Goal: Transaction & Acquisition: Purchase product/service

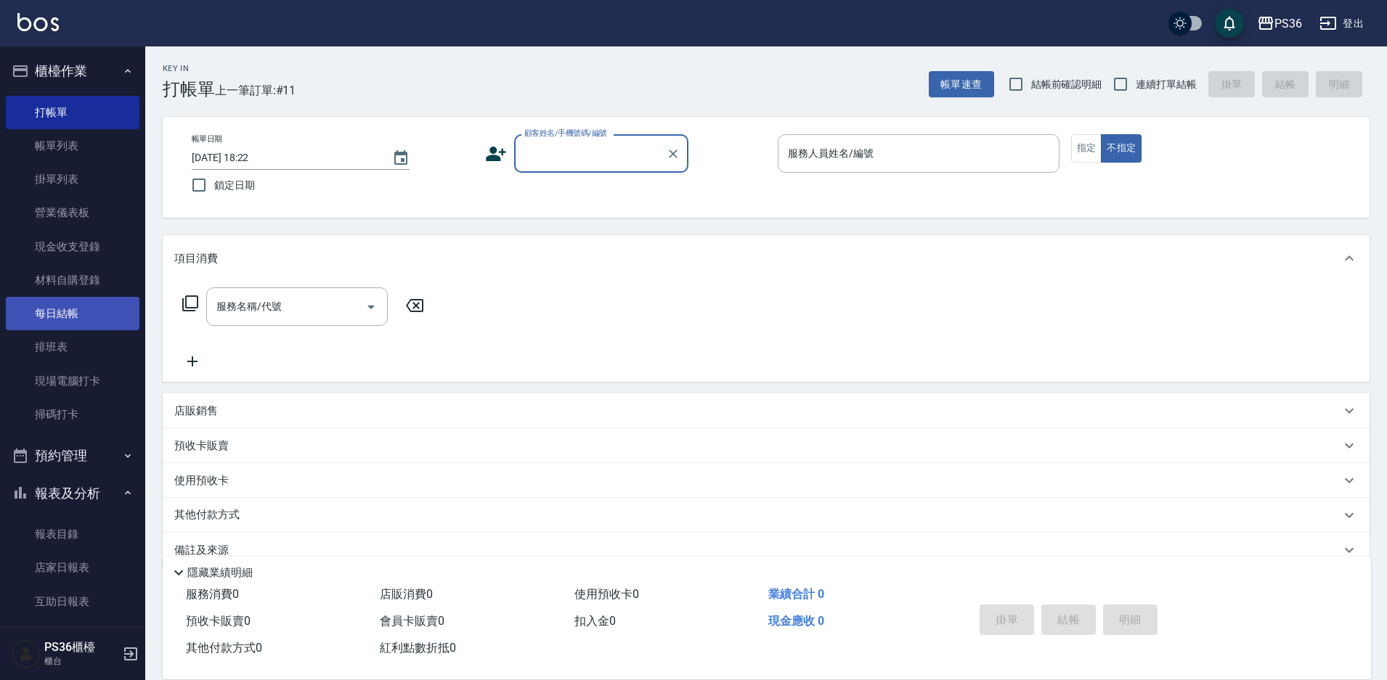
click at [49, 300] on link "每日結帳" at bounding box center [73, 313] width 134 height 33
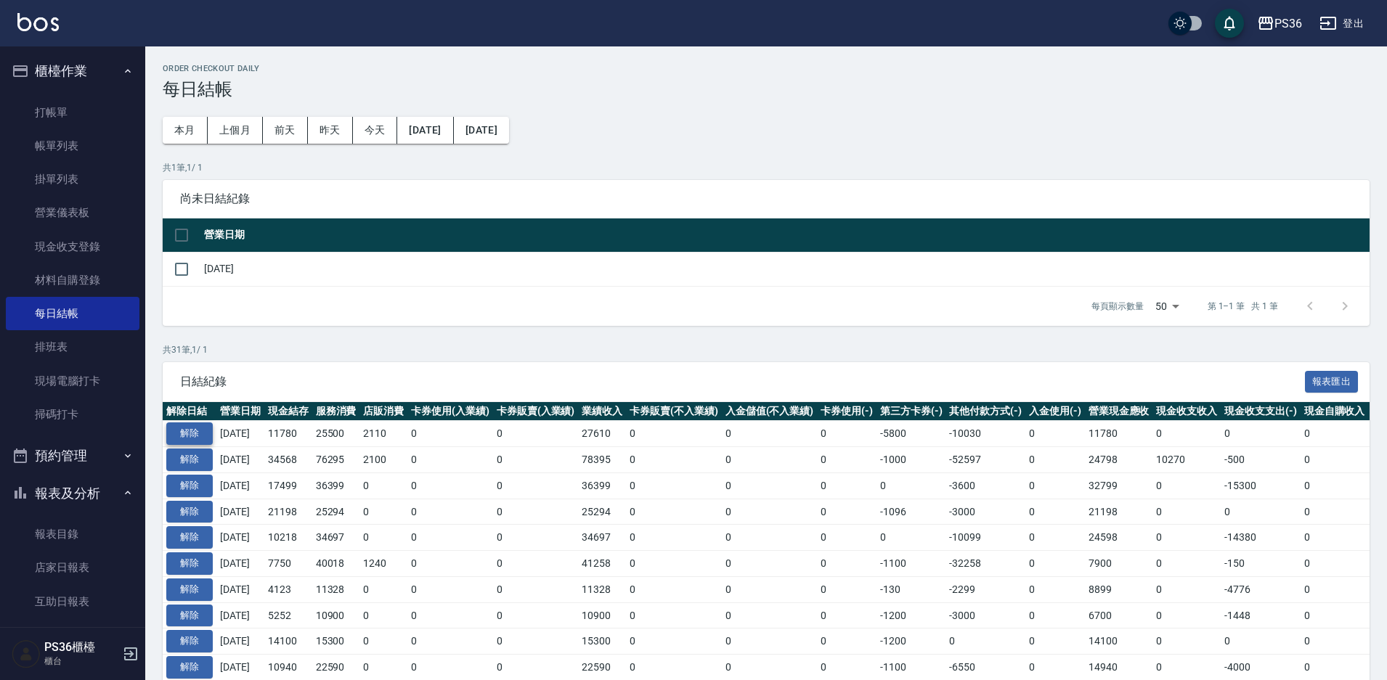
click at [195, 430] on button "解除" at bounding box center [189, 434] width 46 height 23
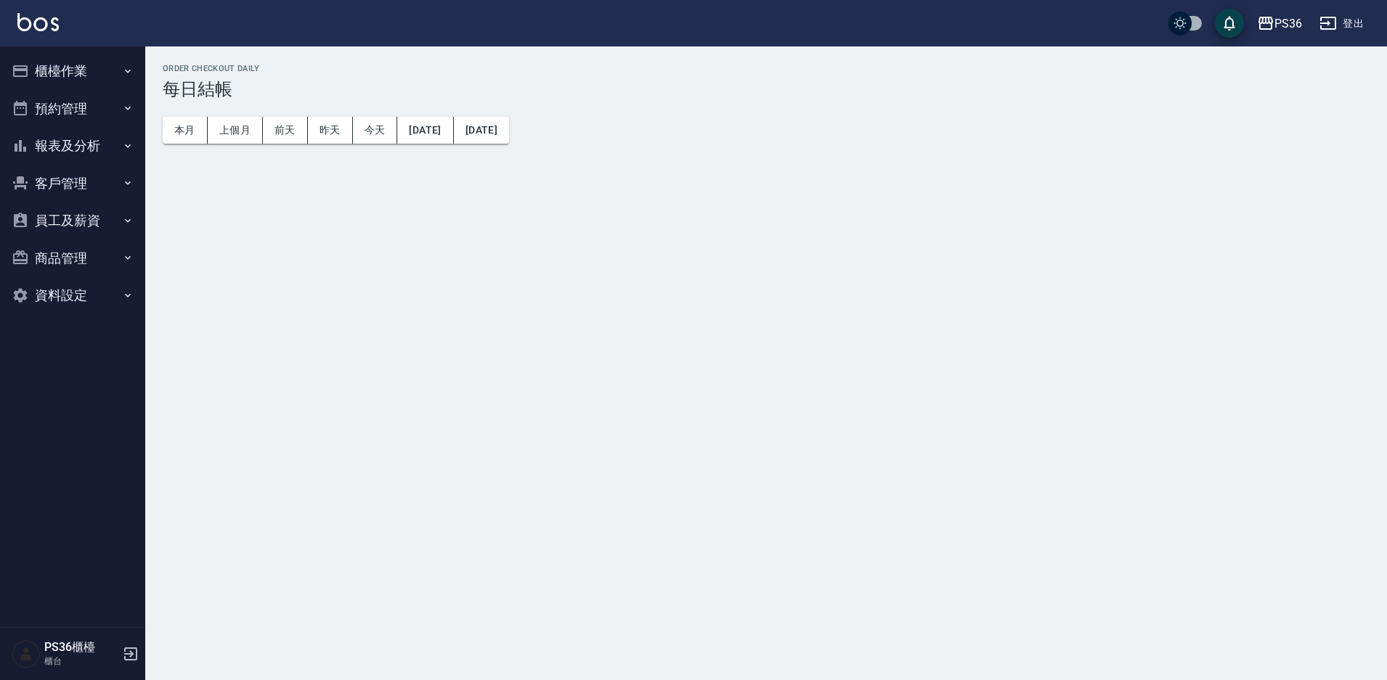
click at [90, 74] on button "櫃檯作業" at bounding box center [73, 71] width 134 height 38
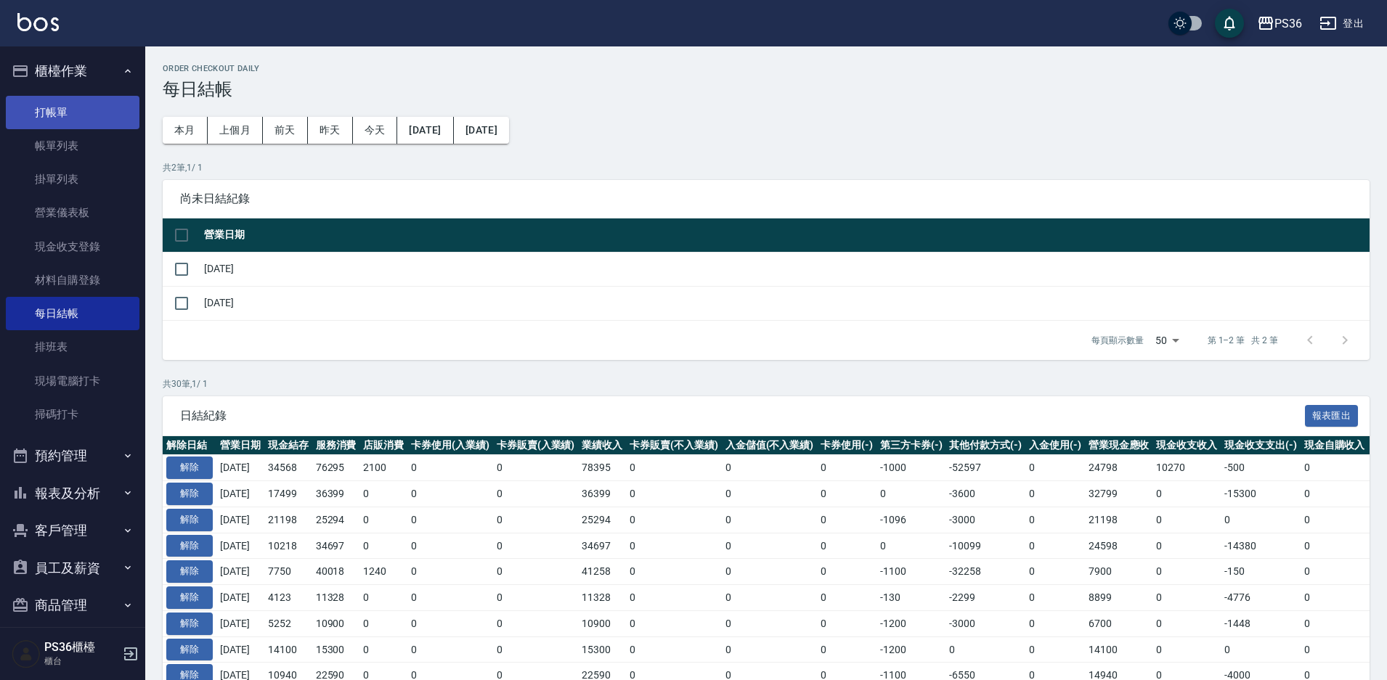
click at [78, 118] on link "打帳單" at bounding box center [73, 112] width 134 height 33
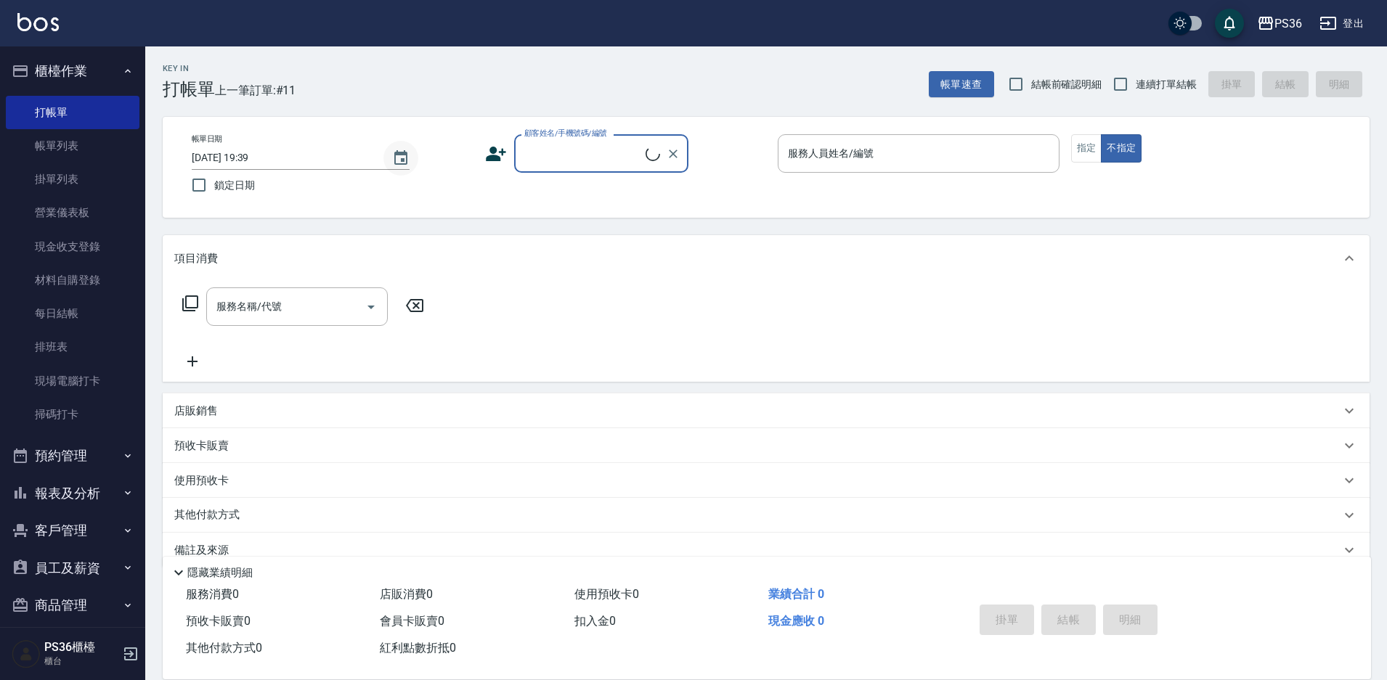
click at [401, 154] on icon "Choose date, selected date is 2025-08-11" at bounding box center [400, 157] width 13 height 15
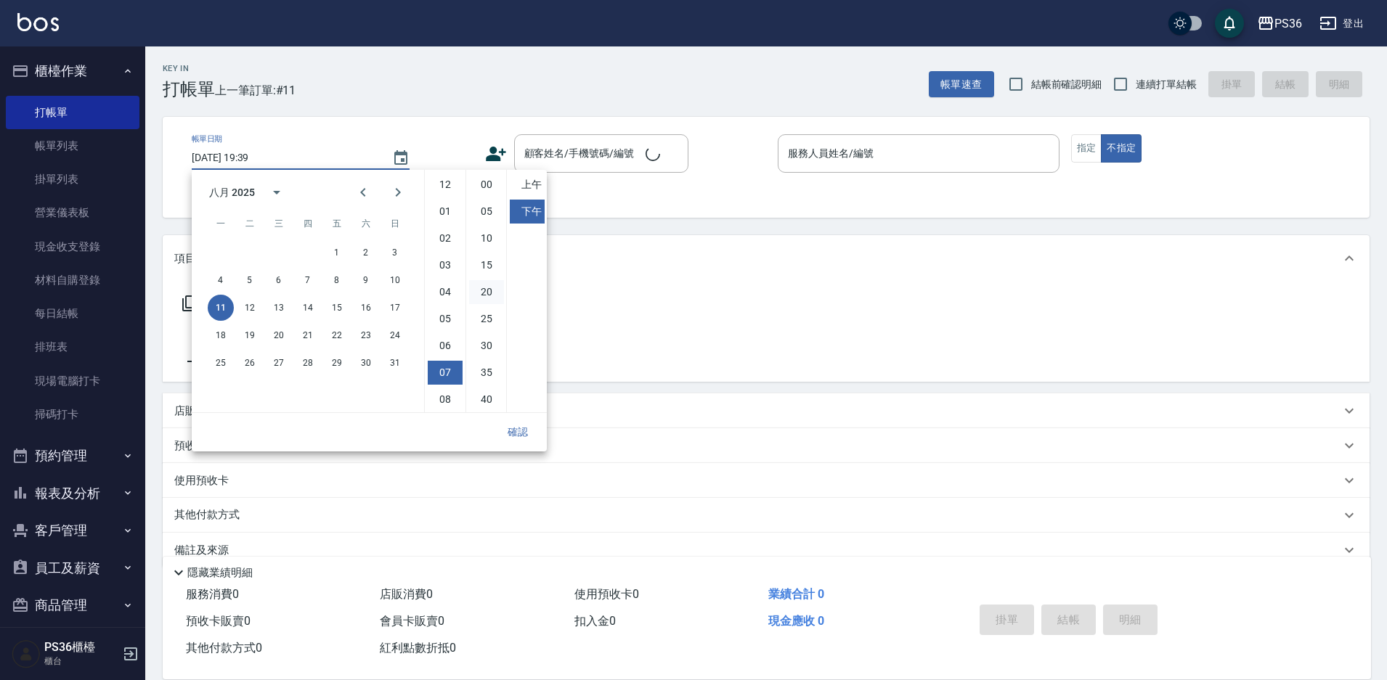
scroll to position [81, 0]
click at [384, 280] on button "10" at bounding box center [395, 280] width 26 height 26
type input "2025/08/10 19:39"
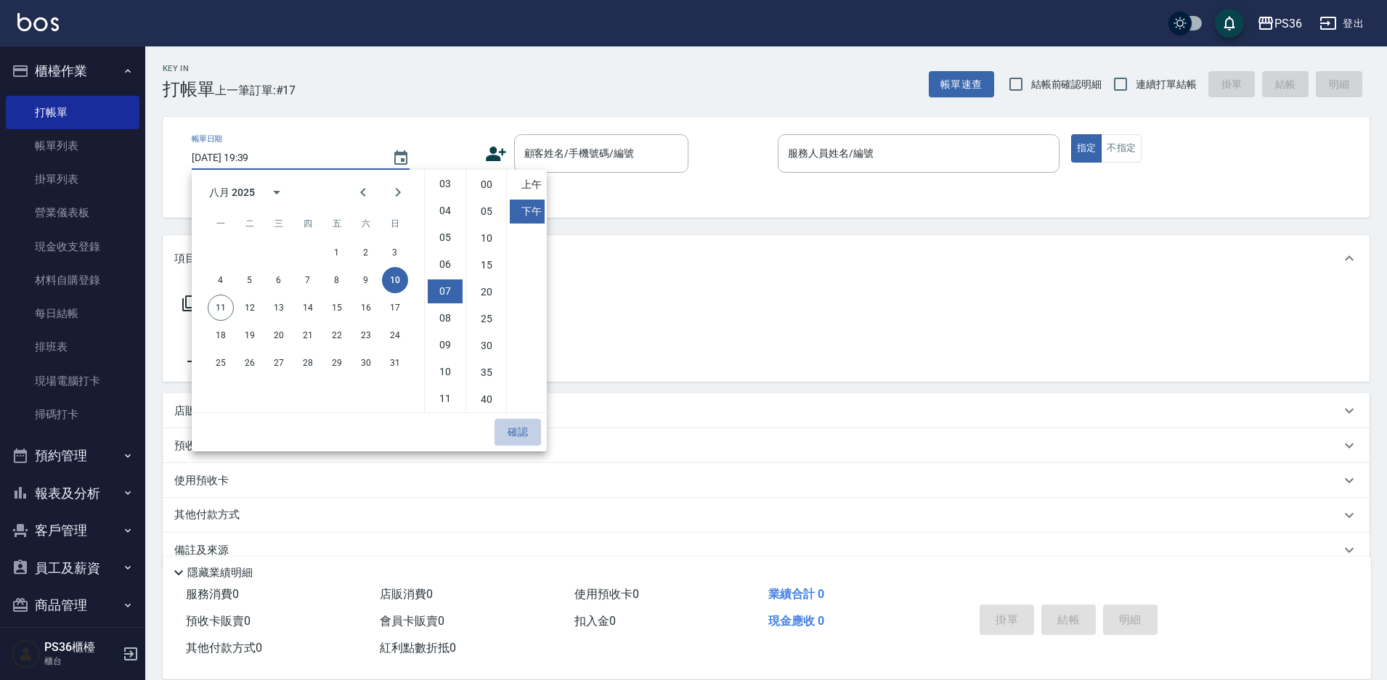
click at [512, 436] on button "確認" at bounding box center [517, 432] width 46 height 27
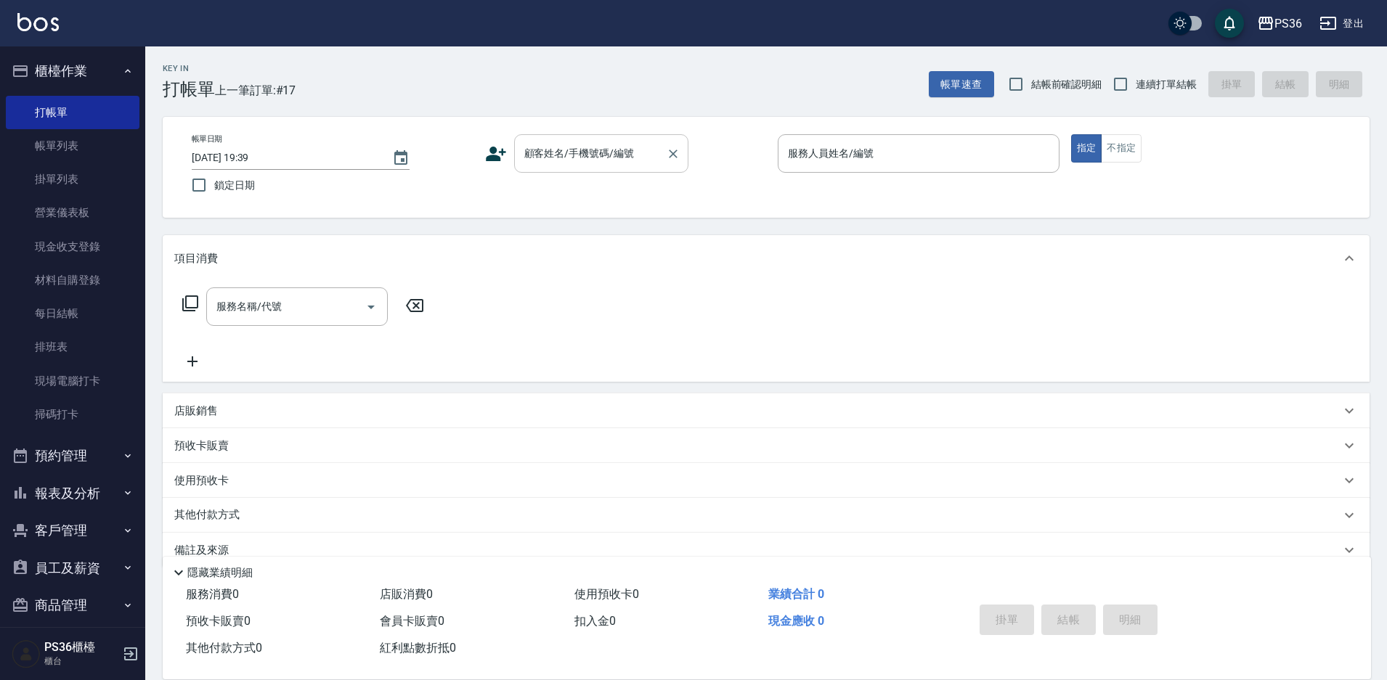
click at [576, 135] on div "顧客姓名/手機號碼/編號" at bounding box center [601, 153] width 174 height 38
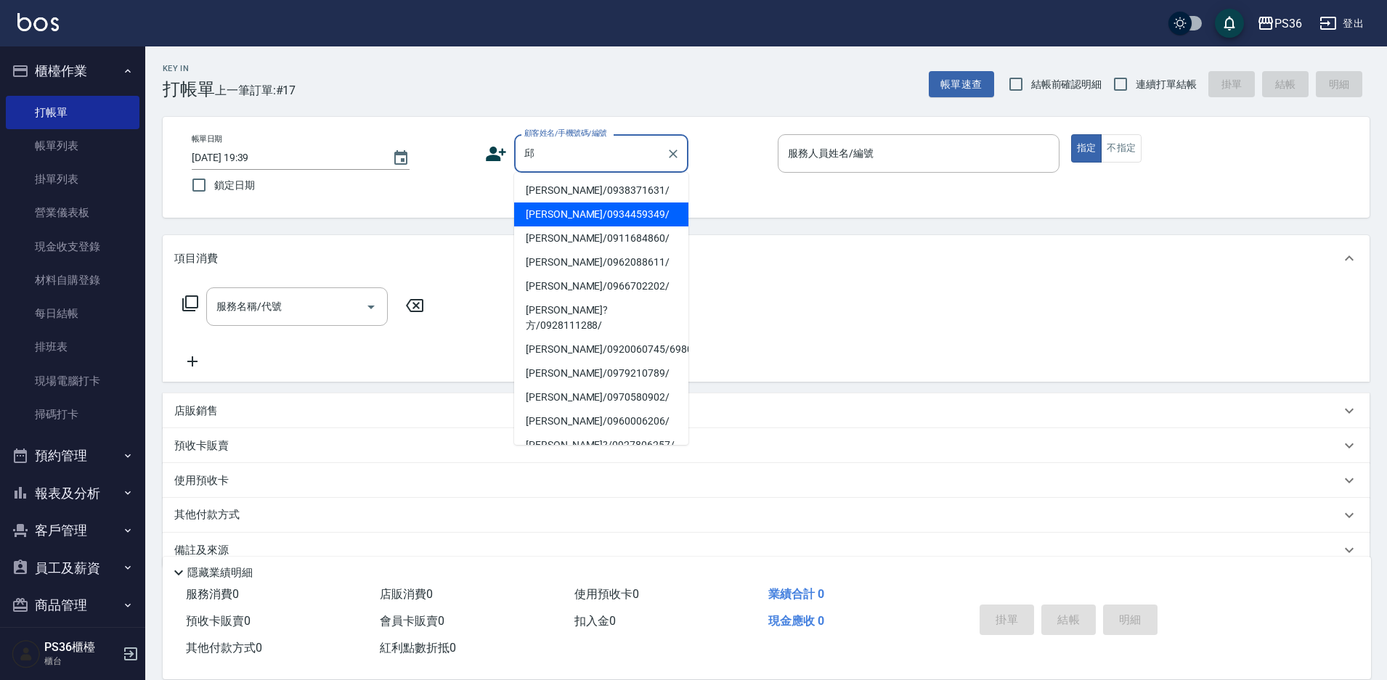
click at [558, 210] on li "邱麗潔/0934459349/" at bounding box center [601, 215] width 174 height 24
type input "邱麗潔/0934459349/"
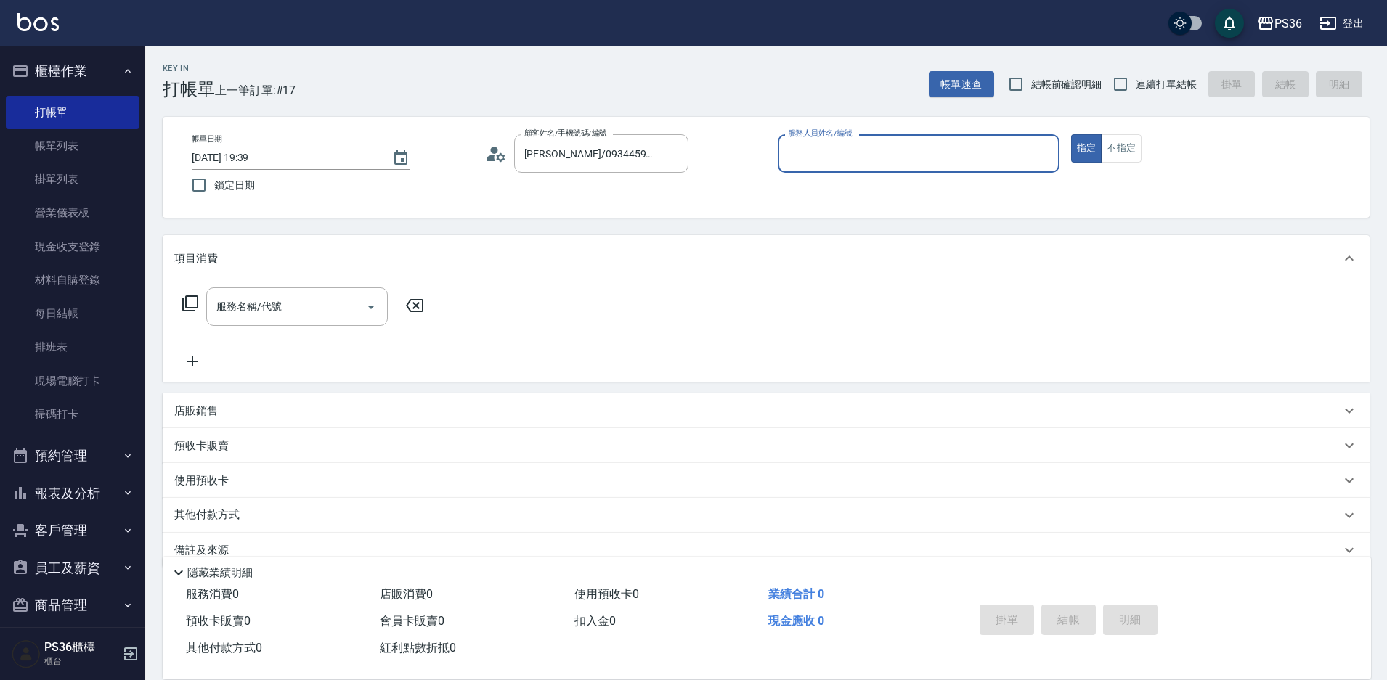
type input "EJ-7"
click at [203, 308] on div "服務名稱/代號 服務名稱/代號" at bounding box center [303, 307] width 258 height 38
click at [192, 303] on icon at bounding box center [190, 303] width 17 height 17
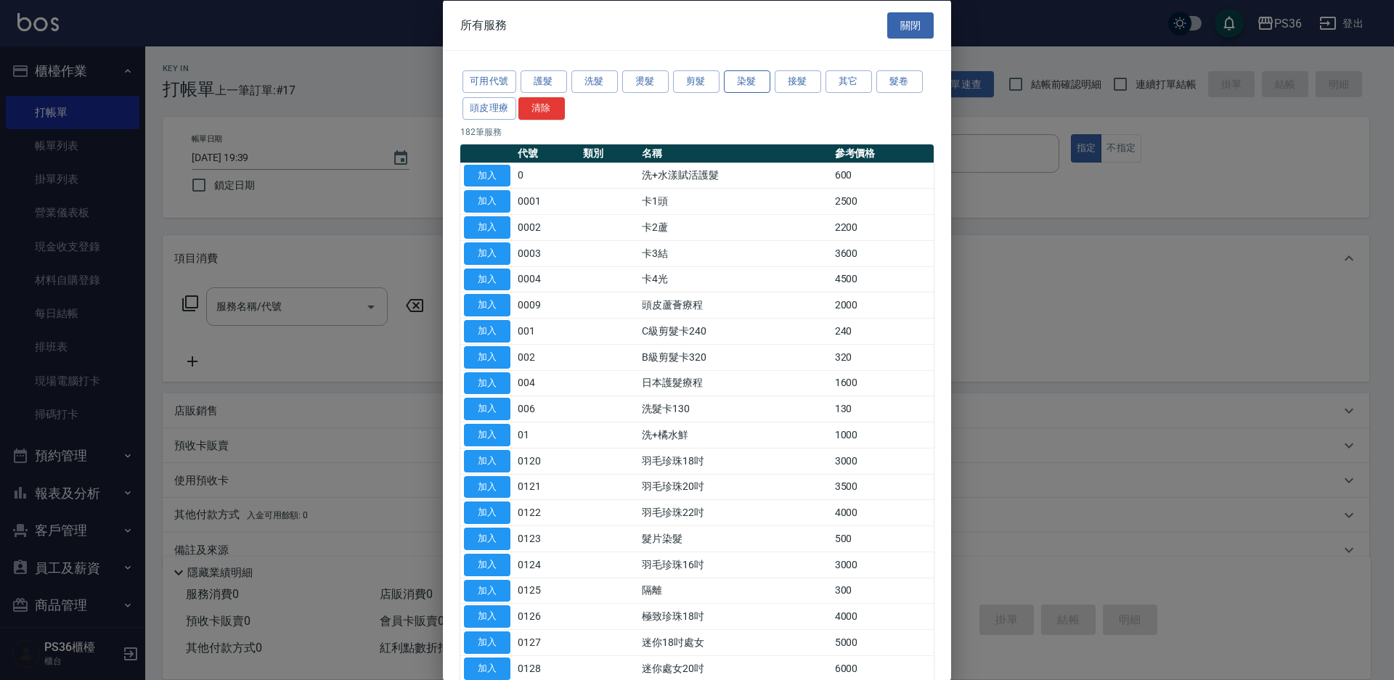
click at [734, 86] on button "染髮" at bounding box center [747, 81] width 46 height 23
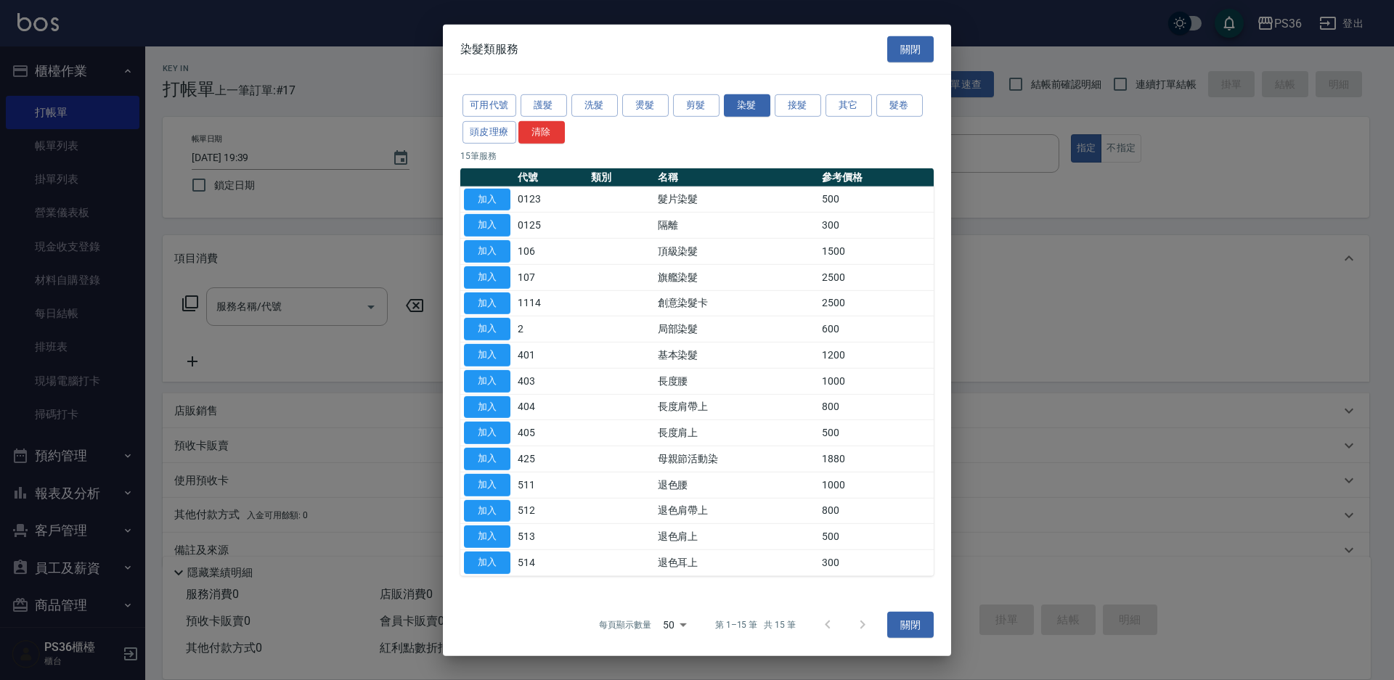
click at [491, 263] on td "加入" at bounding box center [487, 251] width 54 height 26
click at [475, 246] on button "加入" at bounding box center [487, 251] width 46 height 23
type input "頂級染髮(106)"
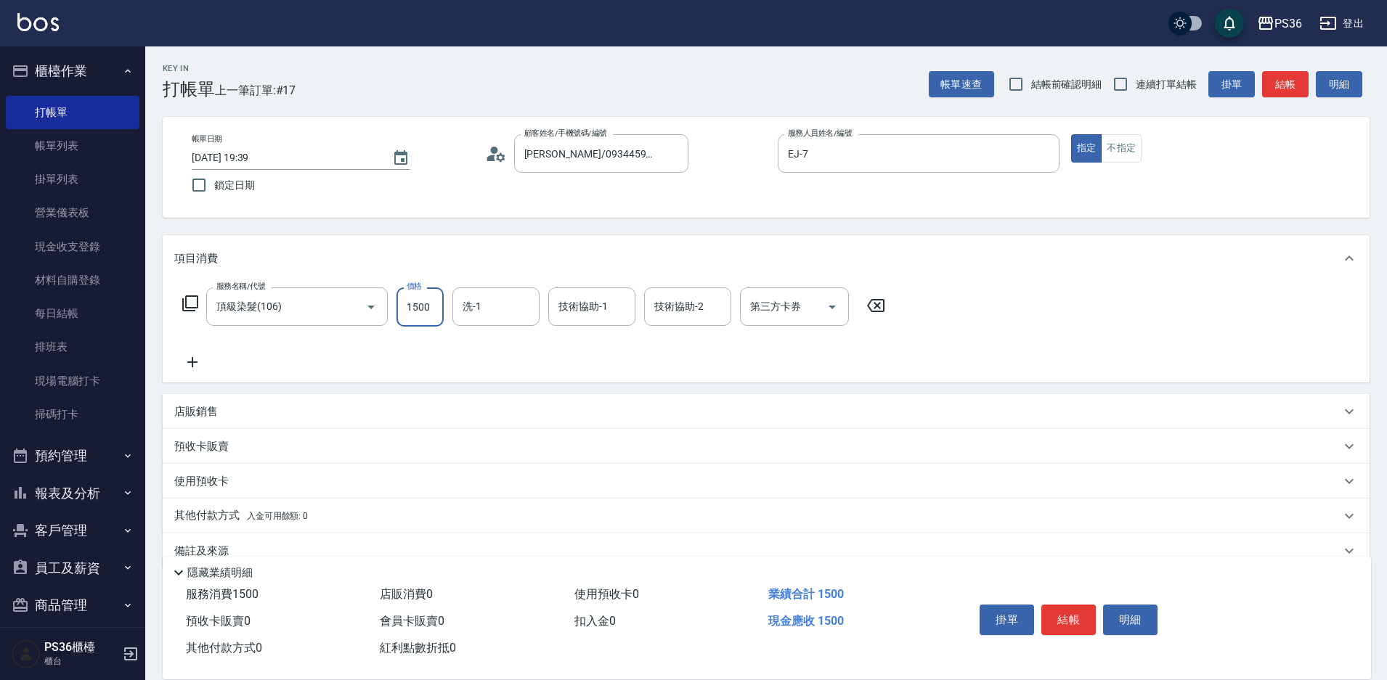
click at [434, 297] on input "1500" at bounding box center [419, 307] width 47 height 39
type input "1499"
type input "又婕-25"
click at [1064, 618] on button "結帳" at bounding box center [1068, 620] width 54 height 30
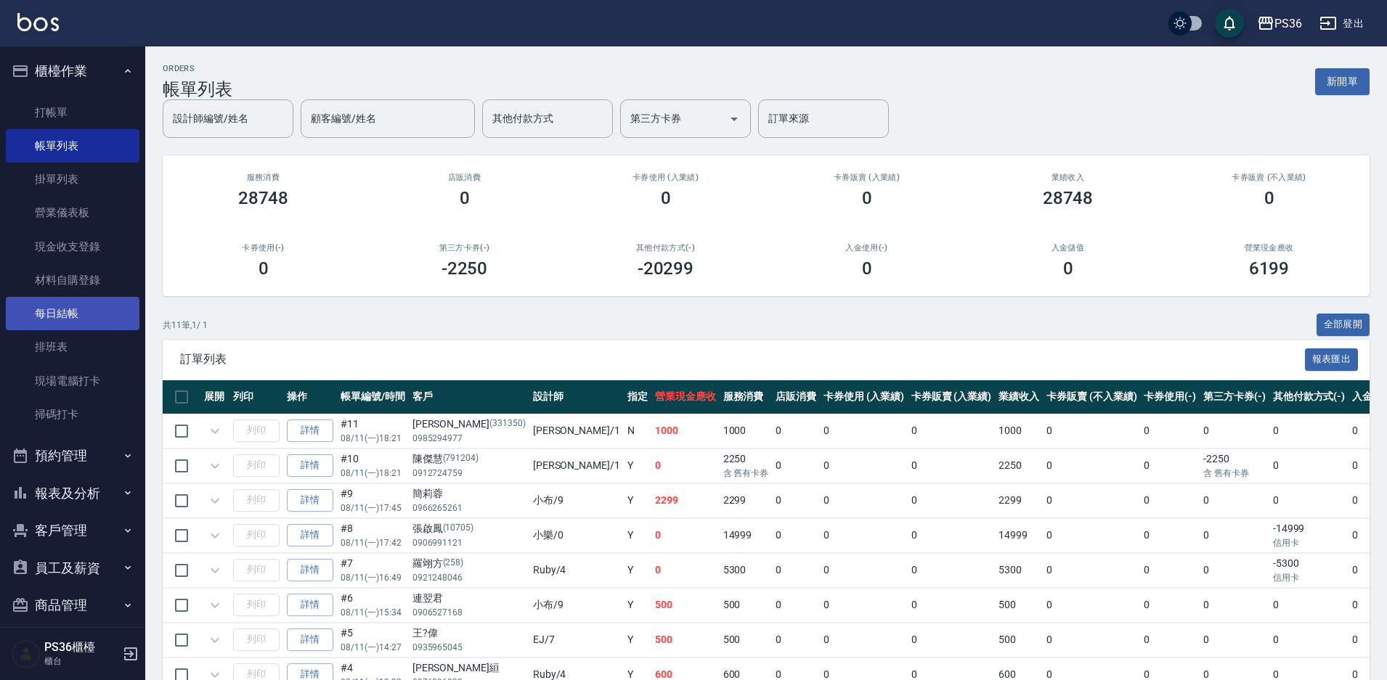
click at [70, 321] on link "每日結帳" at bounding box center [73, 313] width 134 height 33
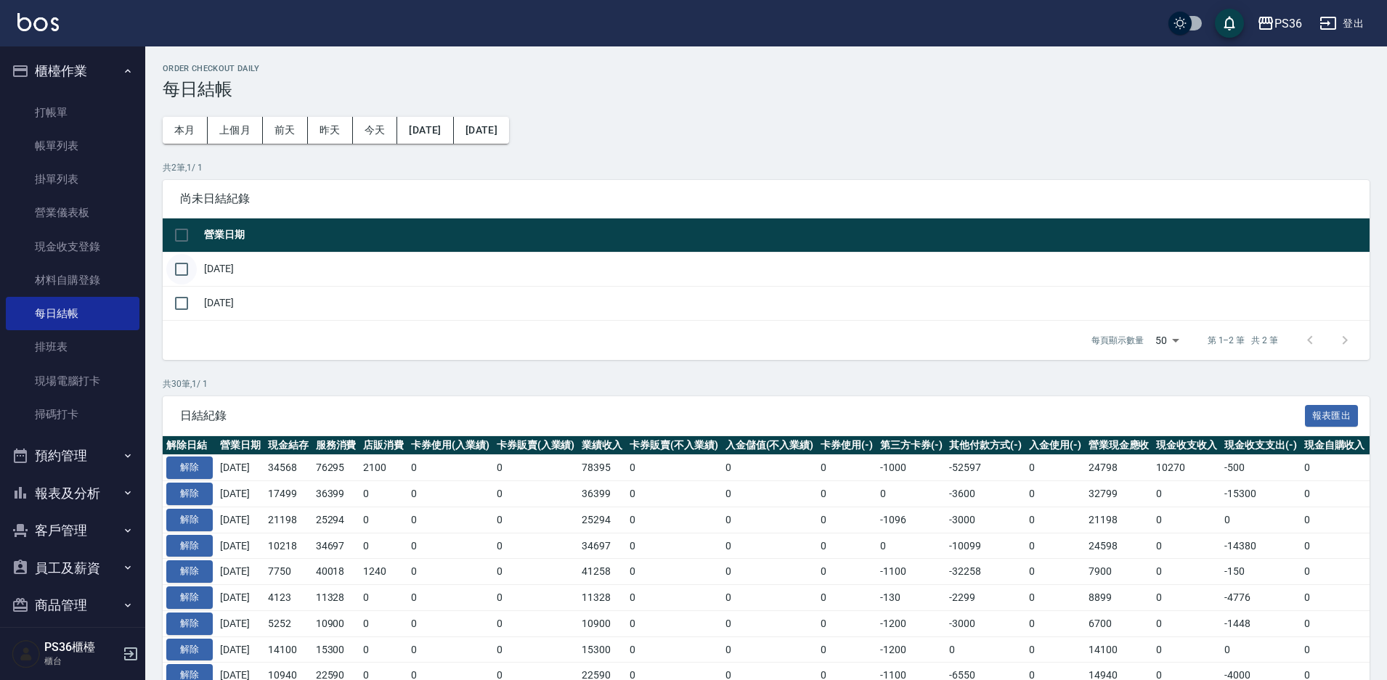
click at [184, 271] on input "checkbox" at bounding box center [181, 269] width 30 height 30
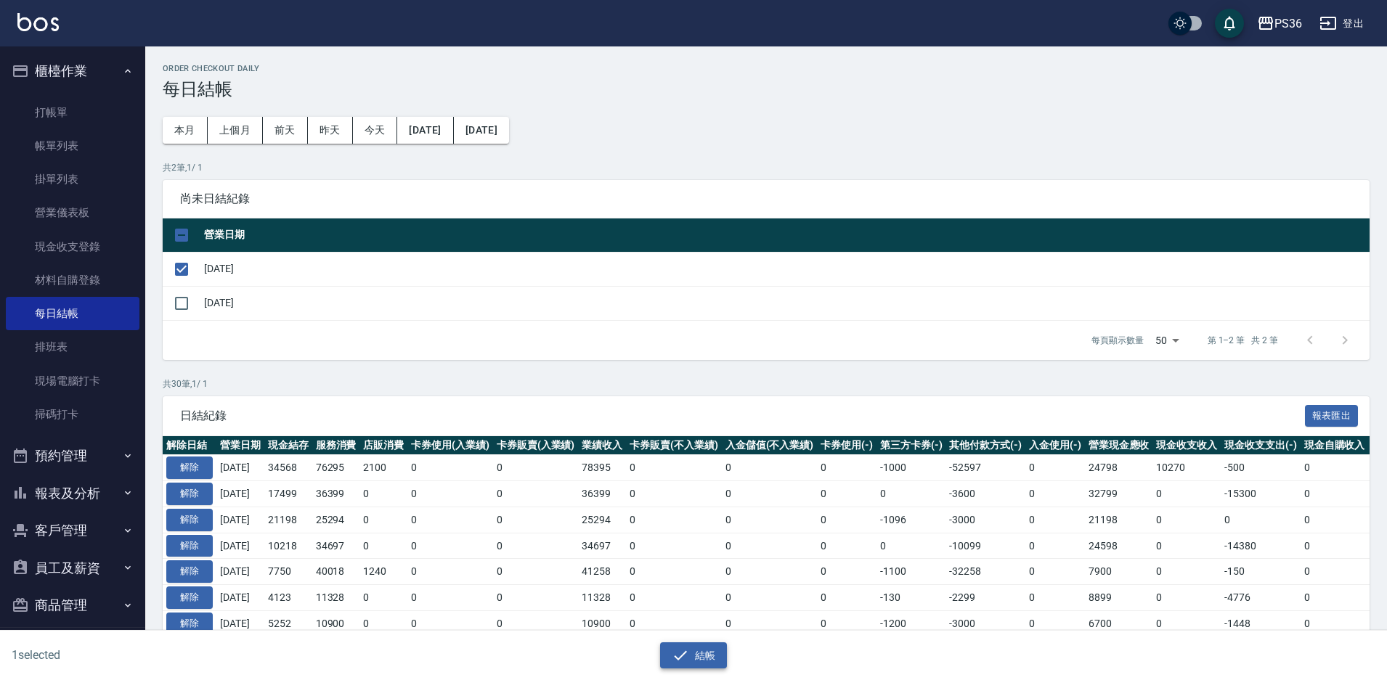
click at [683, 652] on icon "button" at bounding box center [680, 655] width 17 height 17
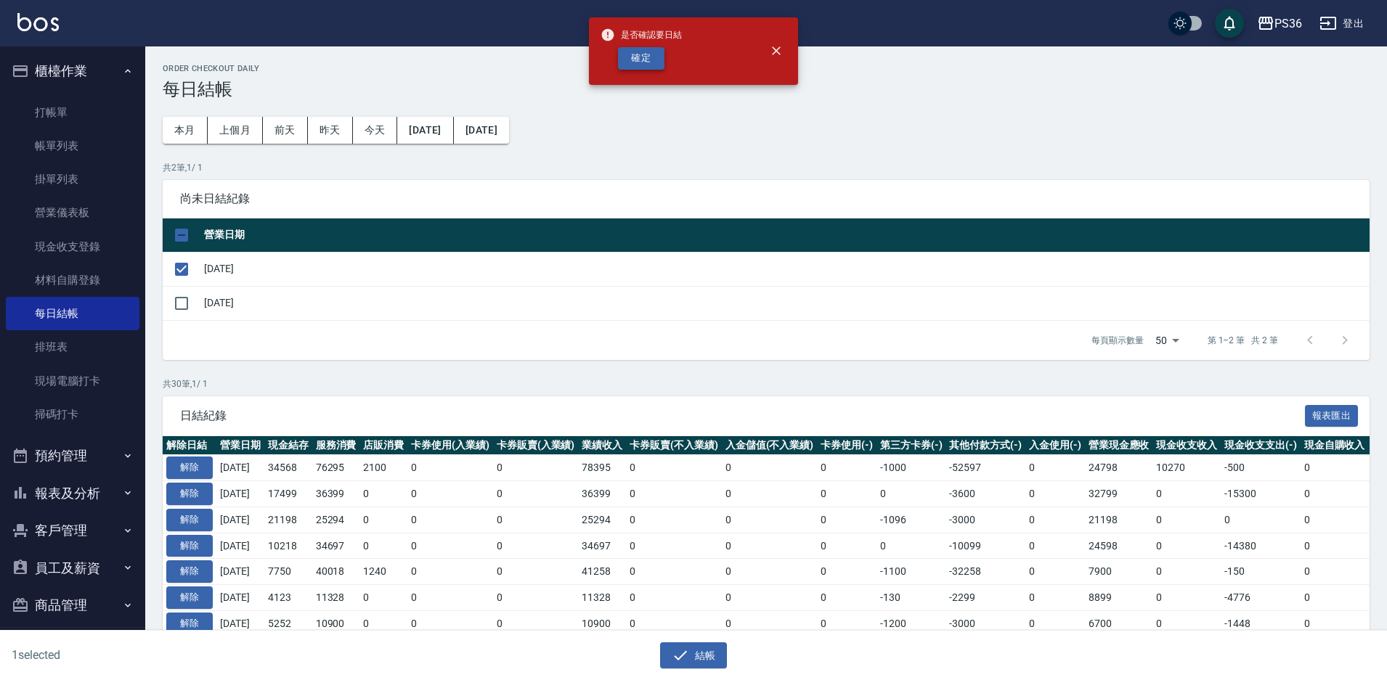
click at [619, 59] on button "確定" at bounding box center [641, 58] width 46 height 23
checkbox input "false"
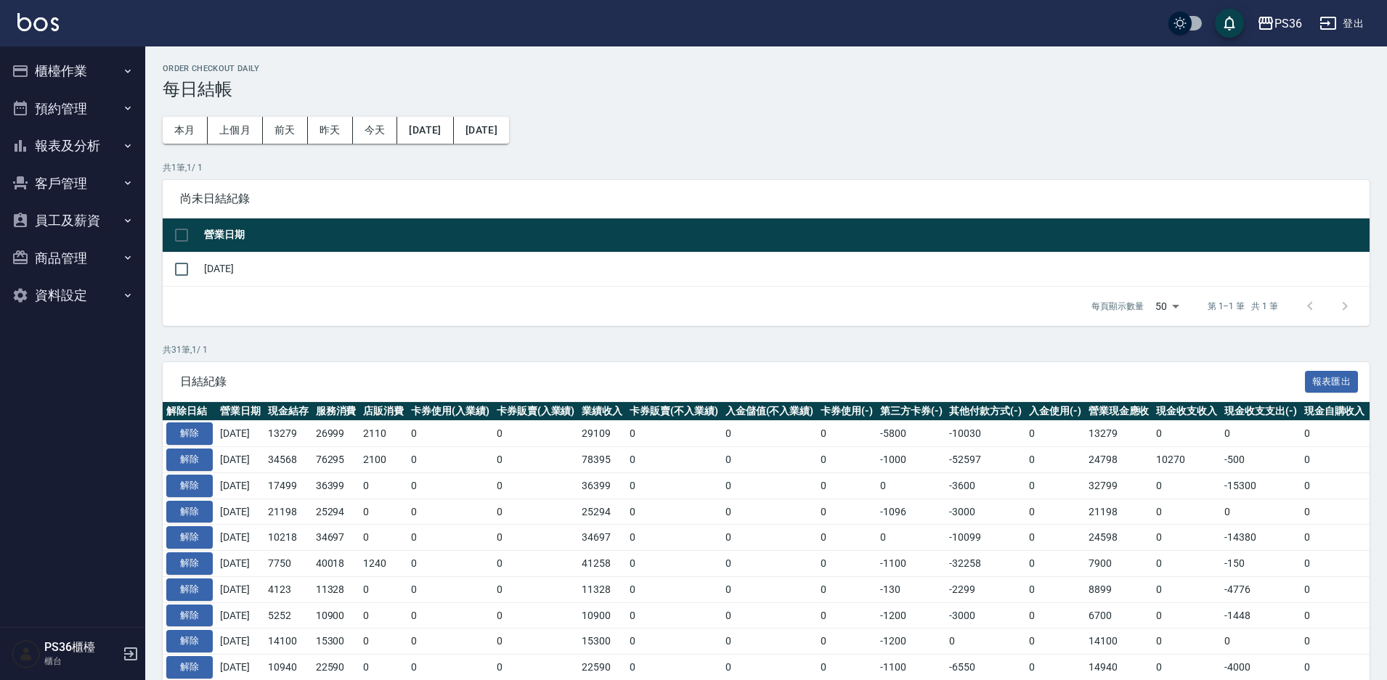
click at [94, 83] on button "櫃檯作業" at bounding box center [73, 71] width 134 height 38
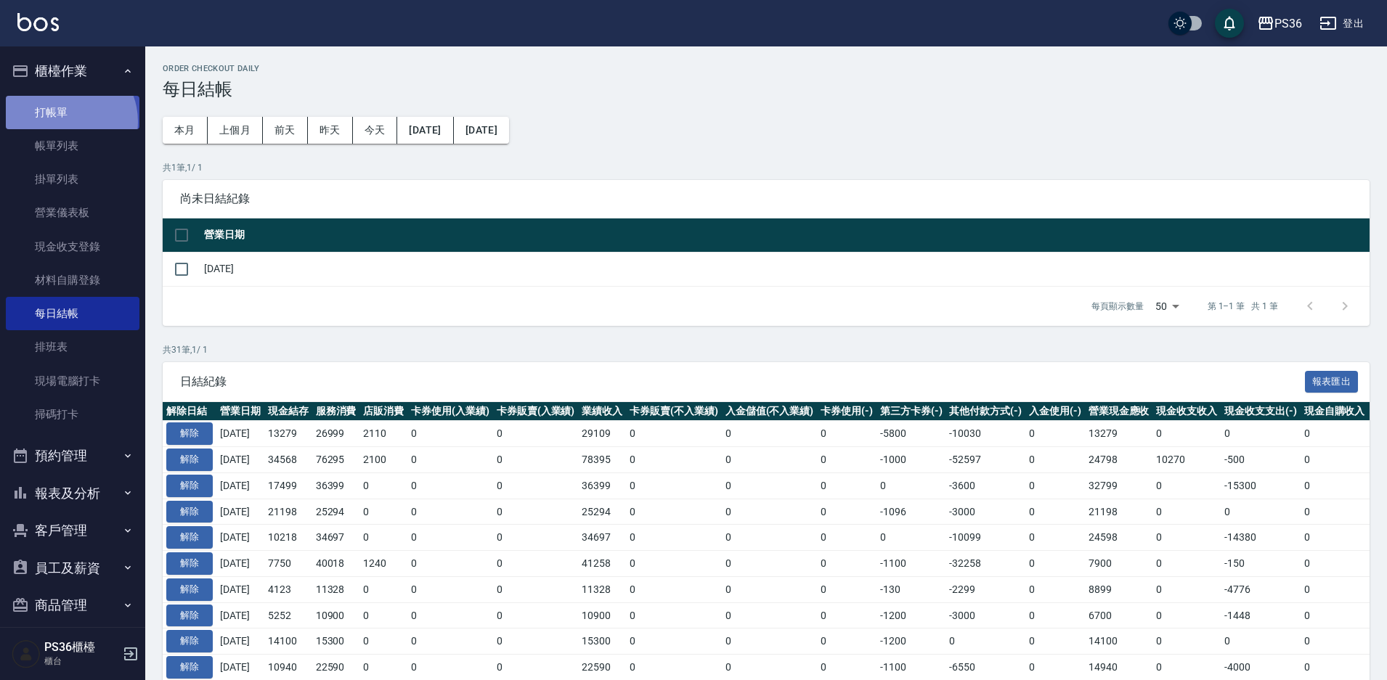
click at [62, 121] on link "打帳單" at bounding box center [73, 112] width 134 height 33
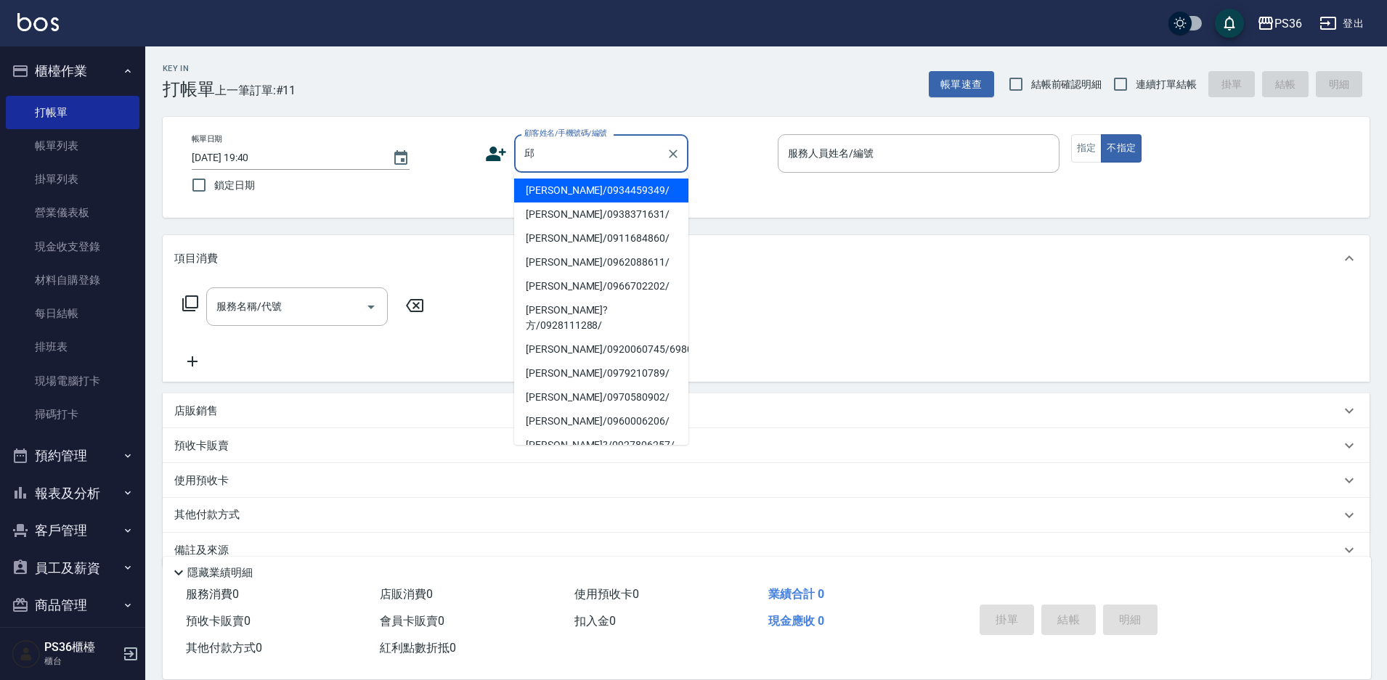
click at [546, 180] on li "邱麗潔/0934459349/" at bounding box center [601, 191] width 174 height 24
type input "邱麗潔/0934459349/"
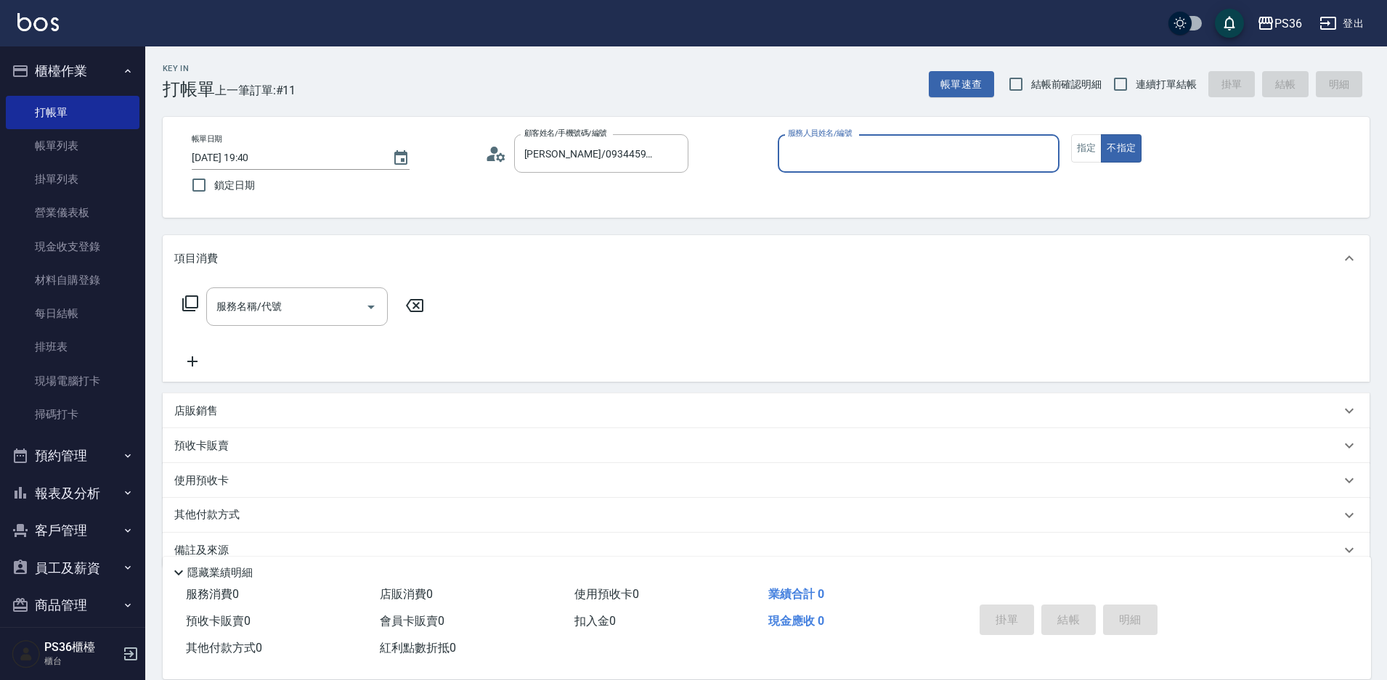
type input "EJ-7"
click at [1076, 153] on button "指定" at bounding box center [1086, 148] width 31 height 28
click at [189, 297] on icon at bounding box center [190, 303] width 16 height 16
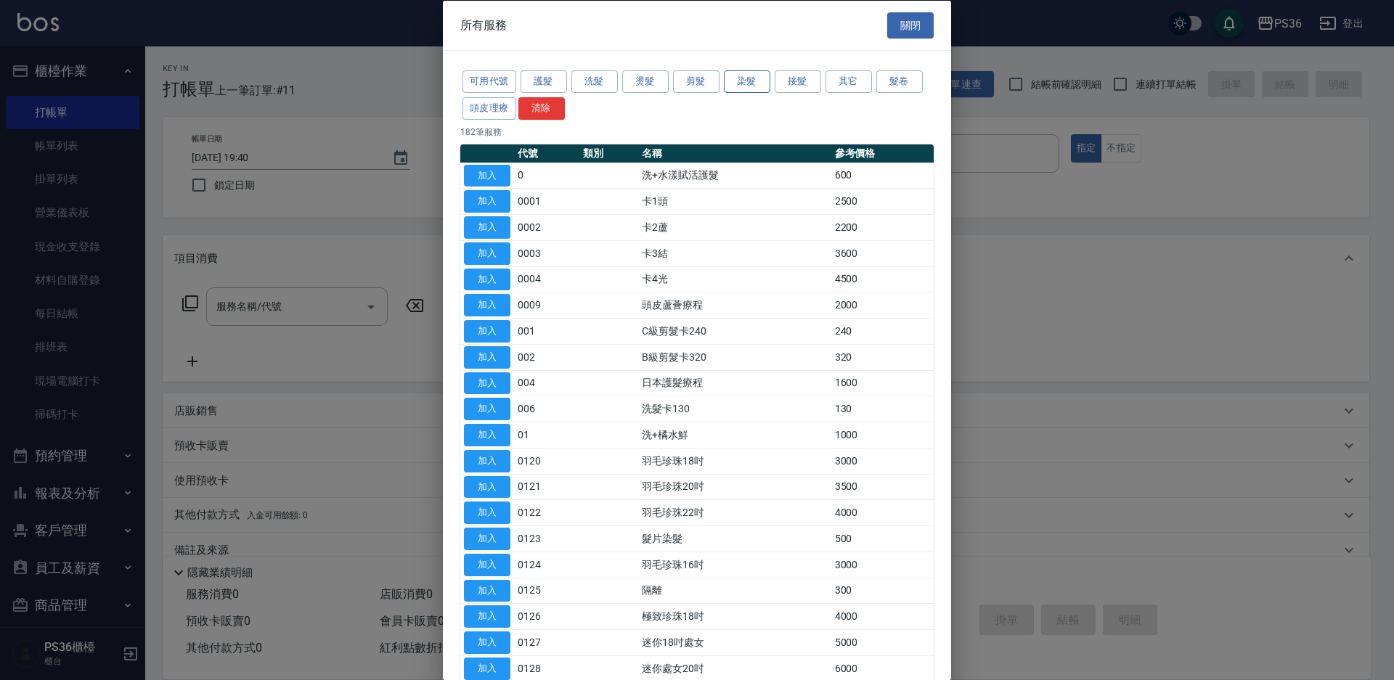
click at [757, 78] on button "染髮" at bounding box center [747, 81] width 46 height 23
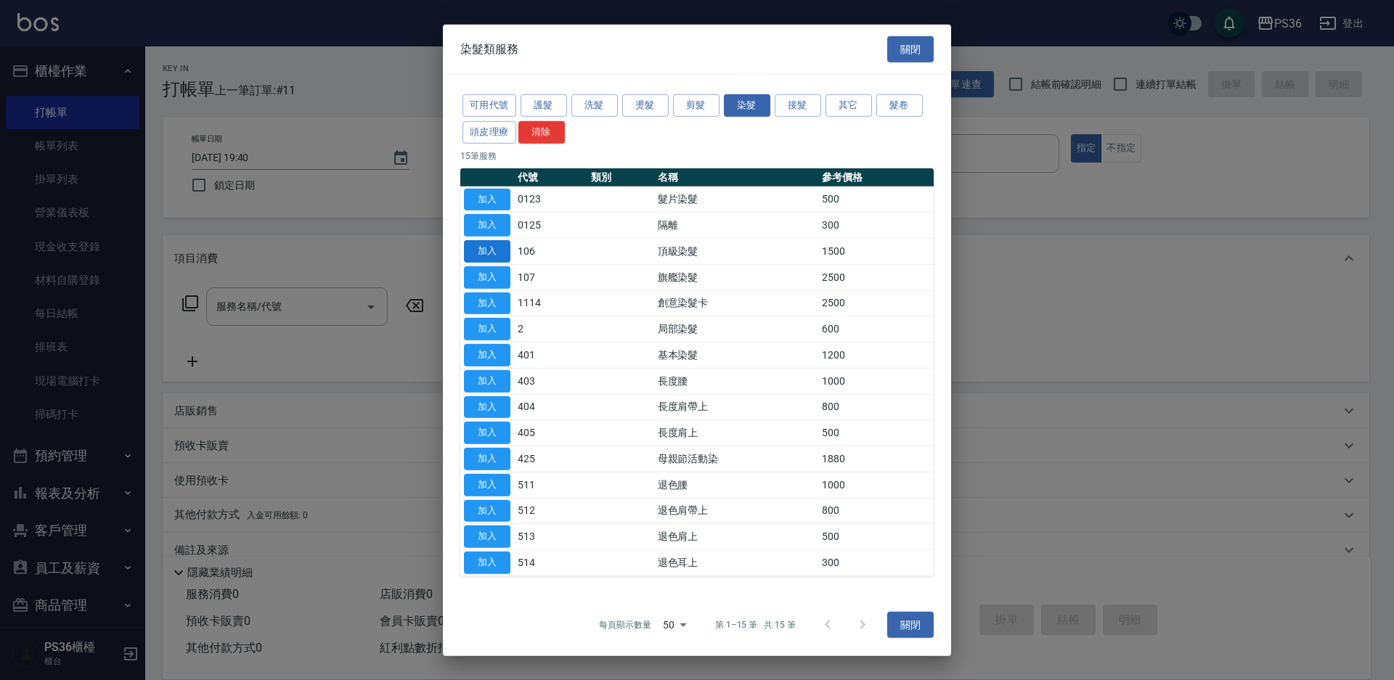
click at [492, 258] on button "加入" at bounding box center [487, 251] width 46 height 23
type input "頂級染髮(106)"
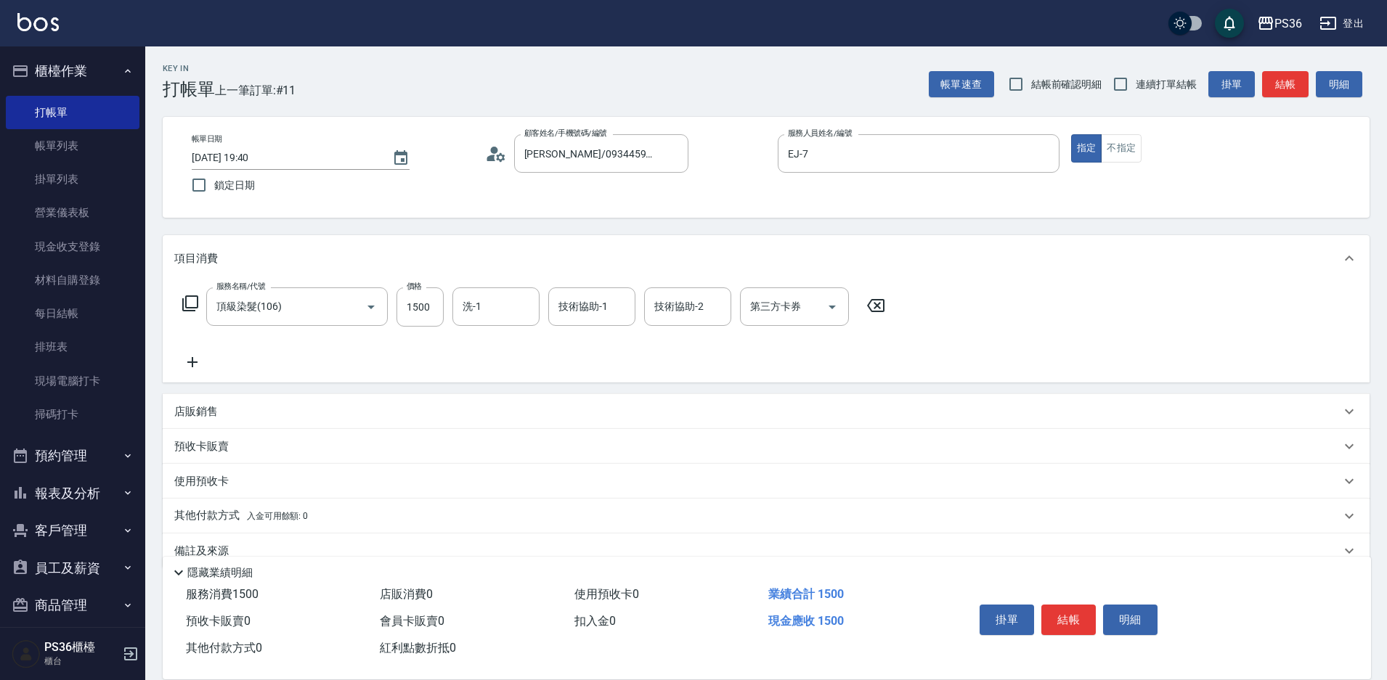
click at [190, 300] on icon at bounding box center [190, 303] width 17 height 17
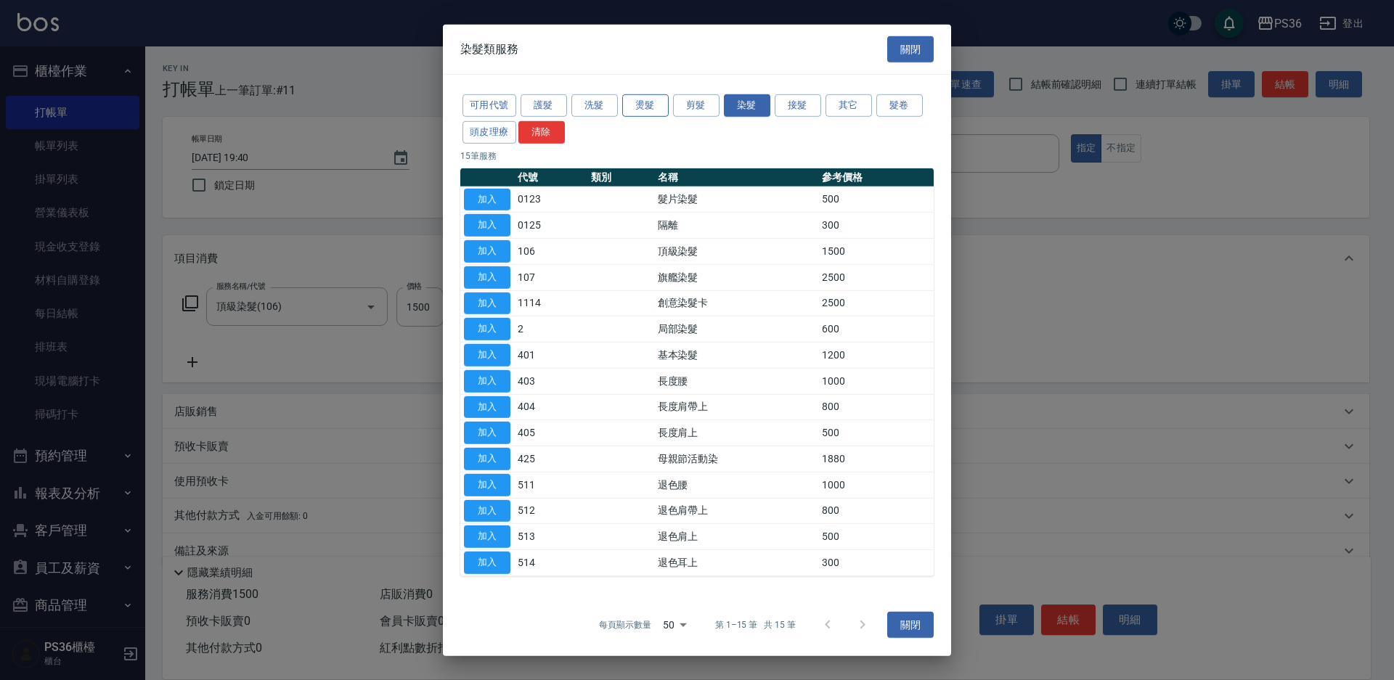
click at [658, 110] on button "燙髮" at bounding box center [645, 105] width 46 height 23
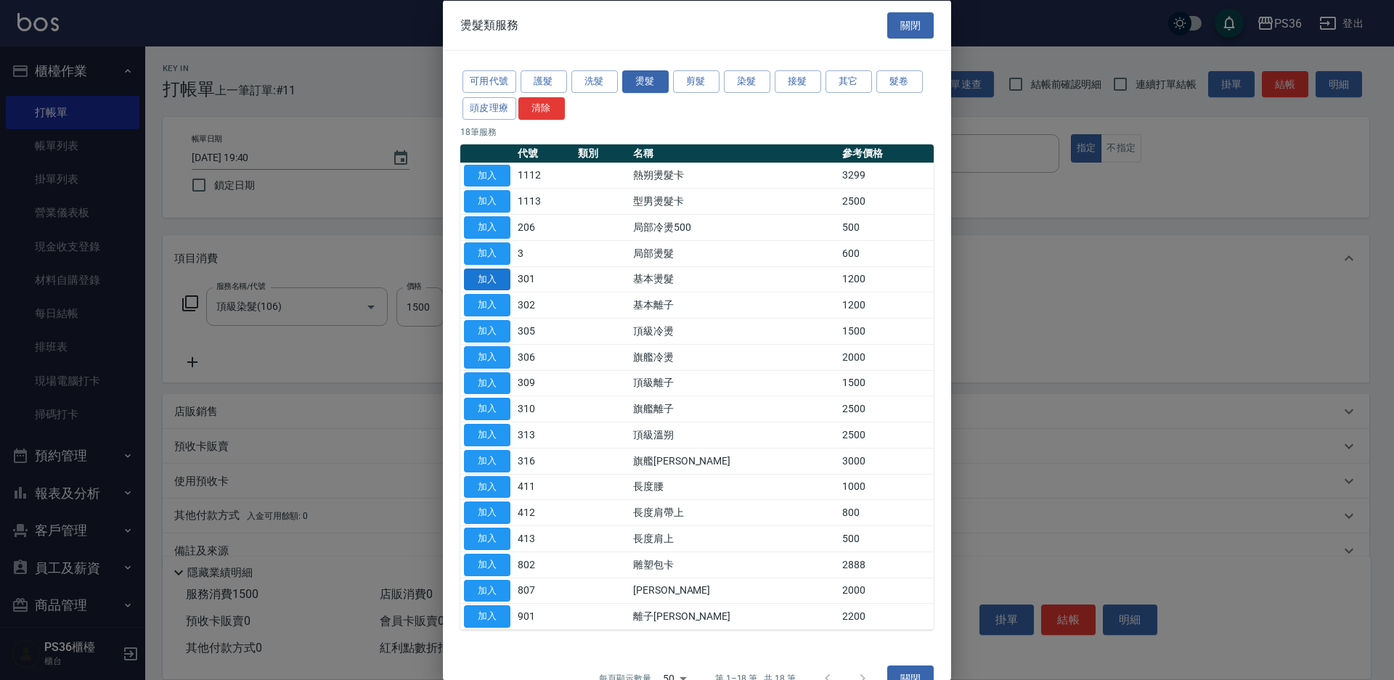
click at [499, 280] on button "加入" at bounding box center [487, 279] width 46 height 23
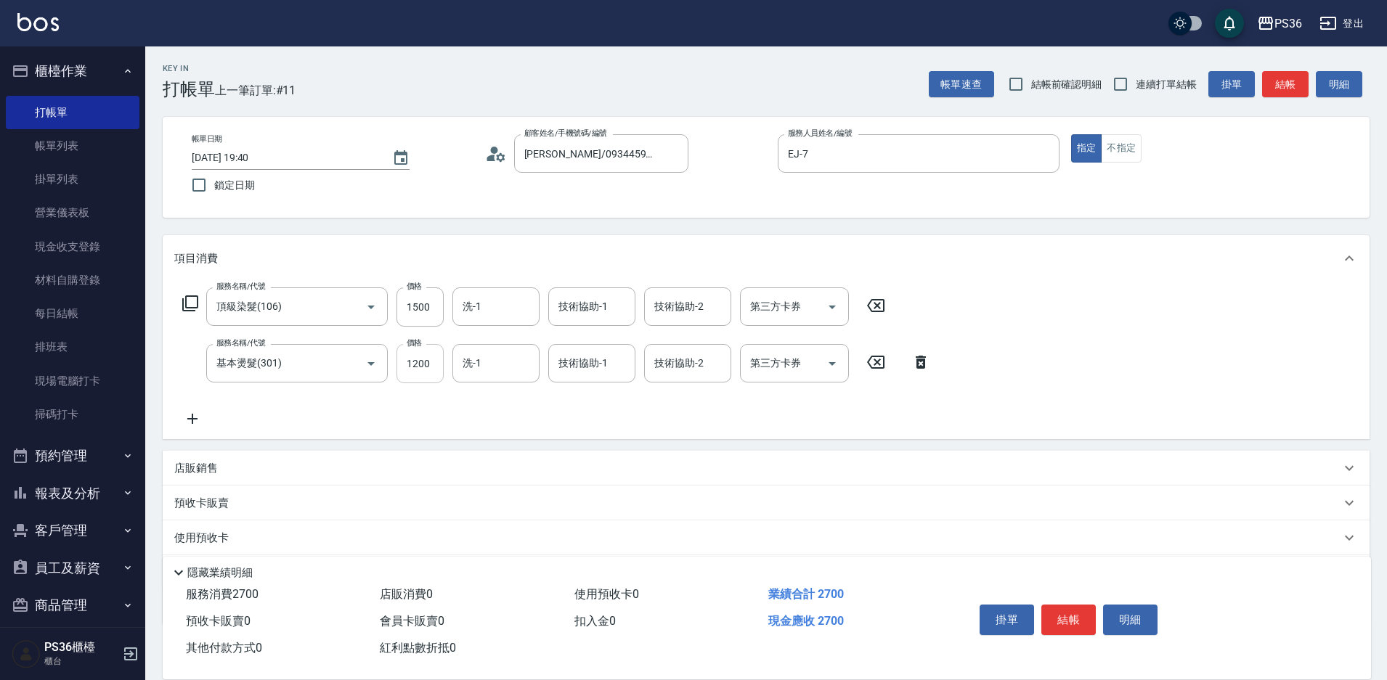
click at [436, 366] on input "1200" at bounding box center [419, 363] width 47 height 39
type input "2000"
click at [1075, 613] on button "結帳" at bounding box center [1068, 620] width 54 height 30
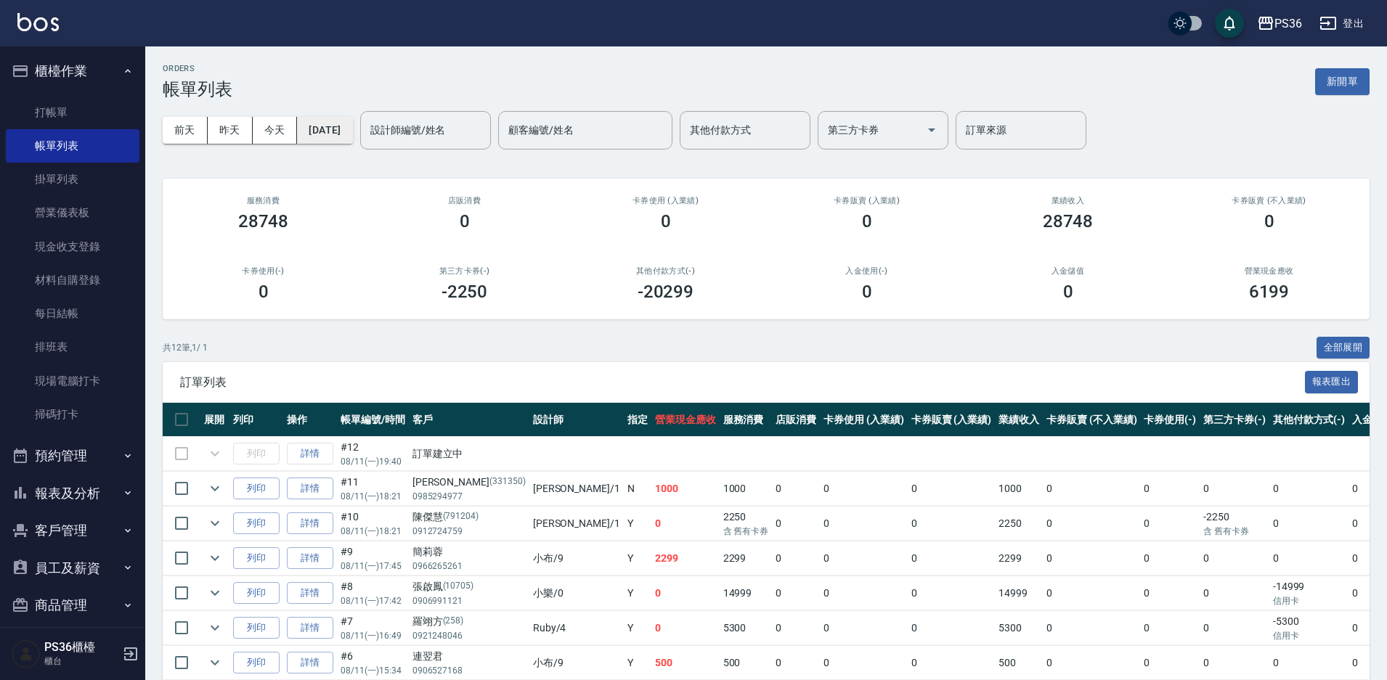
click at [352, 139] on button "[DATE]" at bounding box center [324, 130] width 55 height 27
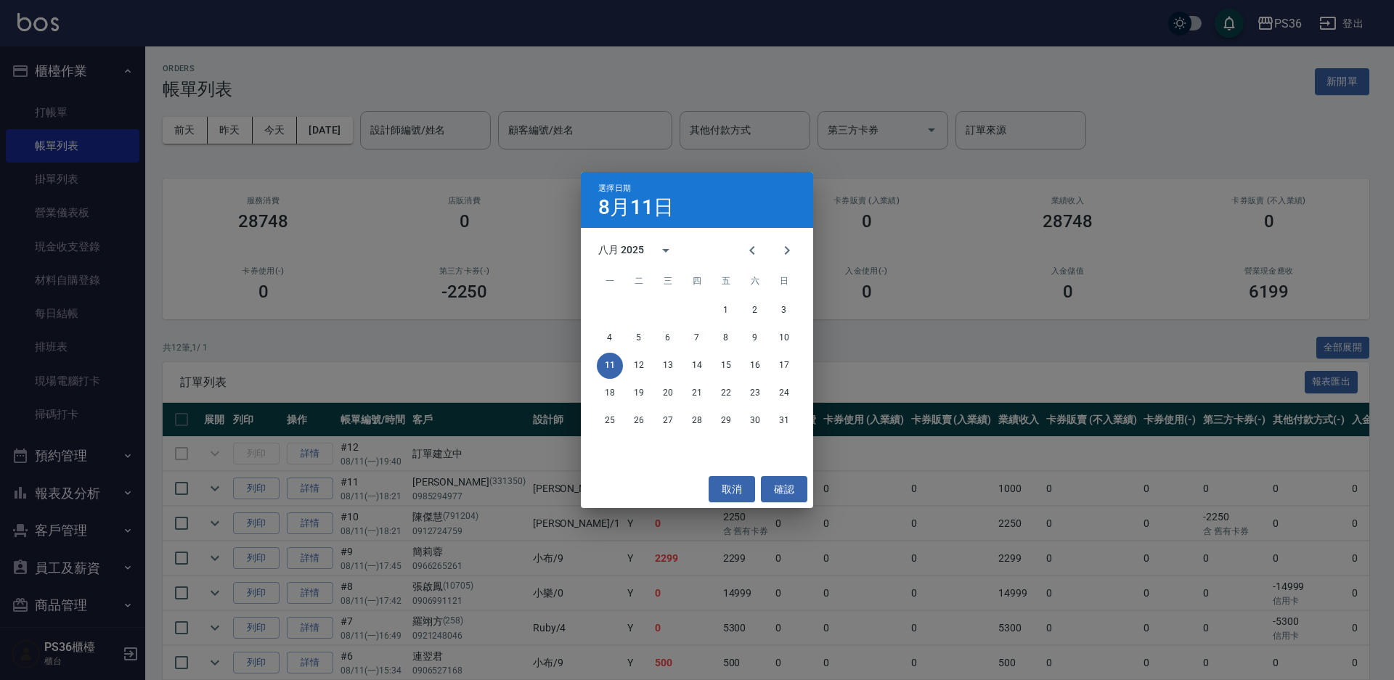
click at [396, 127] on div "選擇日期 8月11日 八月 2025 一 二 三 四 五 六 日 1 2 3 4 5 6 7 8 9 10 11 12 13 14 15 16 17 18 1…" at bounding box center [697, 340] width 1394 height 680
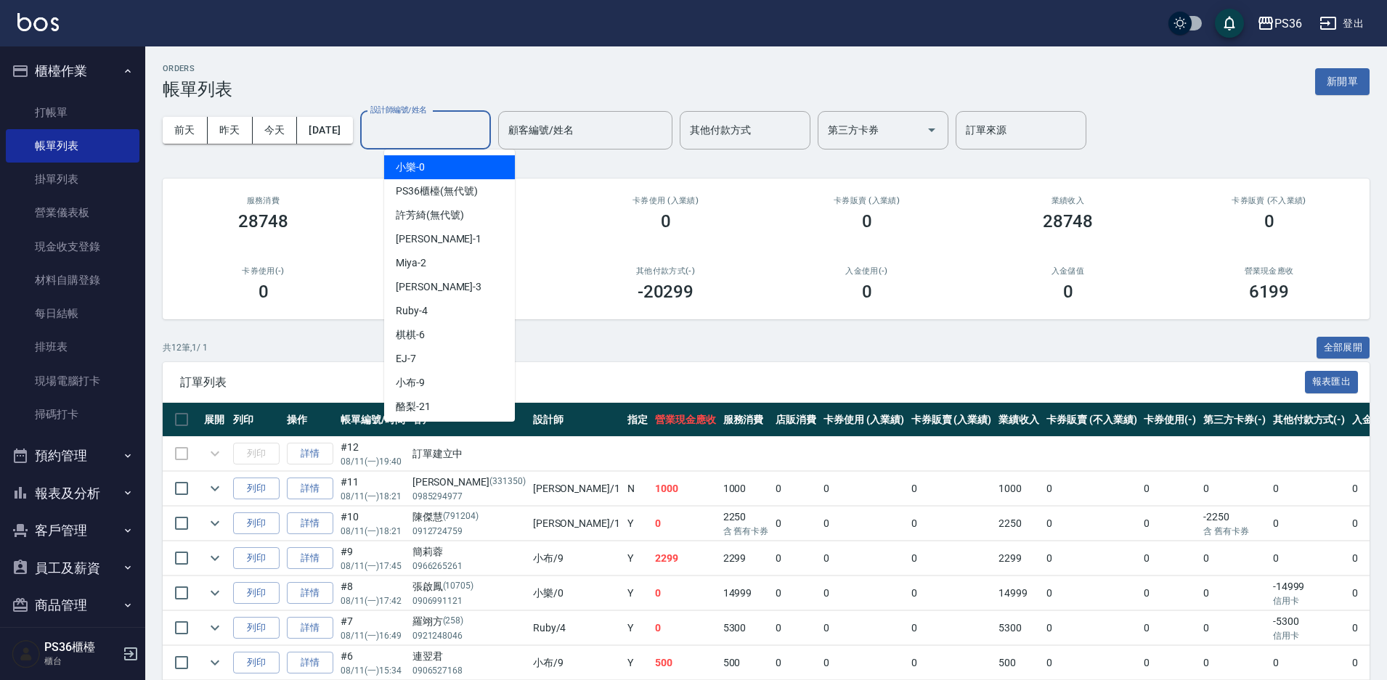
click at [450, 133] on input "設計師編號/姓名" at bounding box center [426, 130] width 118 height 25
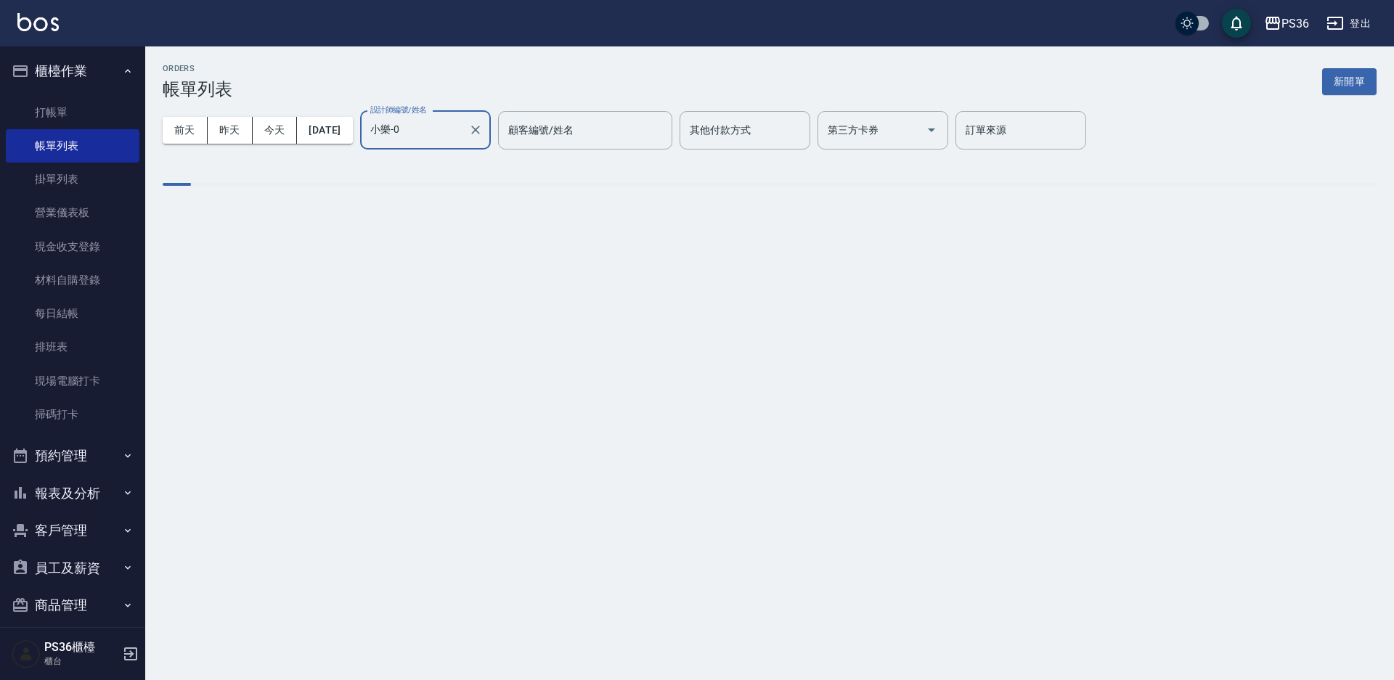
type input "小樂-0"
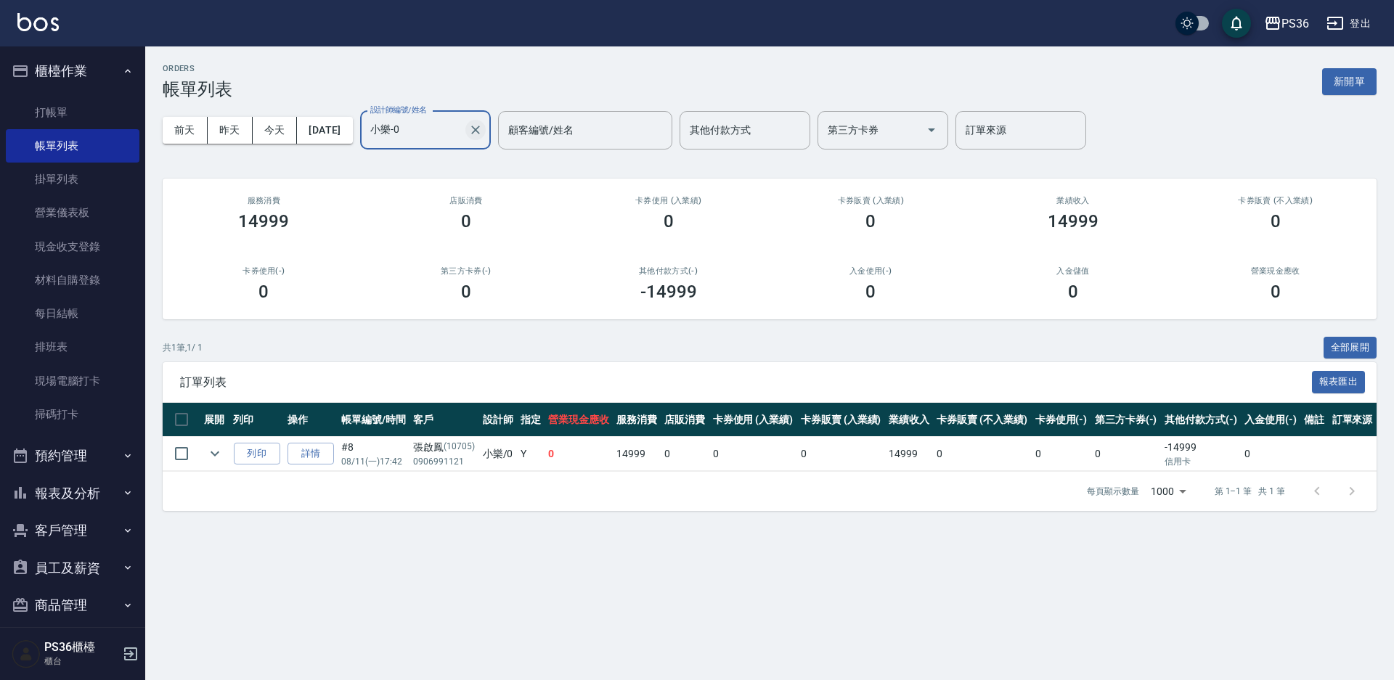
click at [483, 129] on icon "Clear" at bounding box center [475, 130] width 15 height 15
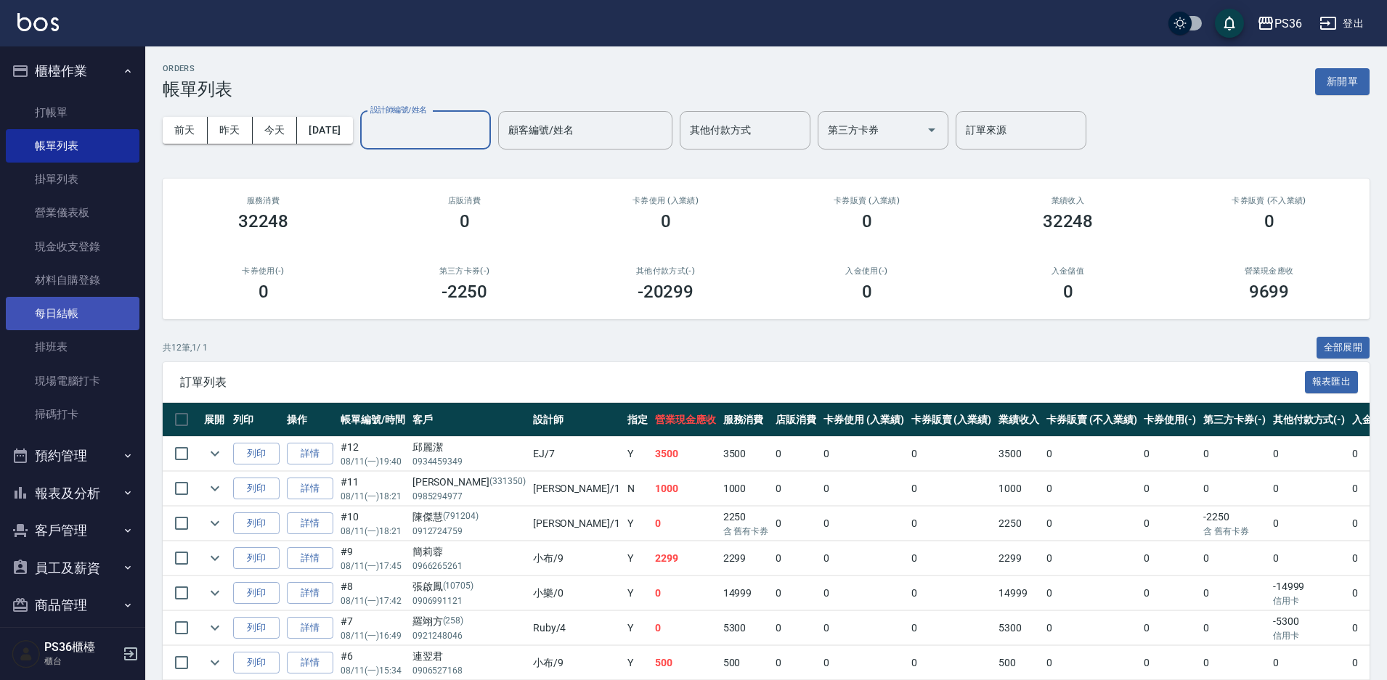
click at [44, 317] on link "每日結帳" at bounding box center [73, 313] width 134 height 33
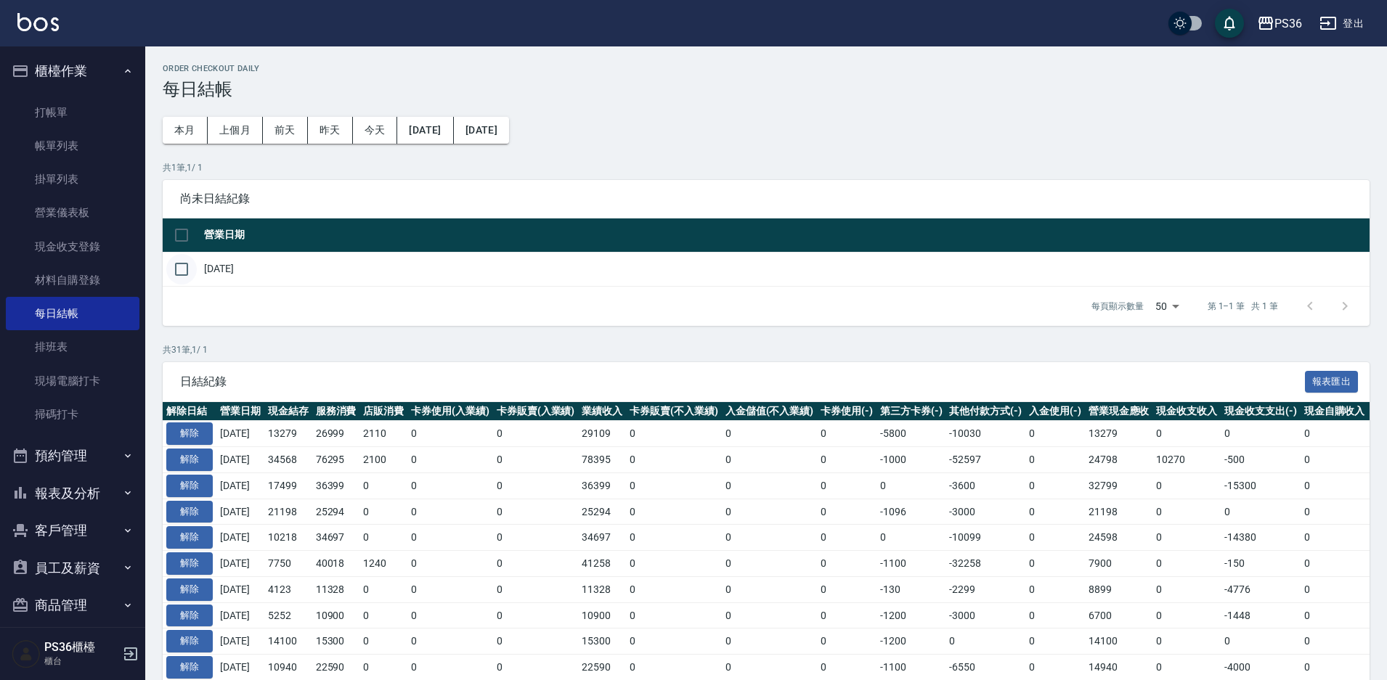
click at [168, 270] on input "checkbox" at bounding box center [181, 269] width 30 height 30
checkbox input "true"
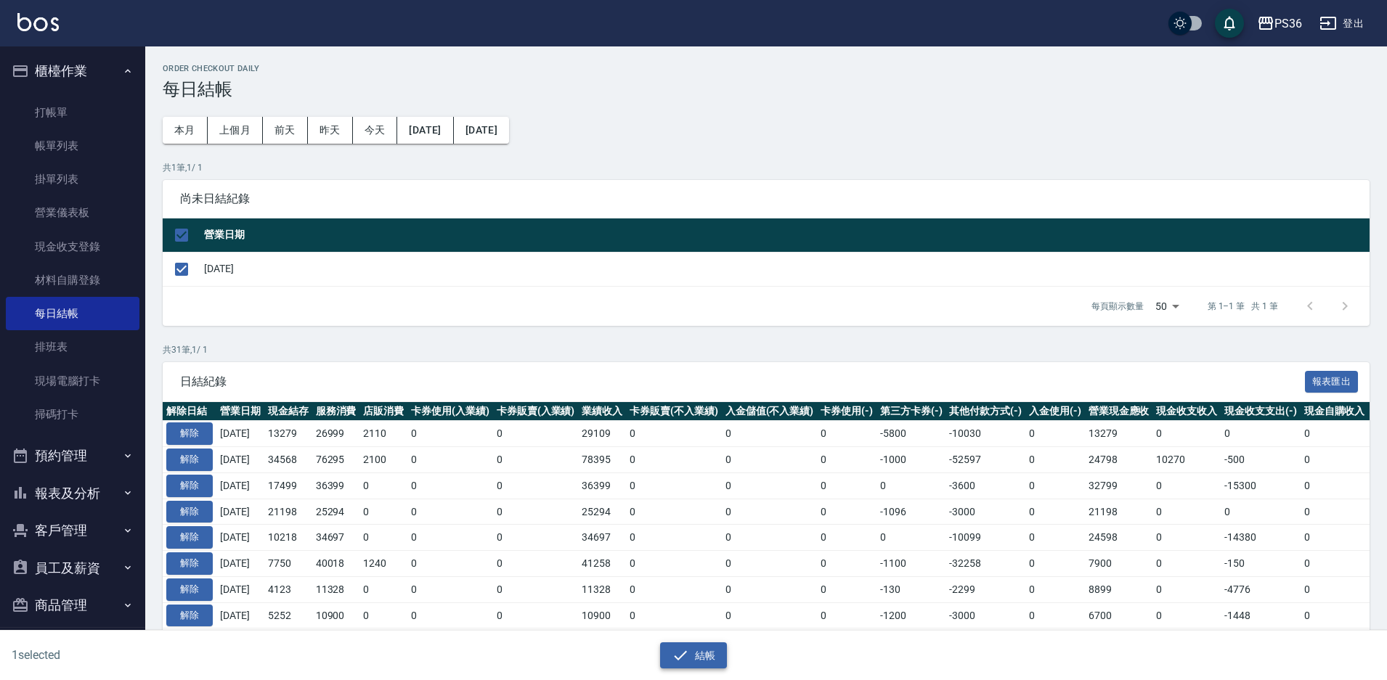
click at [692, 643] on button "結帳" at bounding box center [694, 656] width 68 height 27
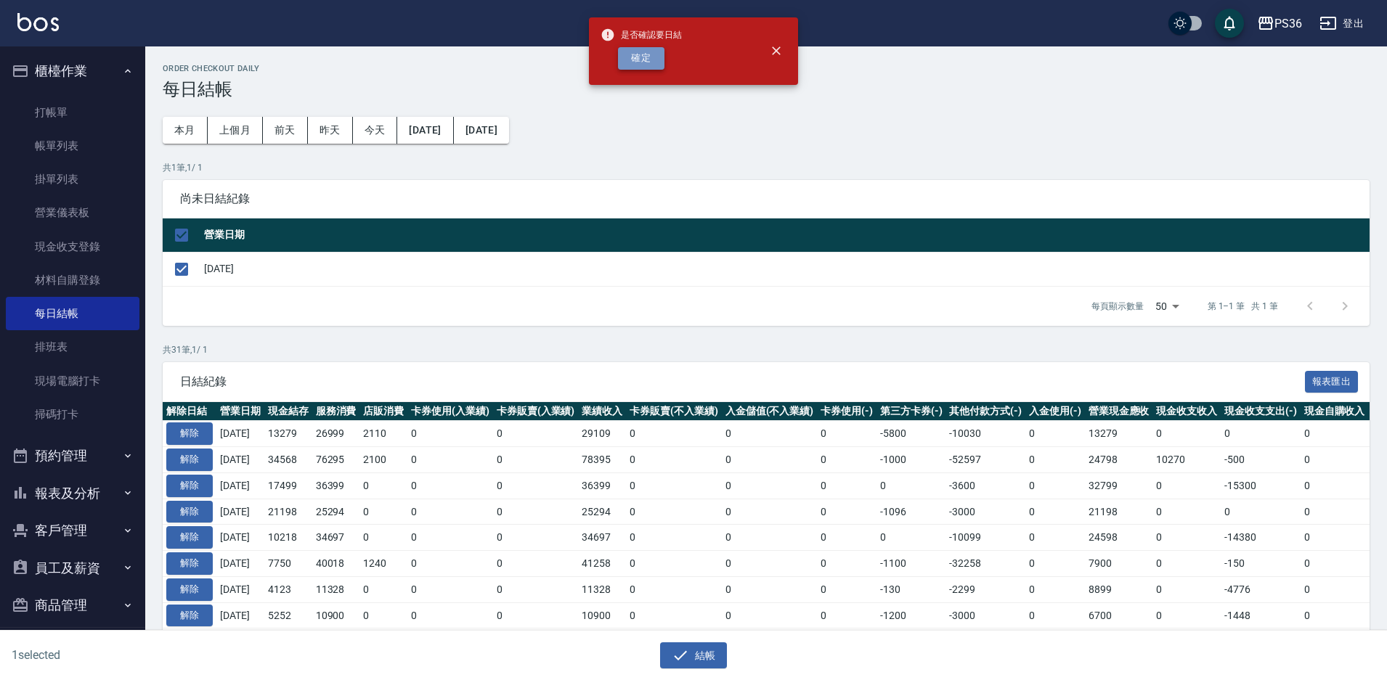
click at [661, 52] on button "確定" at bounding box center [641, 58] width 46 height 23
checkbox input "false"
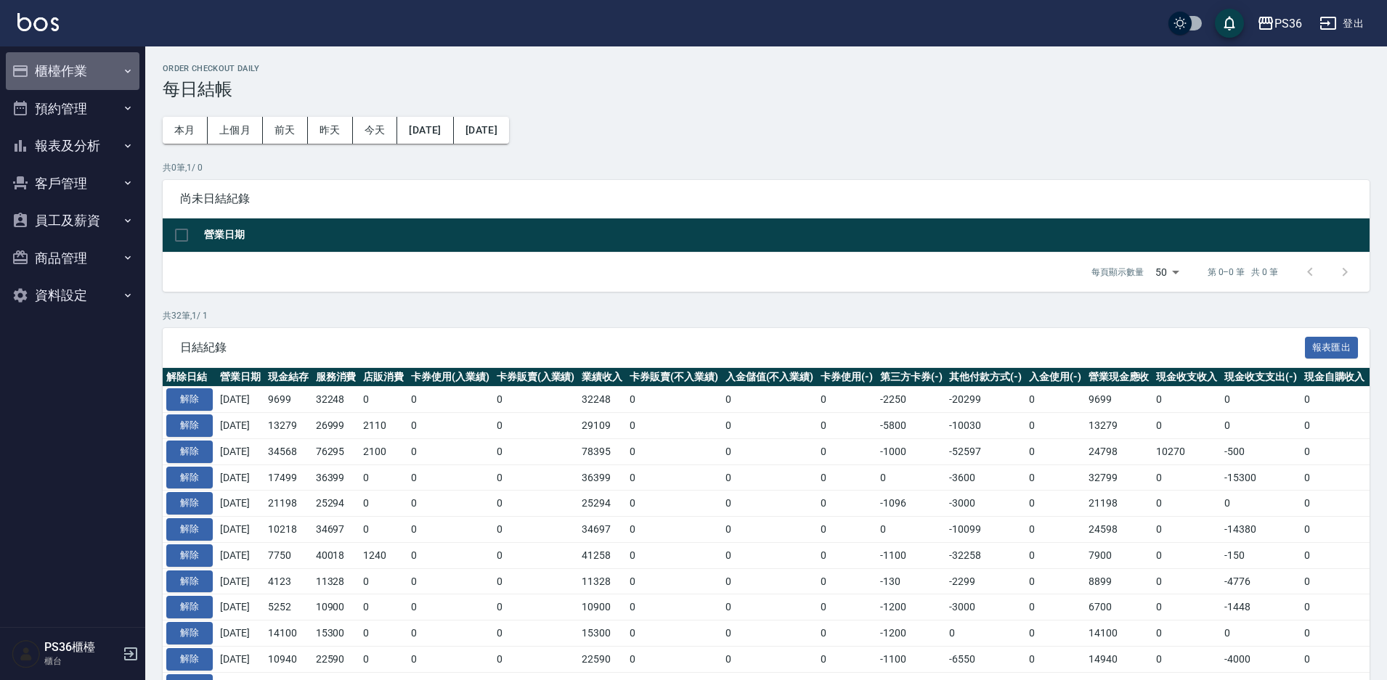
click at [66, 68] on button "櫃檯作業" at bounding box center [73, 71] width 134 height 38
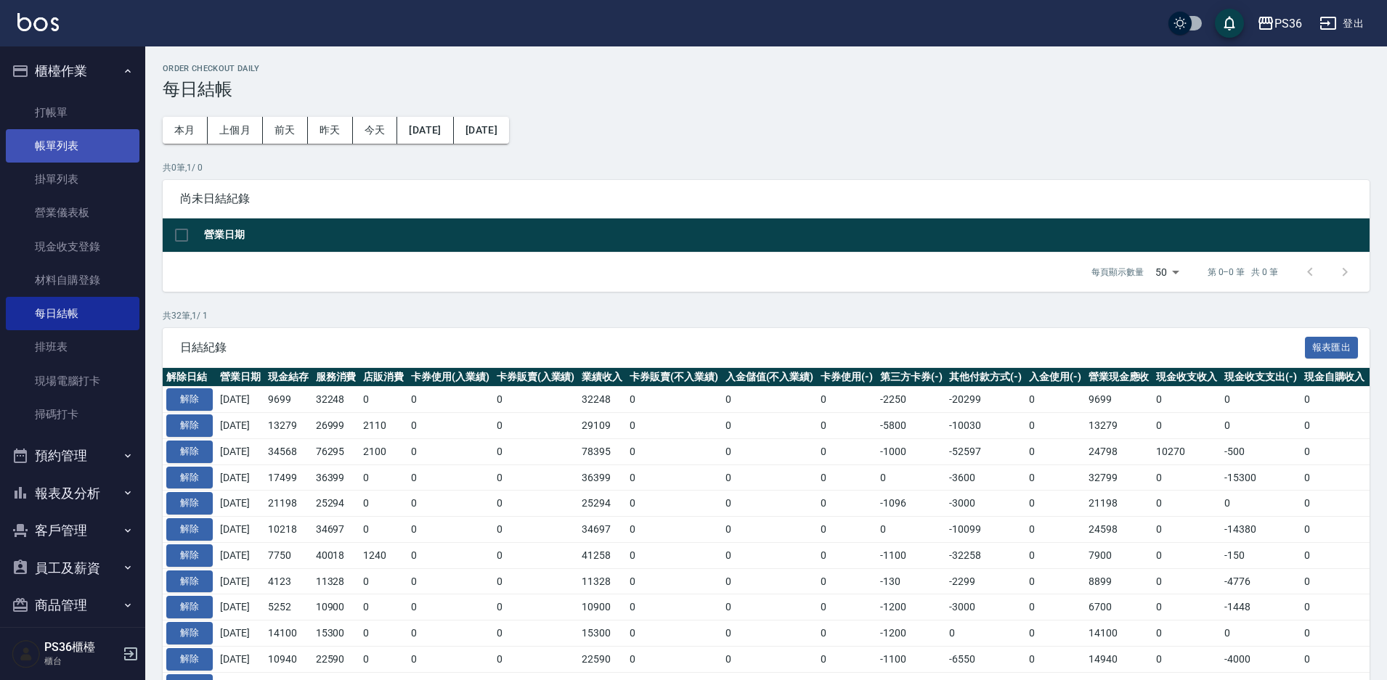
click at [64, 137] on link "帳單列表" at bounding box center [73, 145] width 134 height 33
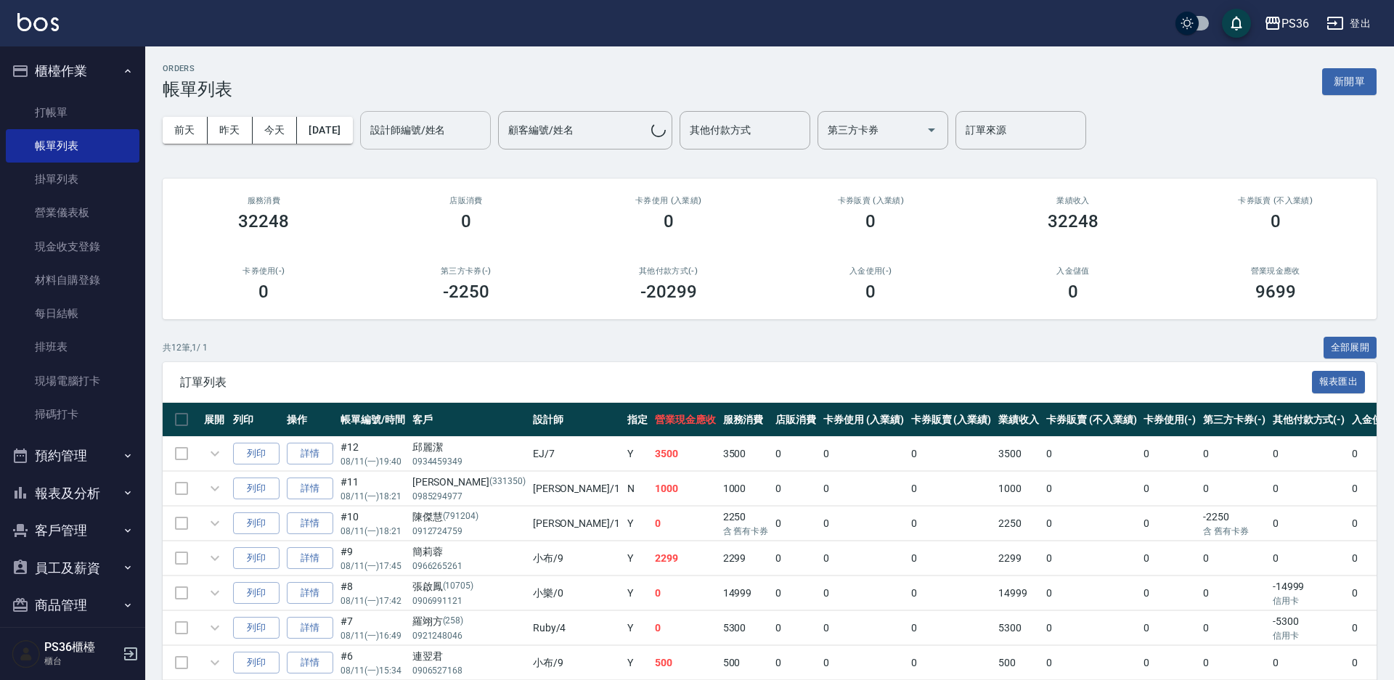
click at [412, 138] on input "設計師編號/姓名" at bounding box center [426, 130] width 118 height 25
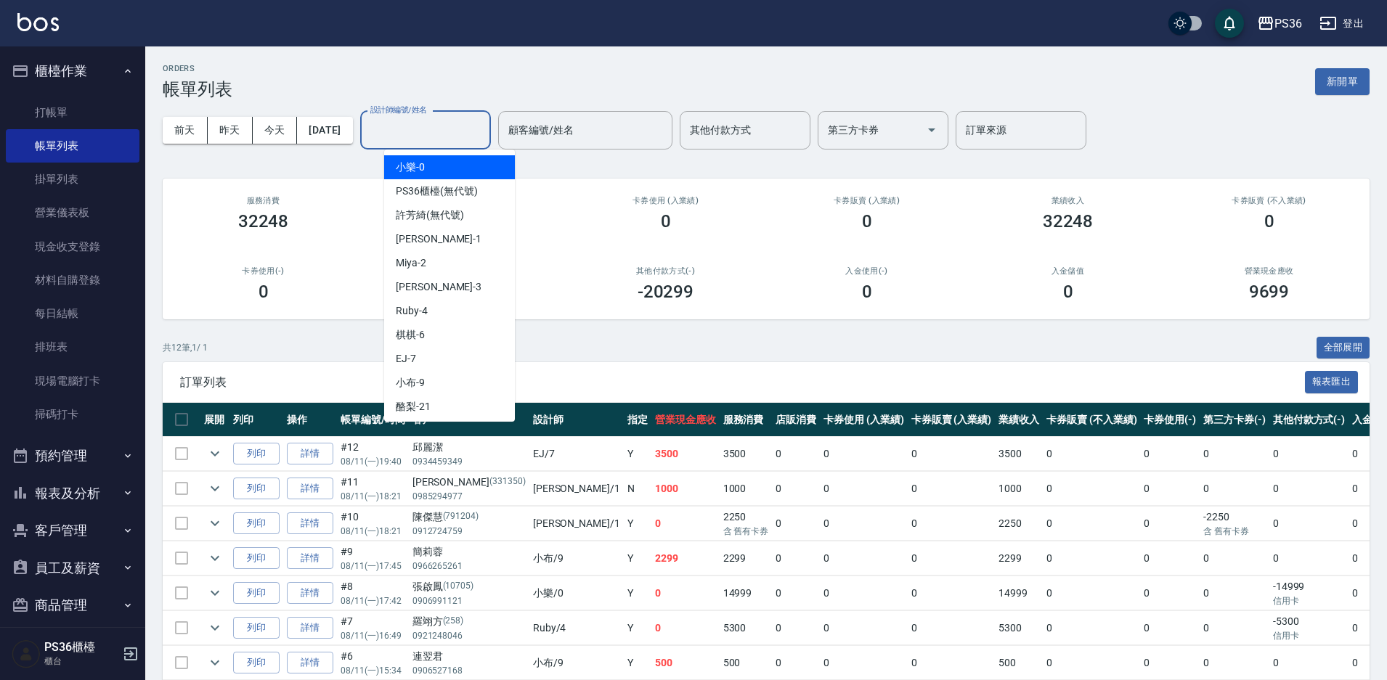
type input "0"
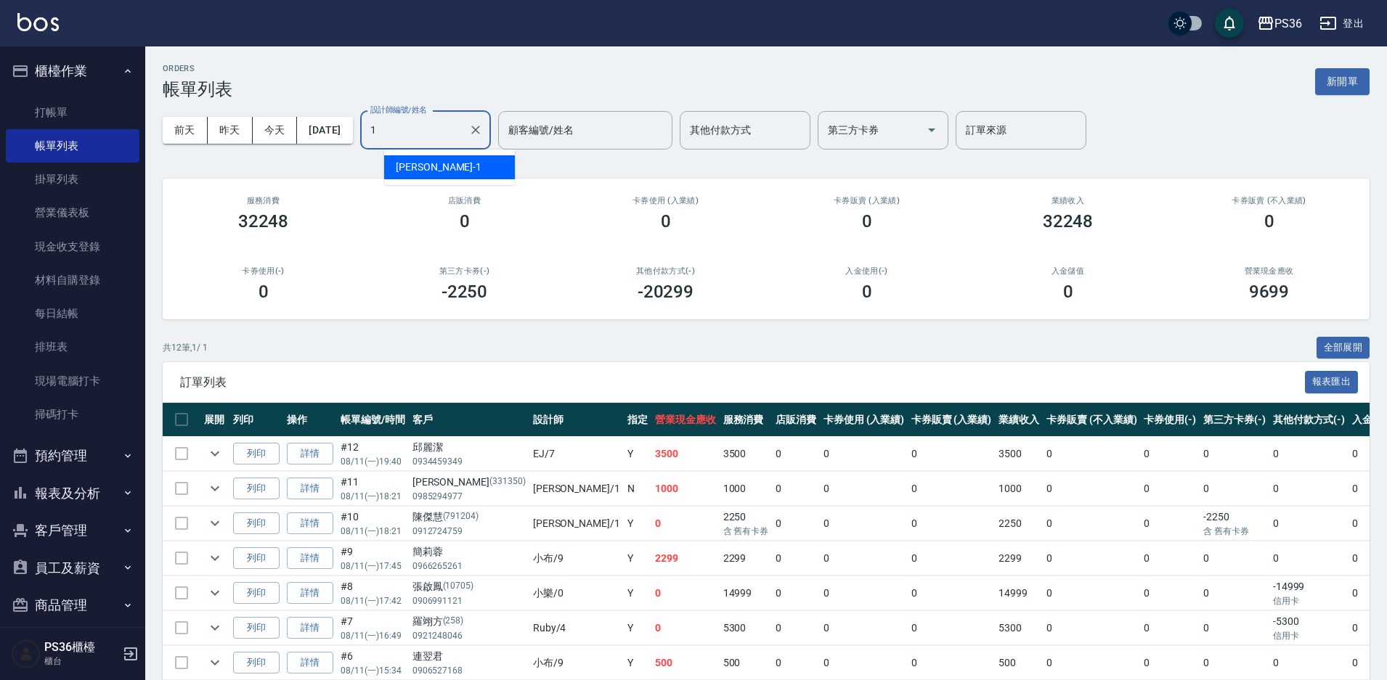
type input "Daniel-1"
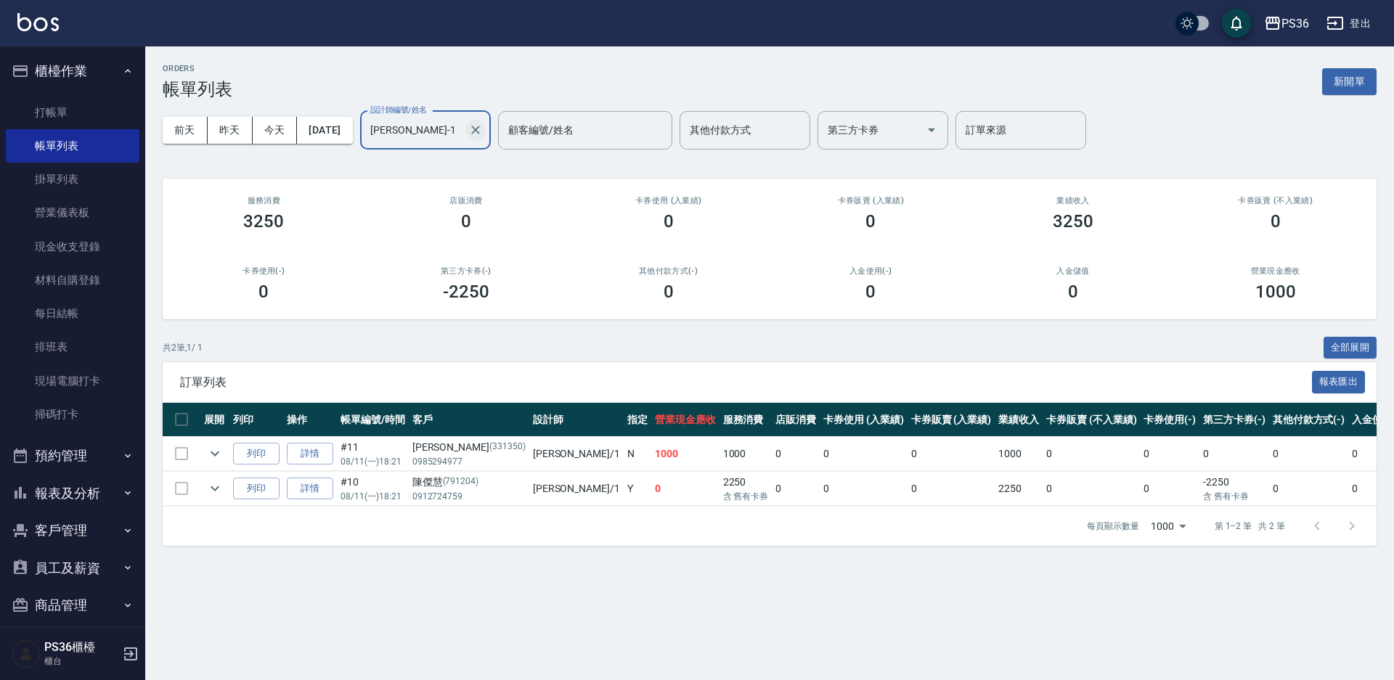
click at [486, 135] on button "Clear" at bounding box center [475, 130] width 20 height 20
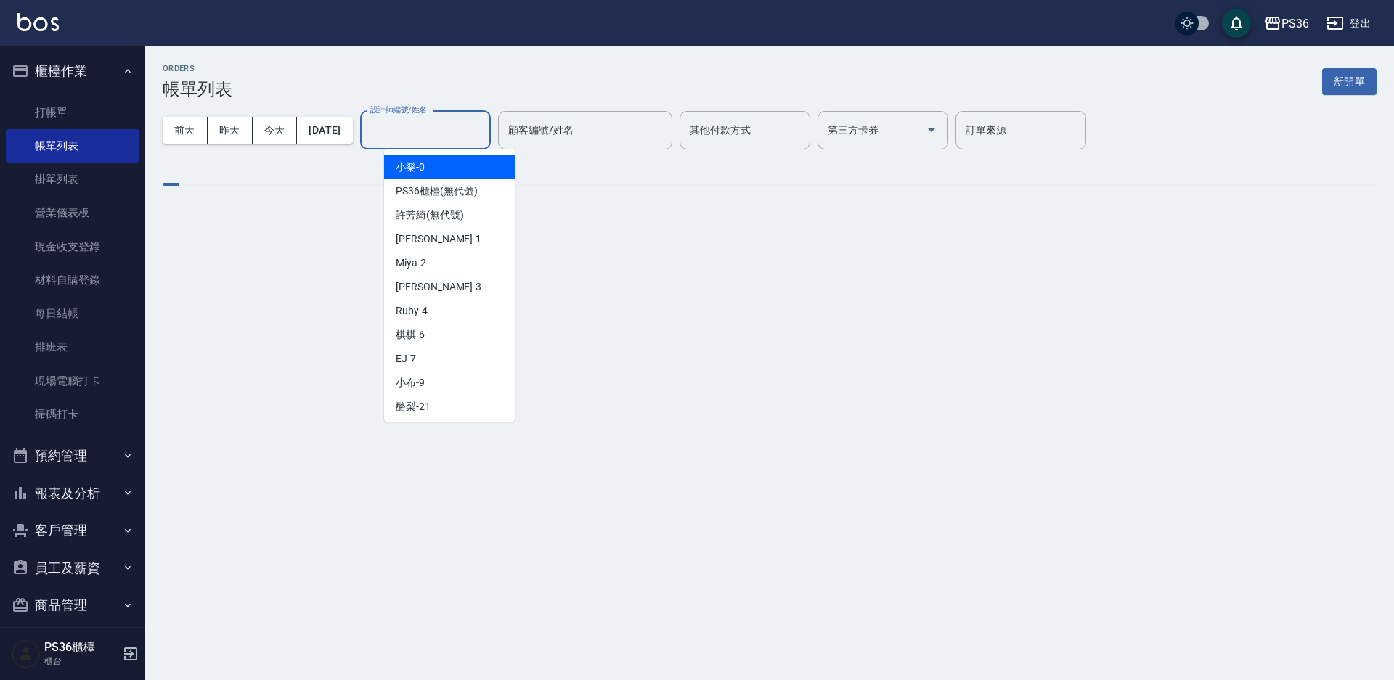
click at [484, 135] on input "設計師編號/姓名" at bounding box center [426, 130] width 118 height 25
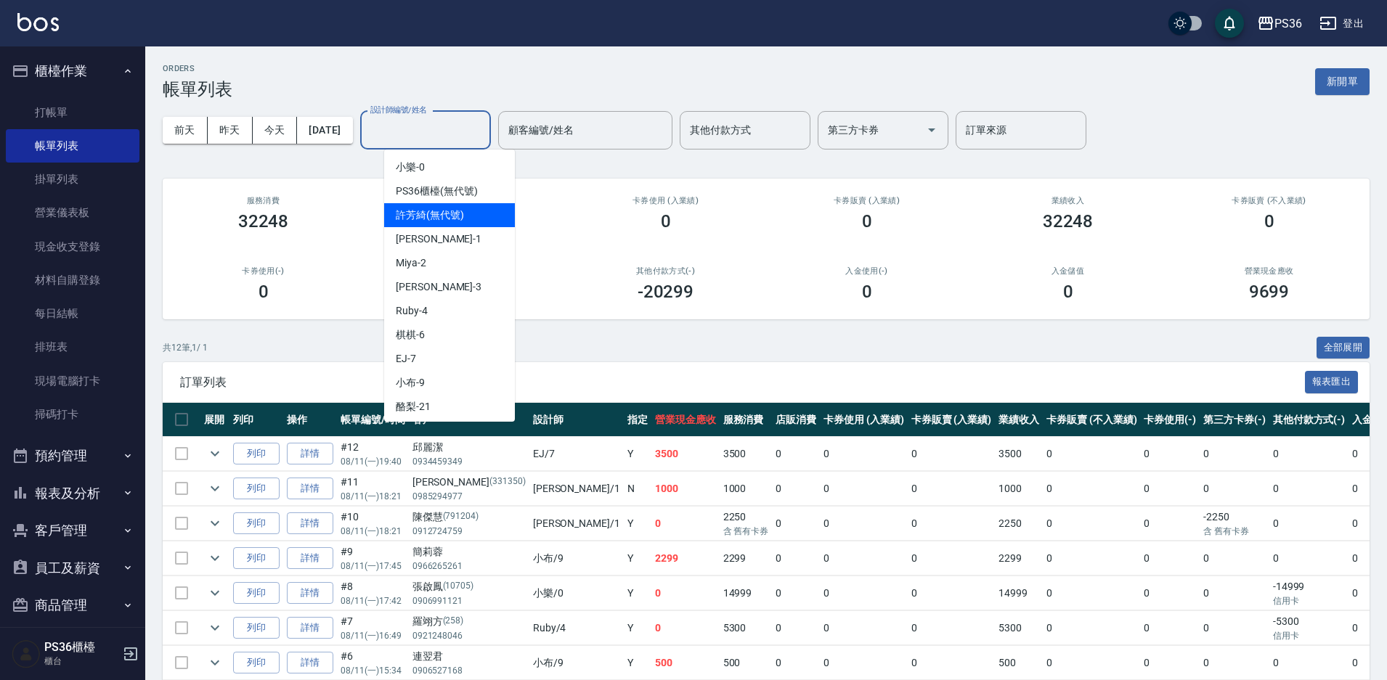
click at [597, 176] on div "ORDERS 帳單列表 新開單 前天 昨天 今天 2025/08/11 設計師編號/姓名 設計師編號/姓名 顧客編號/姓名 顧客編號/姓名 其他付款方式 其他…" at bounding box center [766, 478] width 1242 height 865
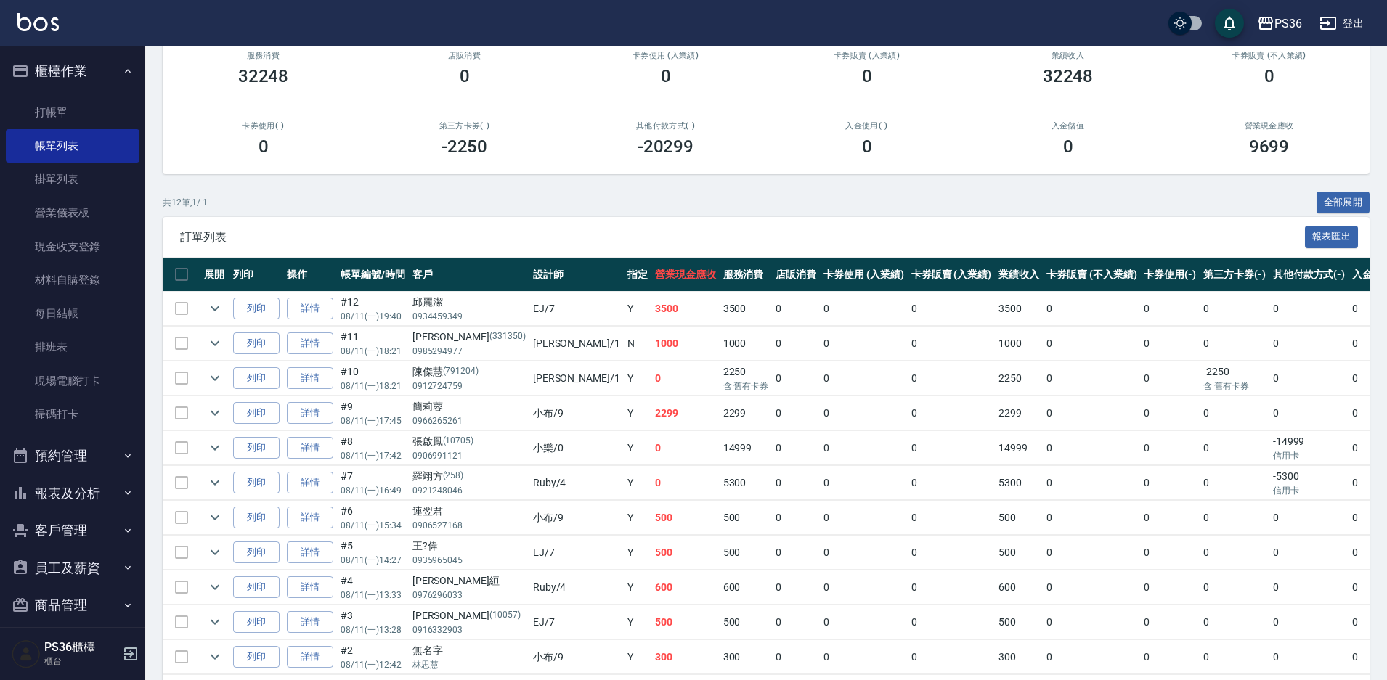
scroll to position [218, 0]
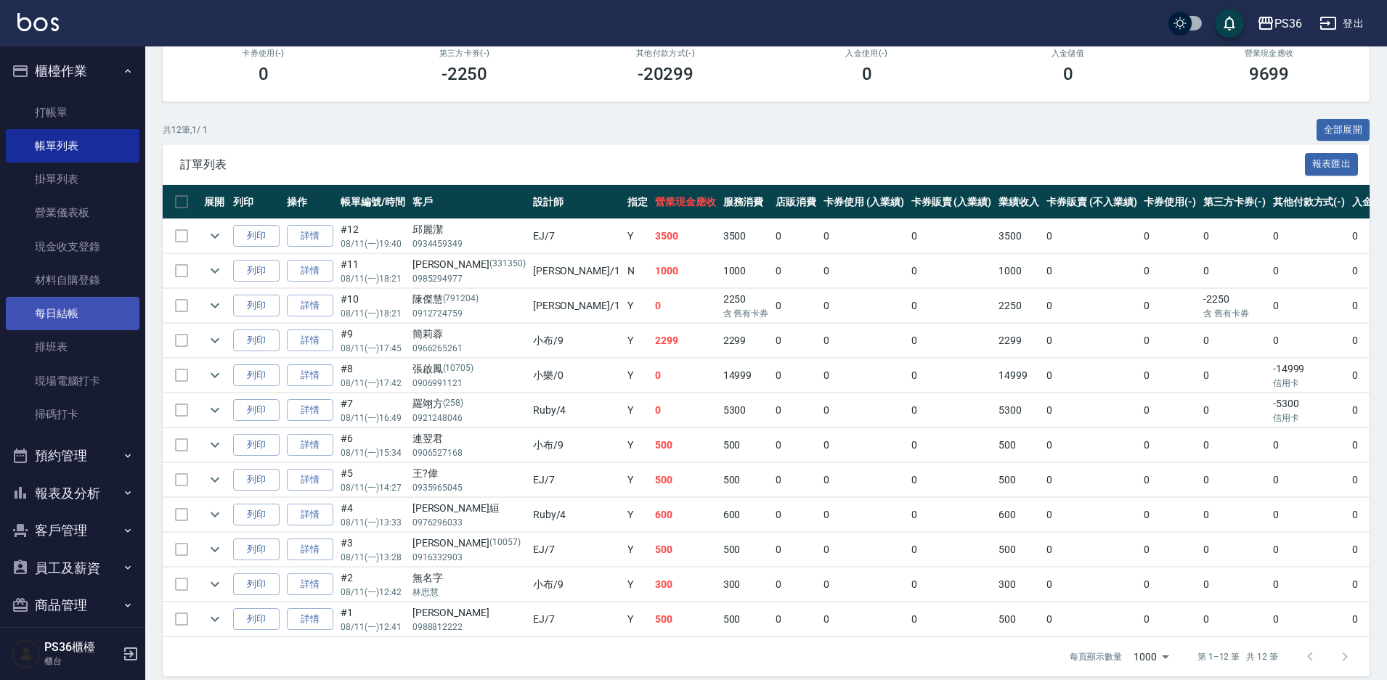
click at [78, 301] on link "每日結帳" at bounding box center [73, 313] width 134 height 33
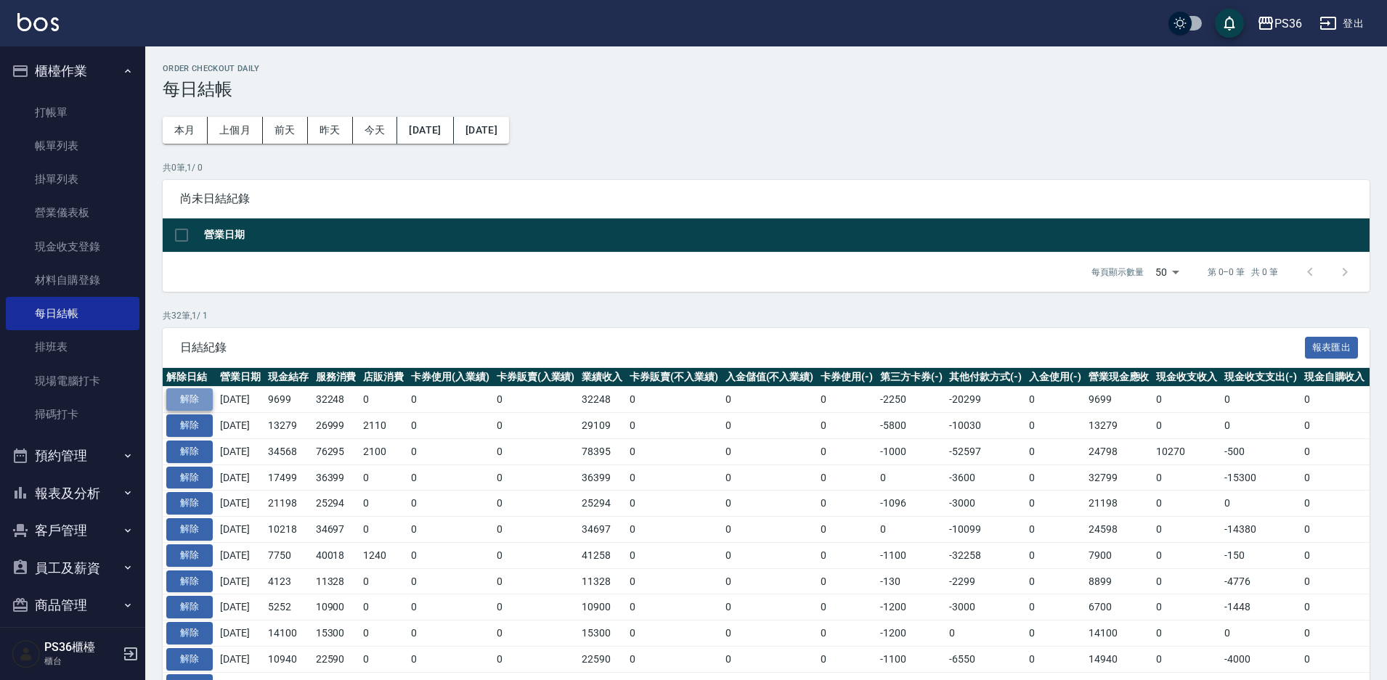
click at [186, 398] on button "解除" at bounding box center [189, 399] width 46 height 23
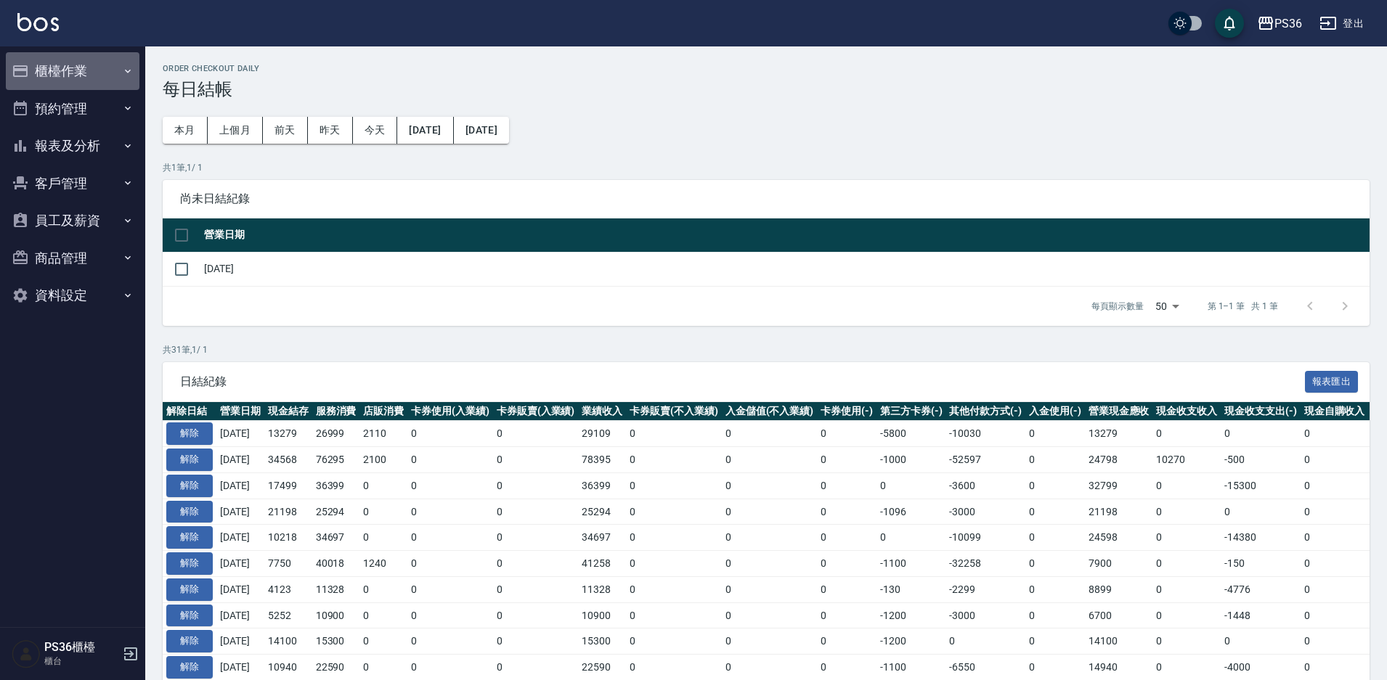
click at [87, 78] on button "櫃檯作業" at bounding box center [73, 71] width 134 height 38
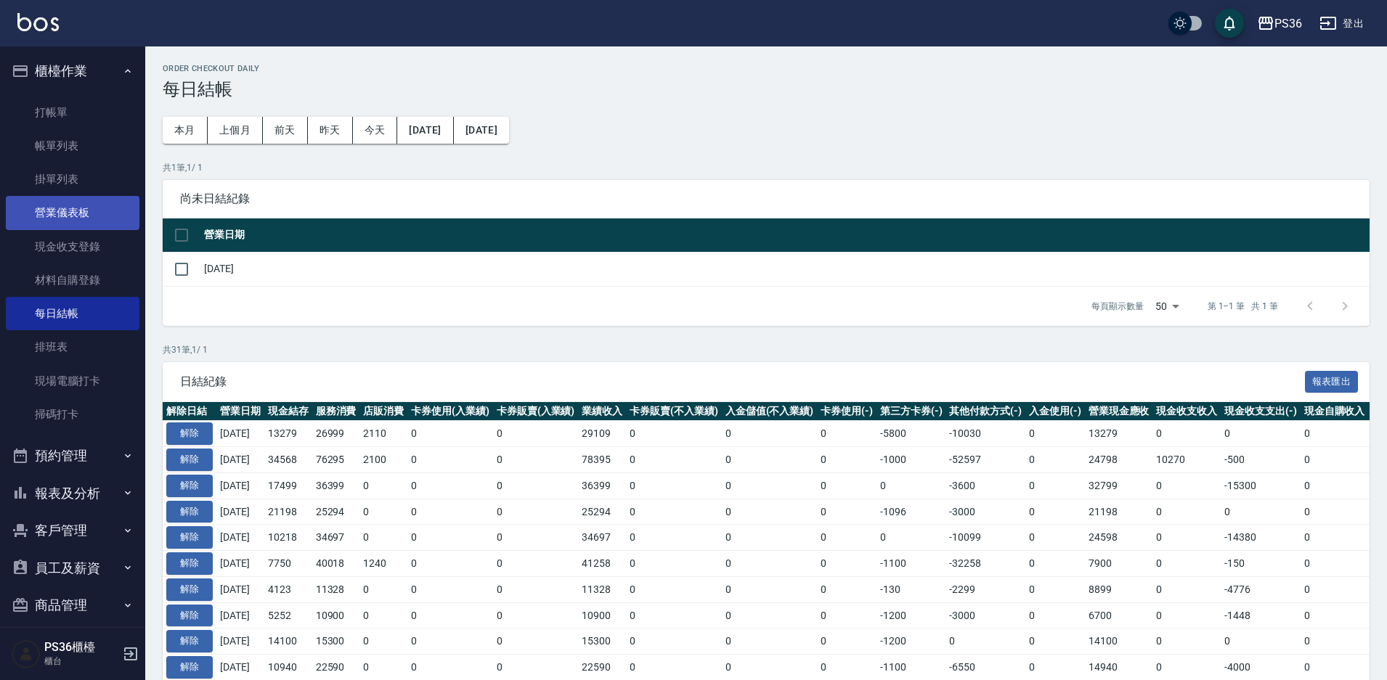
click at [67, 214] on link "營業儀表板" at bounding box center [73, 212] width 134 height 33
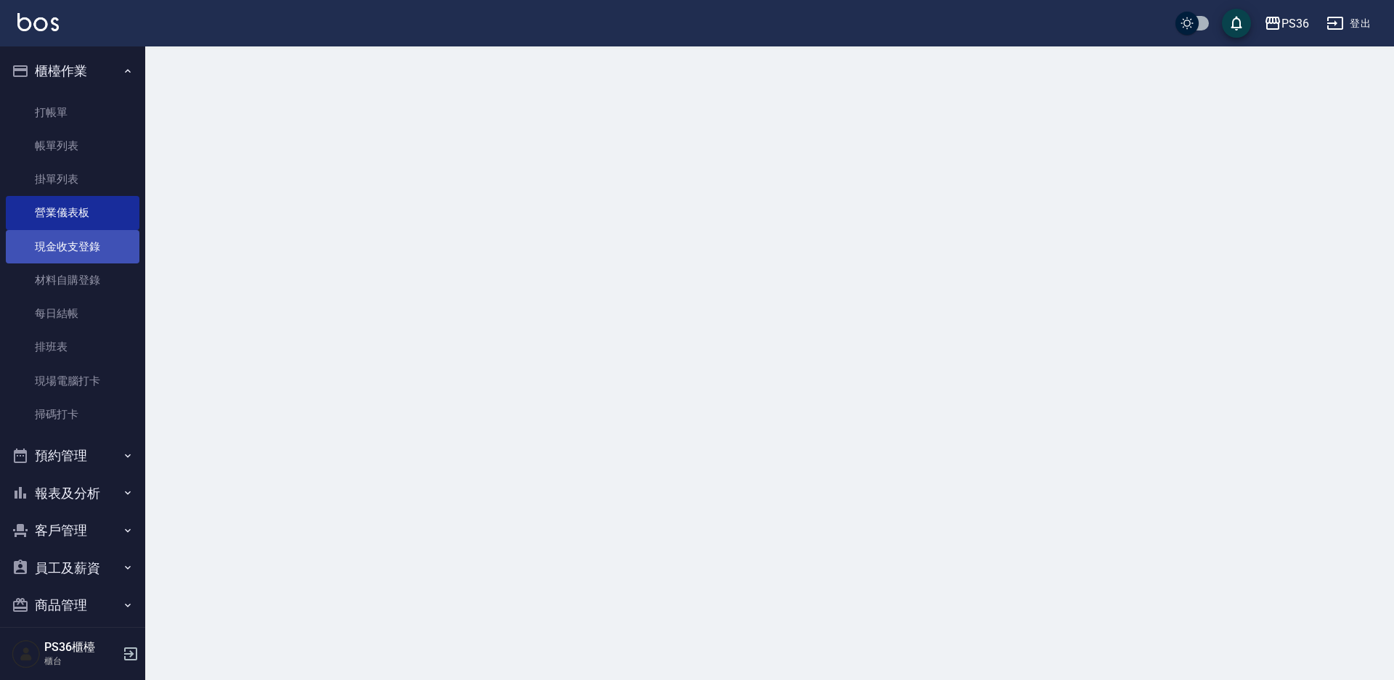
click at [70, 242] on link "現金收支登錄" at bounding box center [73, 246] width 134 height 33
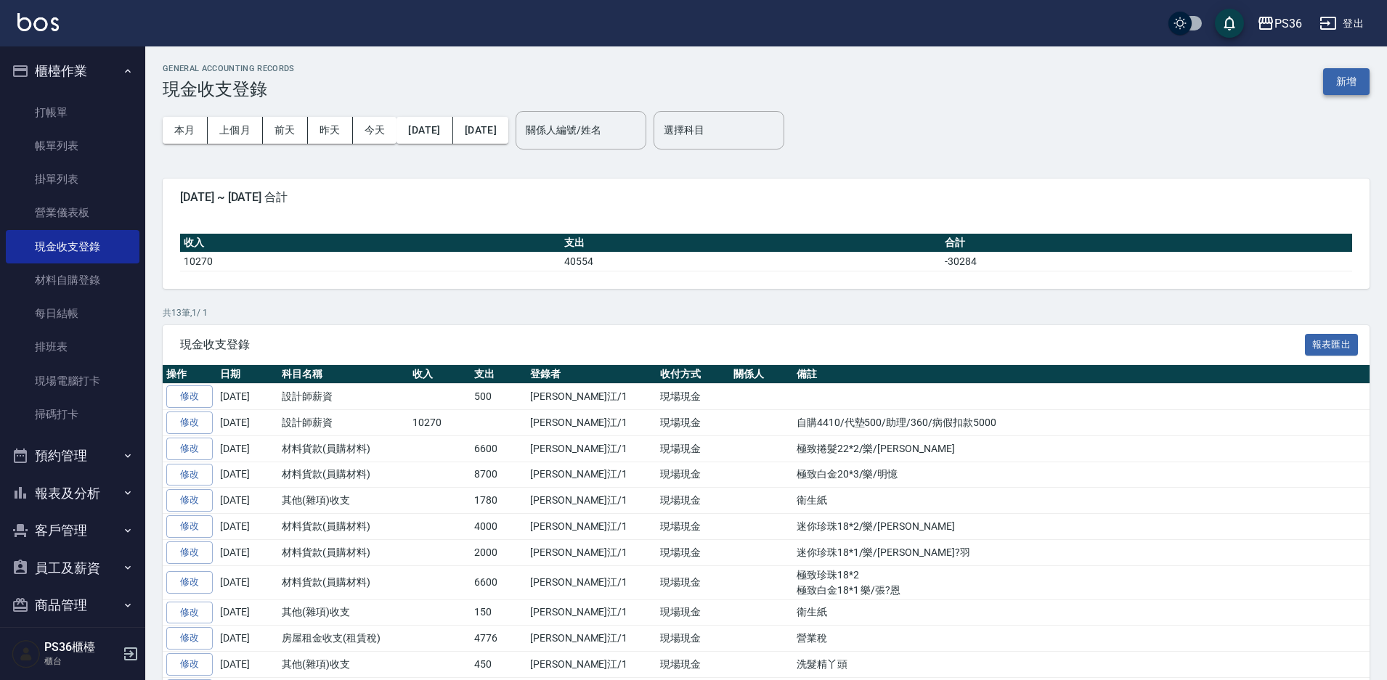
click at [1340, 87] on button "新增" at bounding box center [1346, 81] width 46 height 27
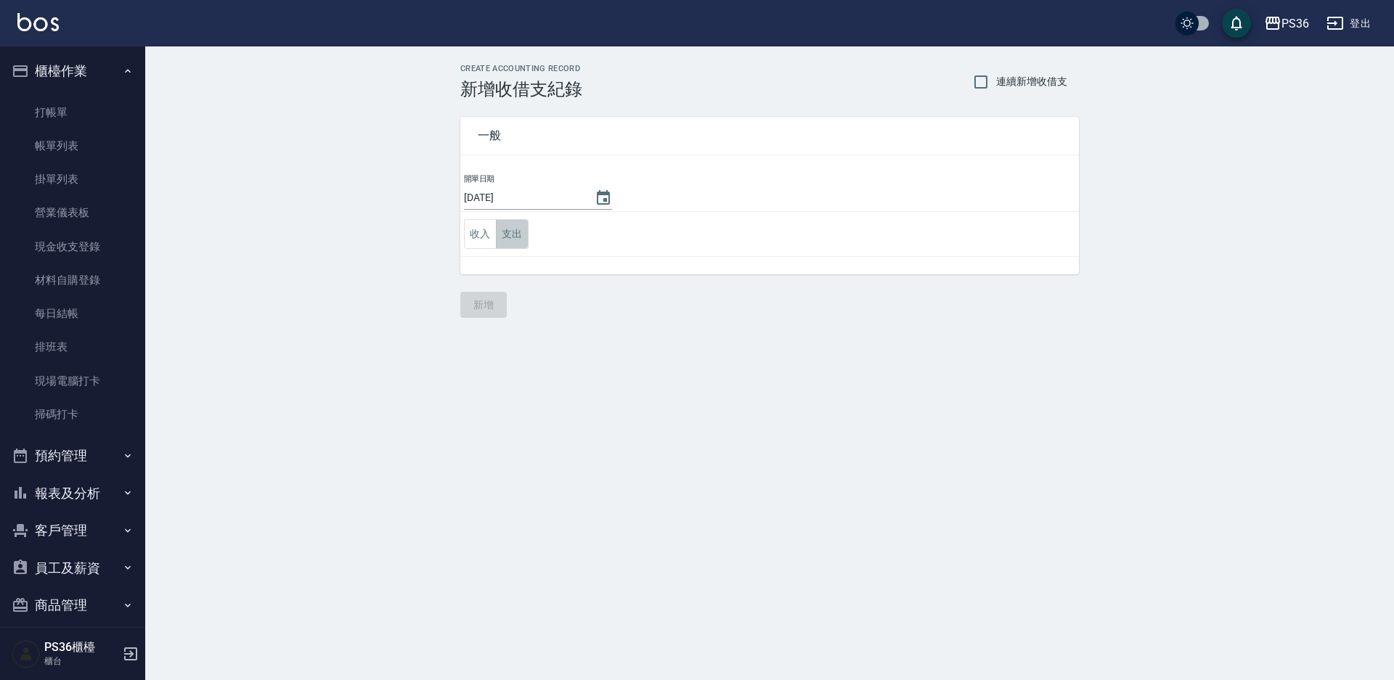
click at [520, 231] on button "支出" at bounding box center [512, 234] width 33 height 30
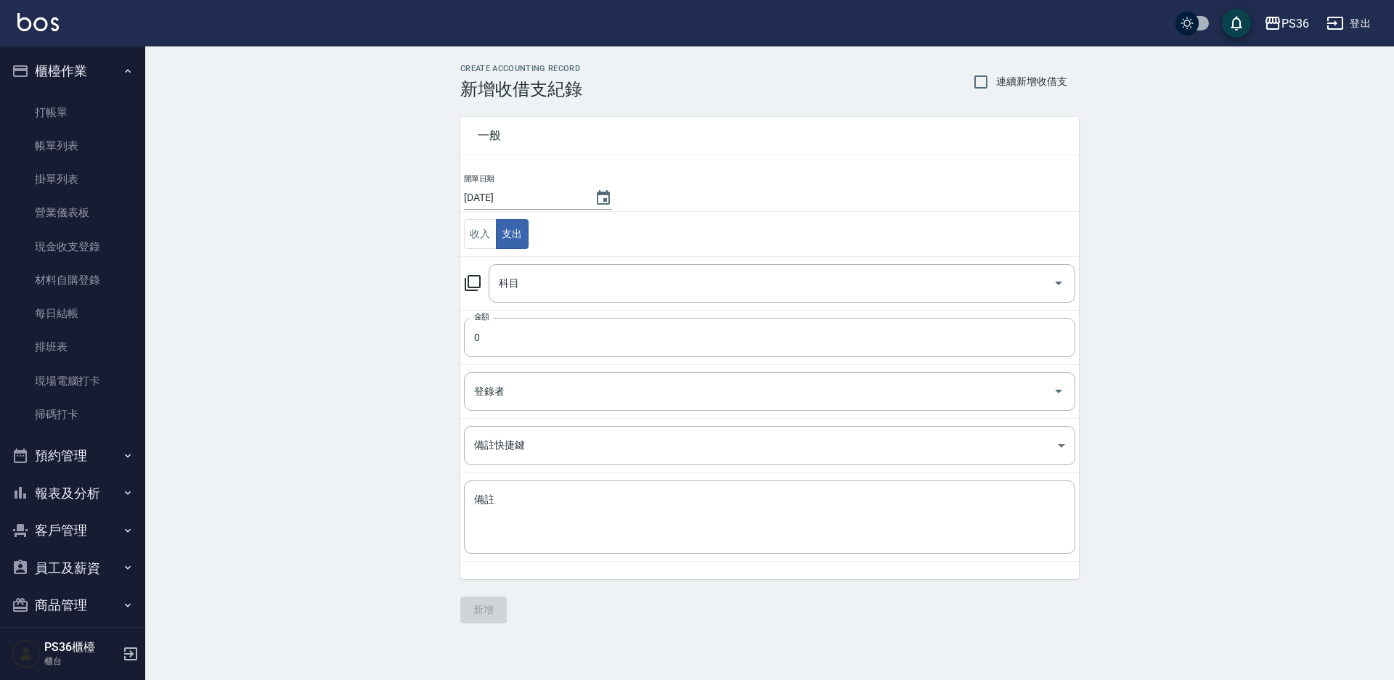
click at [555, 306] on td "科目 科目" at bounding box center [769, 283] width 619 height 54
click at [559, 290] on input "科目" at bounding box center [771, 283] width 552 height 25
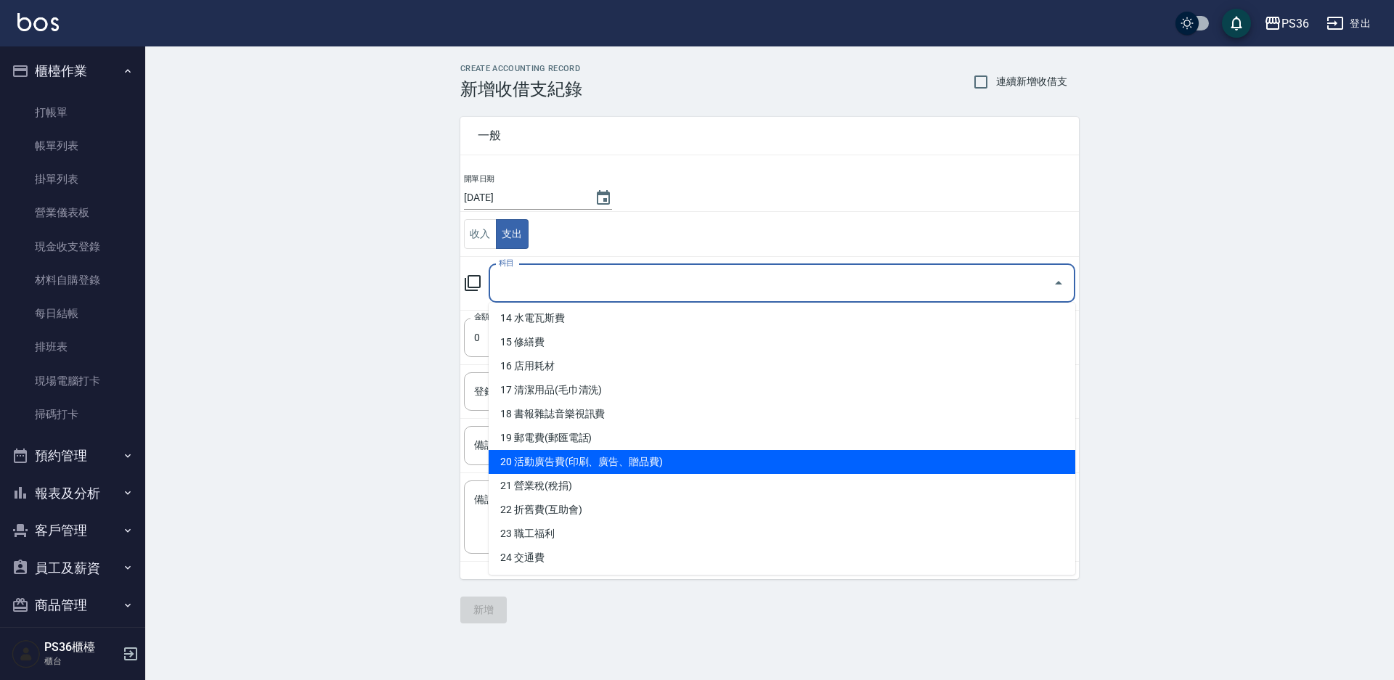
scroll to position [363, 0]
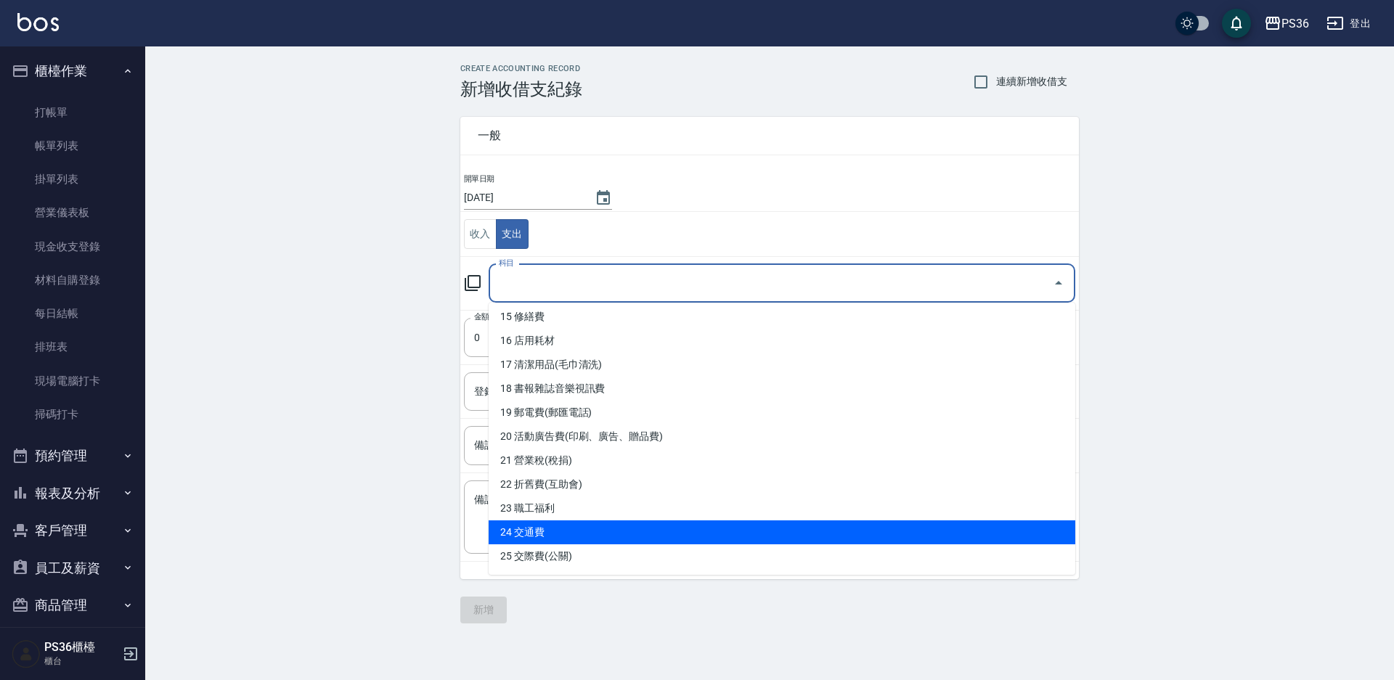
click at [561, 531] on li "24 交通費" at bounding box center [782, 533] width 587 height 24
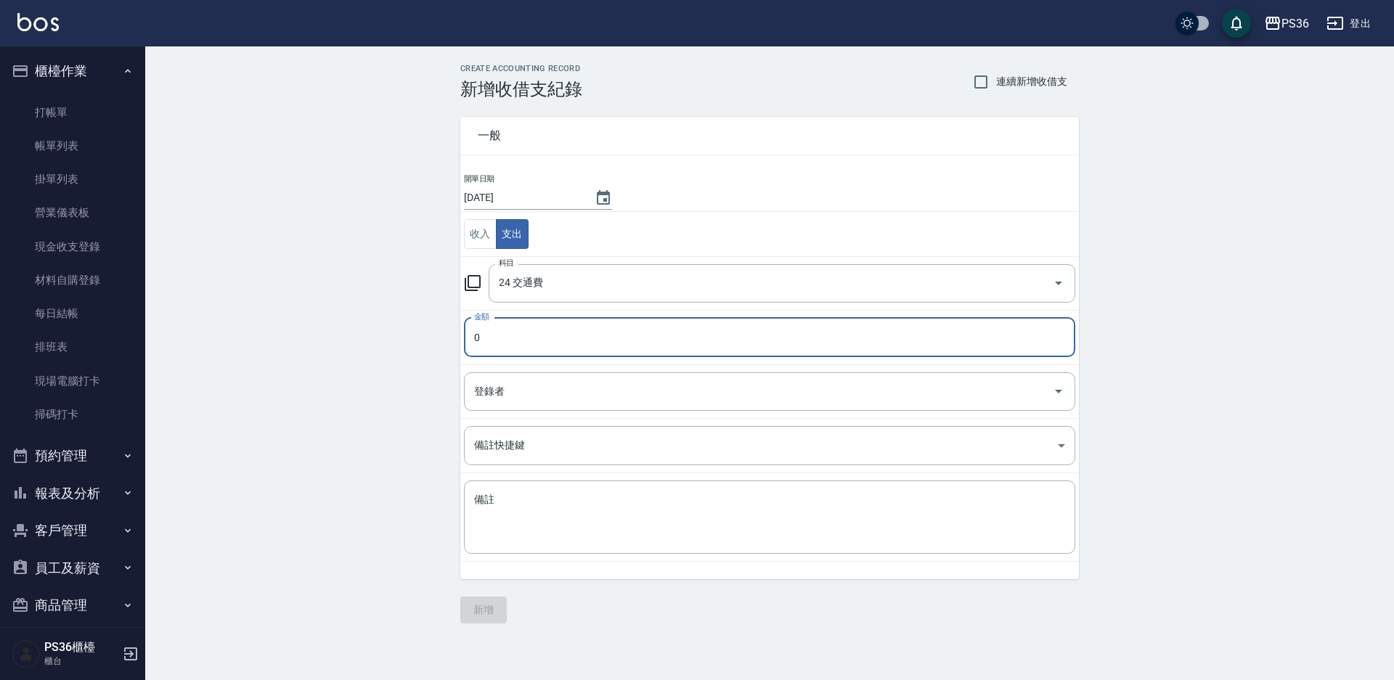
click at [555, 338] on input "0" at bounding box center [769, 337] width 611 height 39
click at [568, 282] on input "24 交通費" at bounding box center [761, 283] width 533 height 25
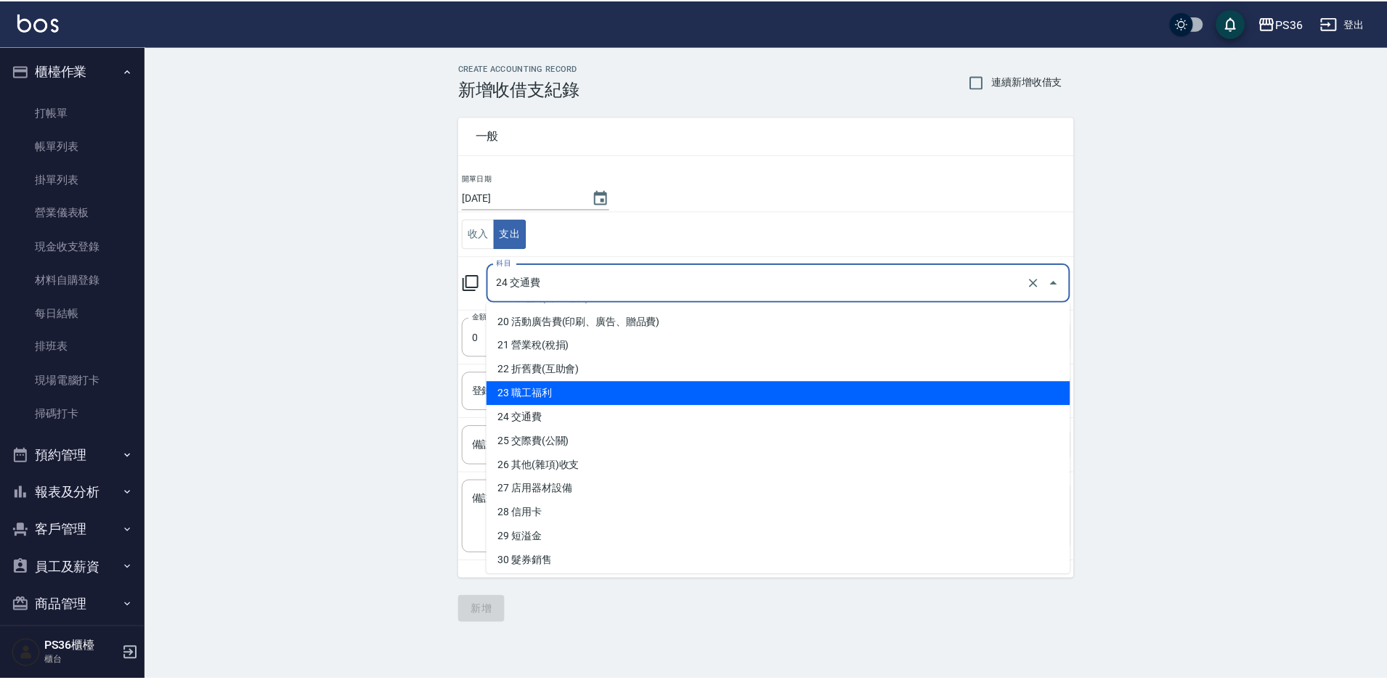
scroll to position [508, 0]
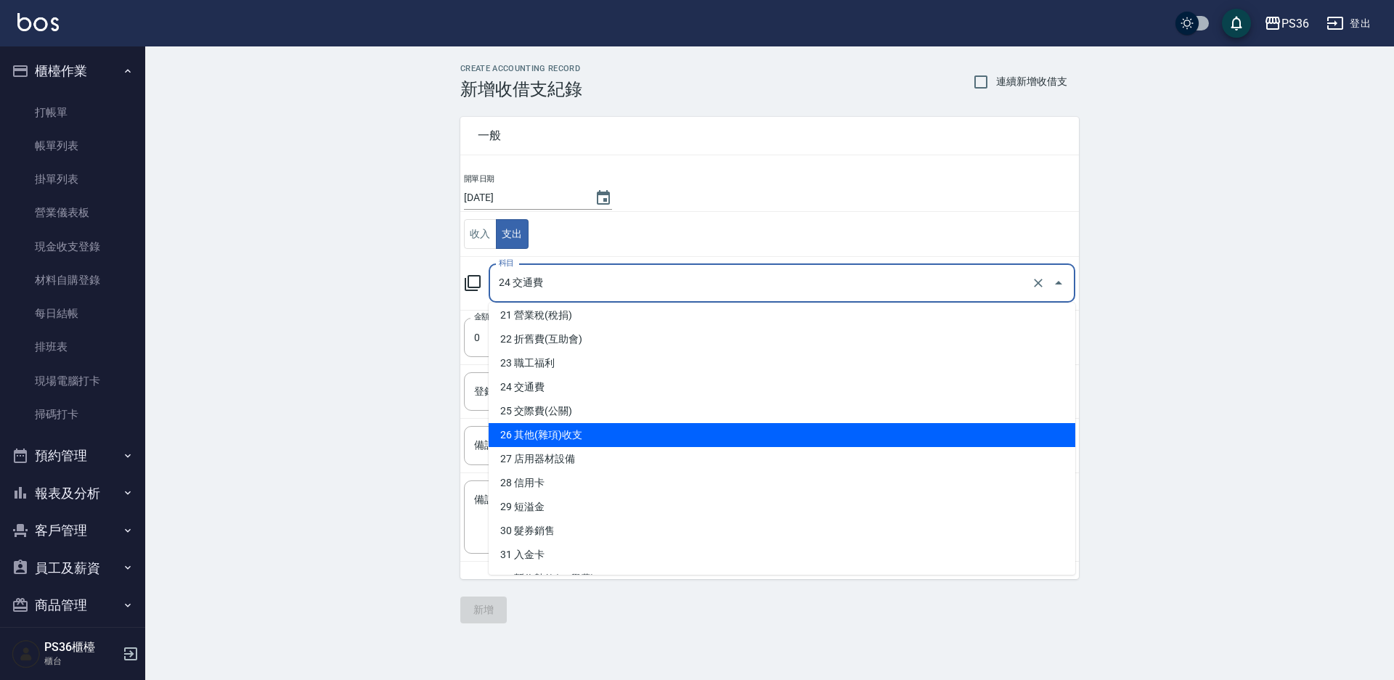
click at [561, 445] on li "26 其他(雜項)收支" at bounding box center [782, 435] width 587 height 24
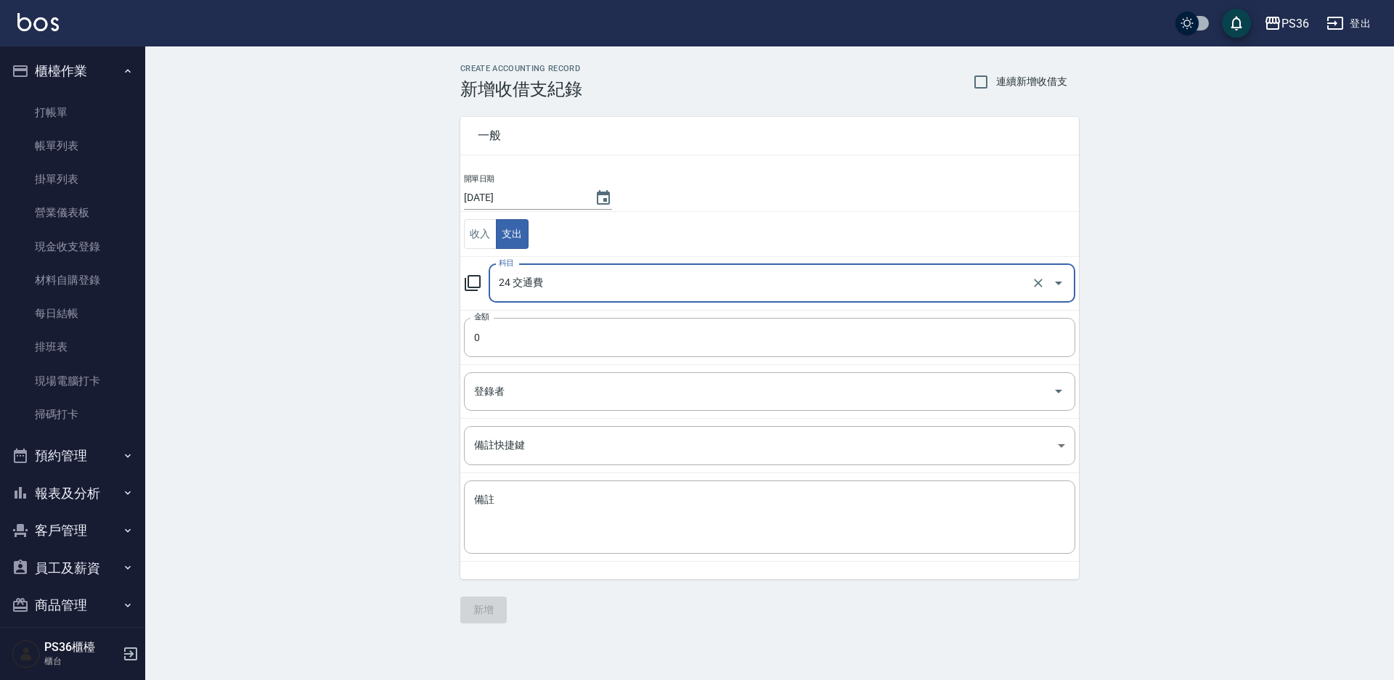
type input "26 其他(雜項)收支"
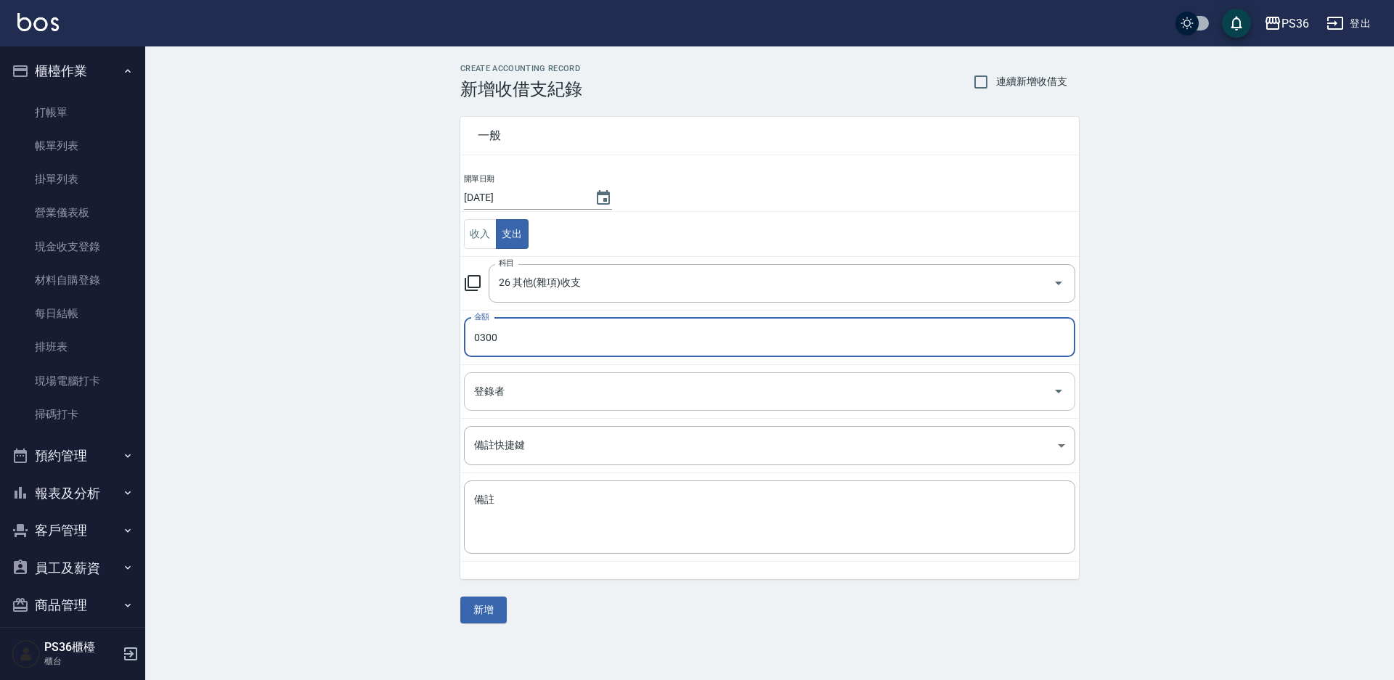
type input "0300"
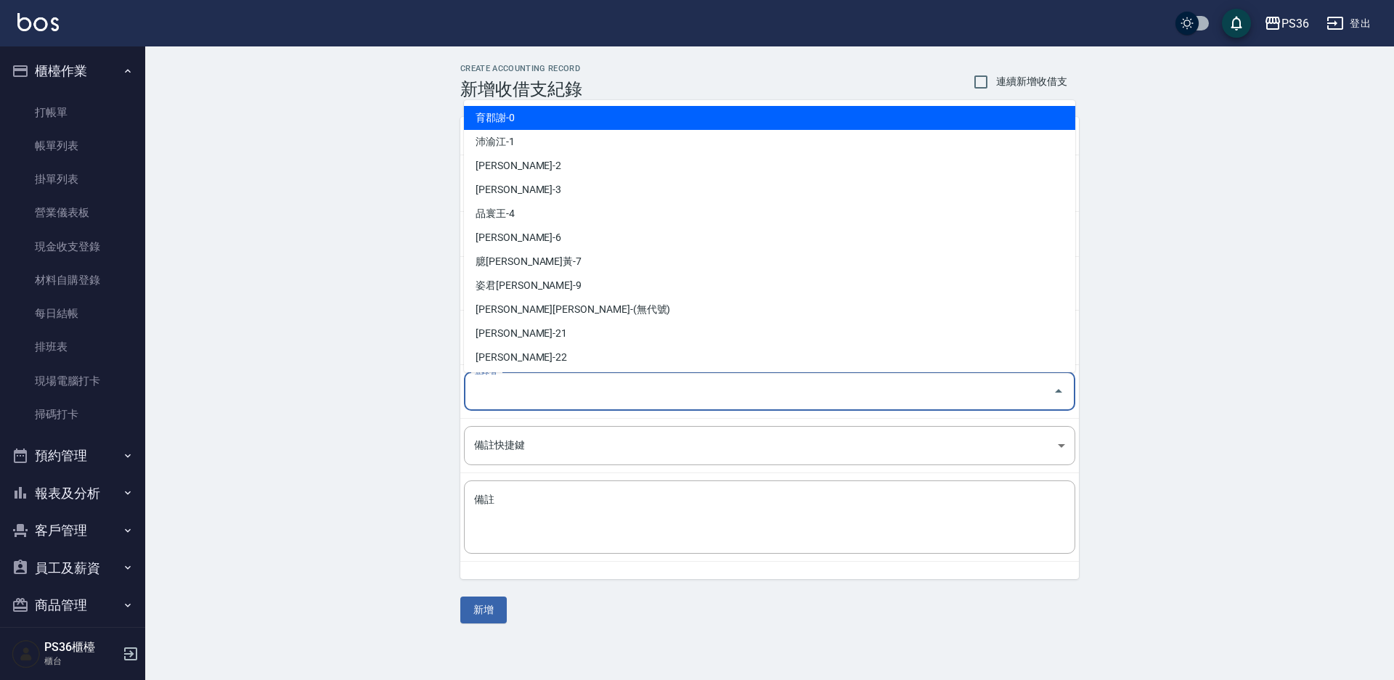
click at [522, 383] on input "登錄者" at bounding box center [758, 391] width 576 height 25
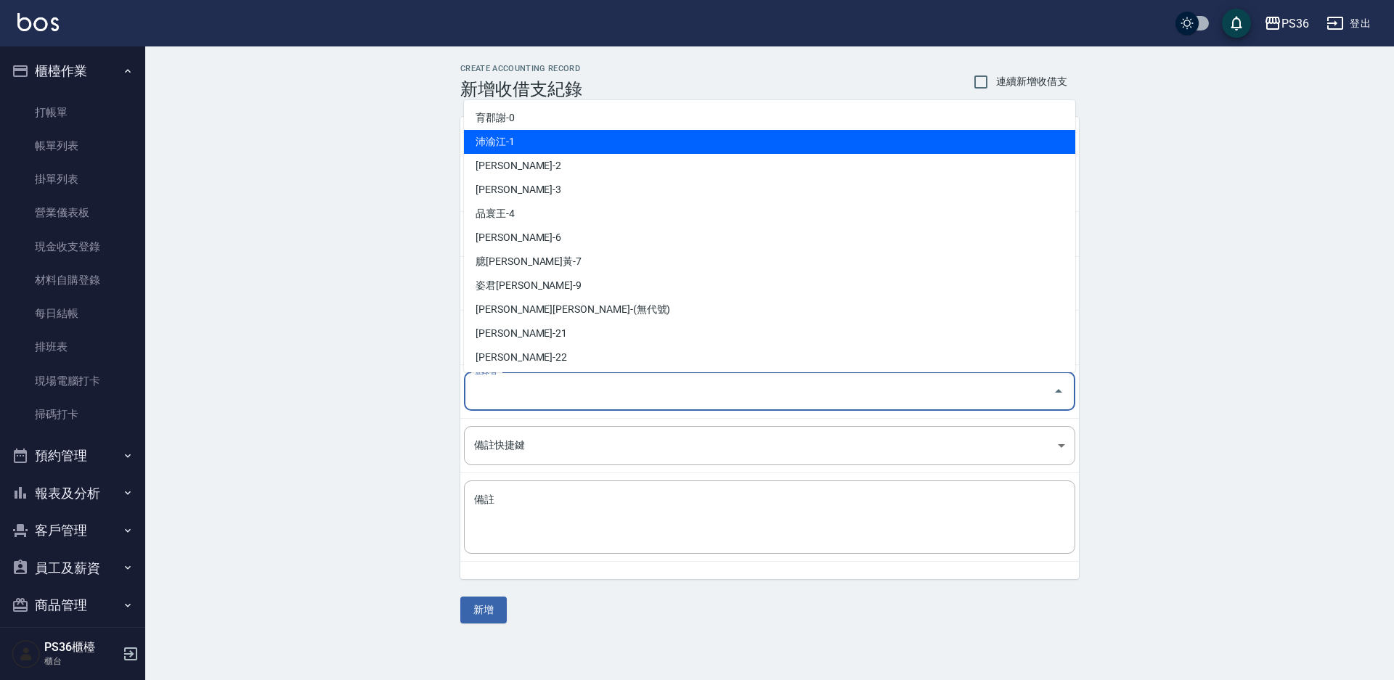
click at [552, 152] on li "沛渝江-1" at bounding box center [769, 142] width 611 height 24
type input "沛渝江-1"
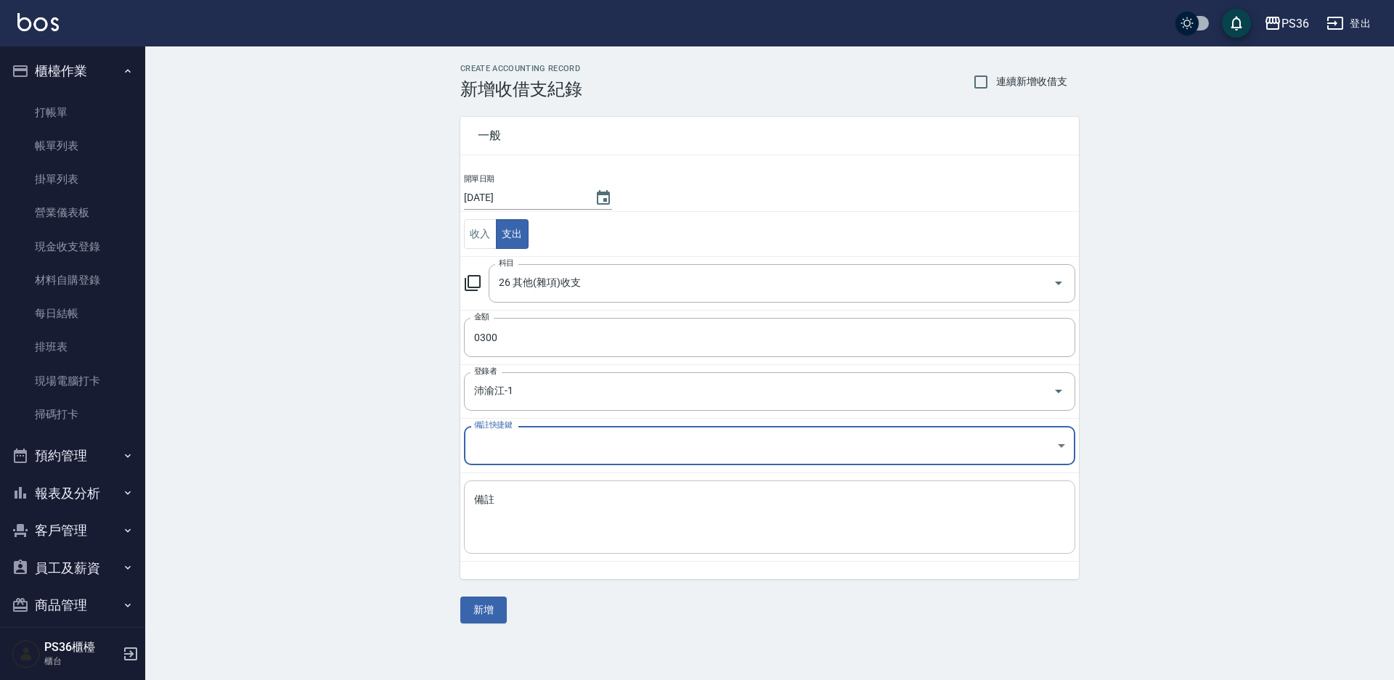
click at [503, 492] on div "x 備註" at bounding box center [769, 517] width 611 height 73
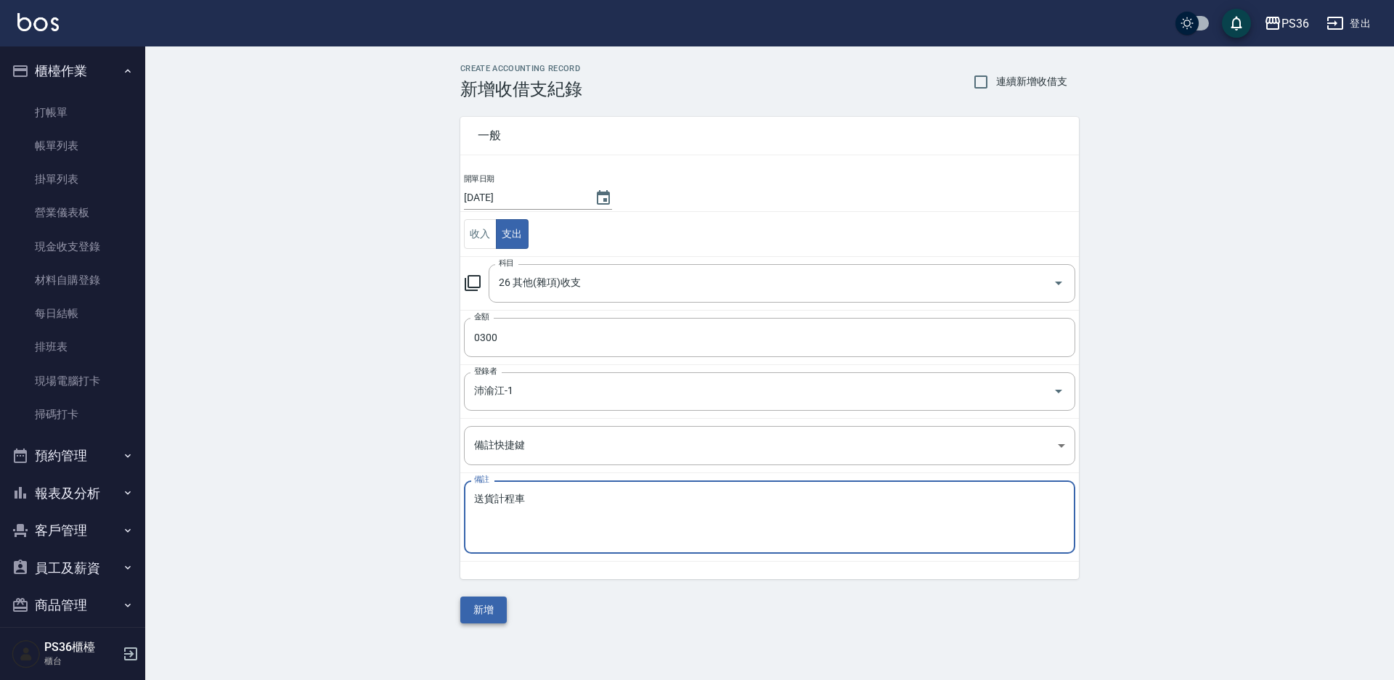
type textarea "送貨計程車"
click at [486, 611] on button "新增" at bounding box center [483, 610] width 46 height 27
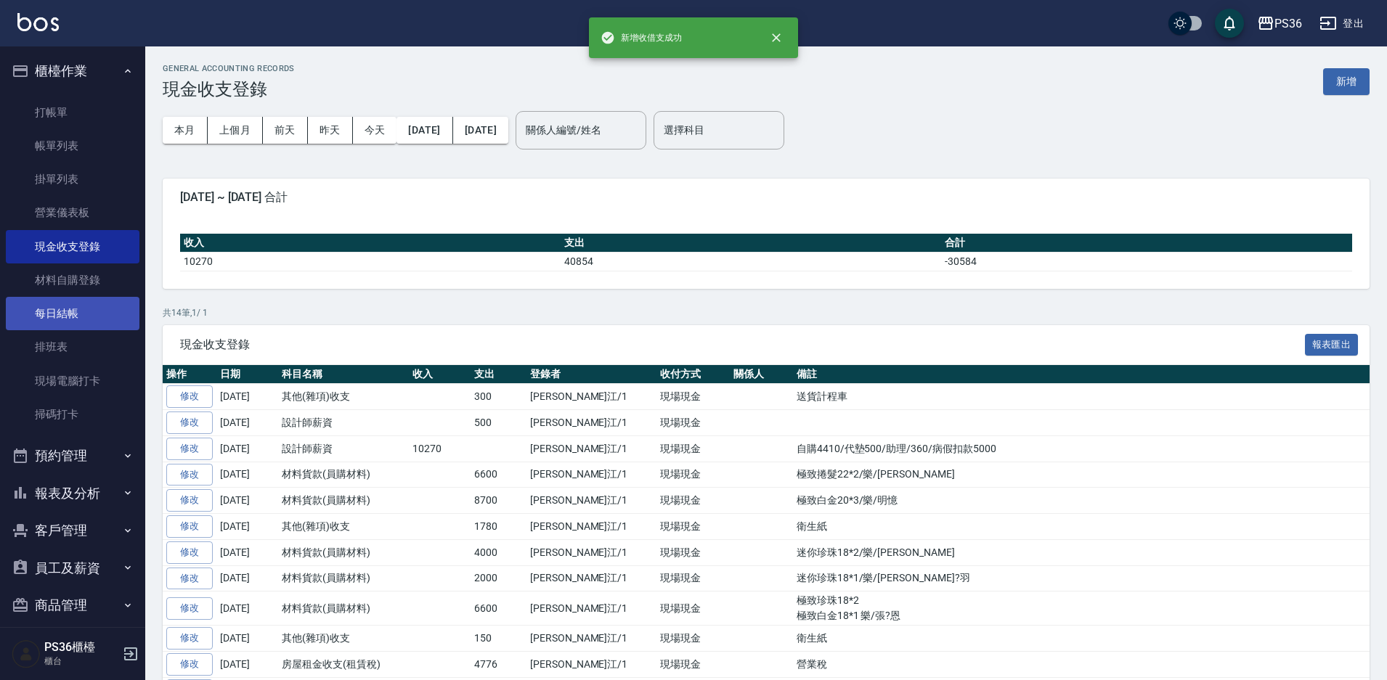
click at [109, 323] on link "每日結帳" at bounding box center [73, 313] width 134 height 33
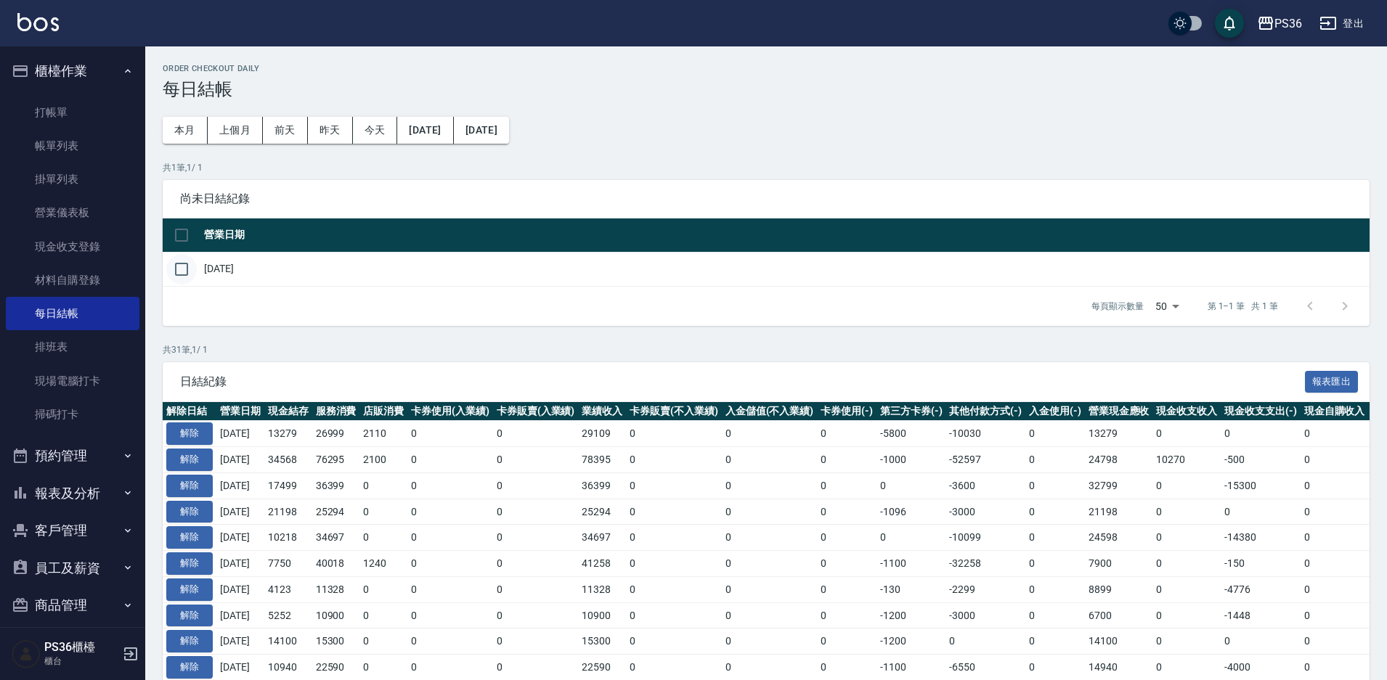
click at [196, 270] on input "checkbox" at bounding box center [181, 269] width 30 height 30
checkbox input "true"
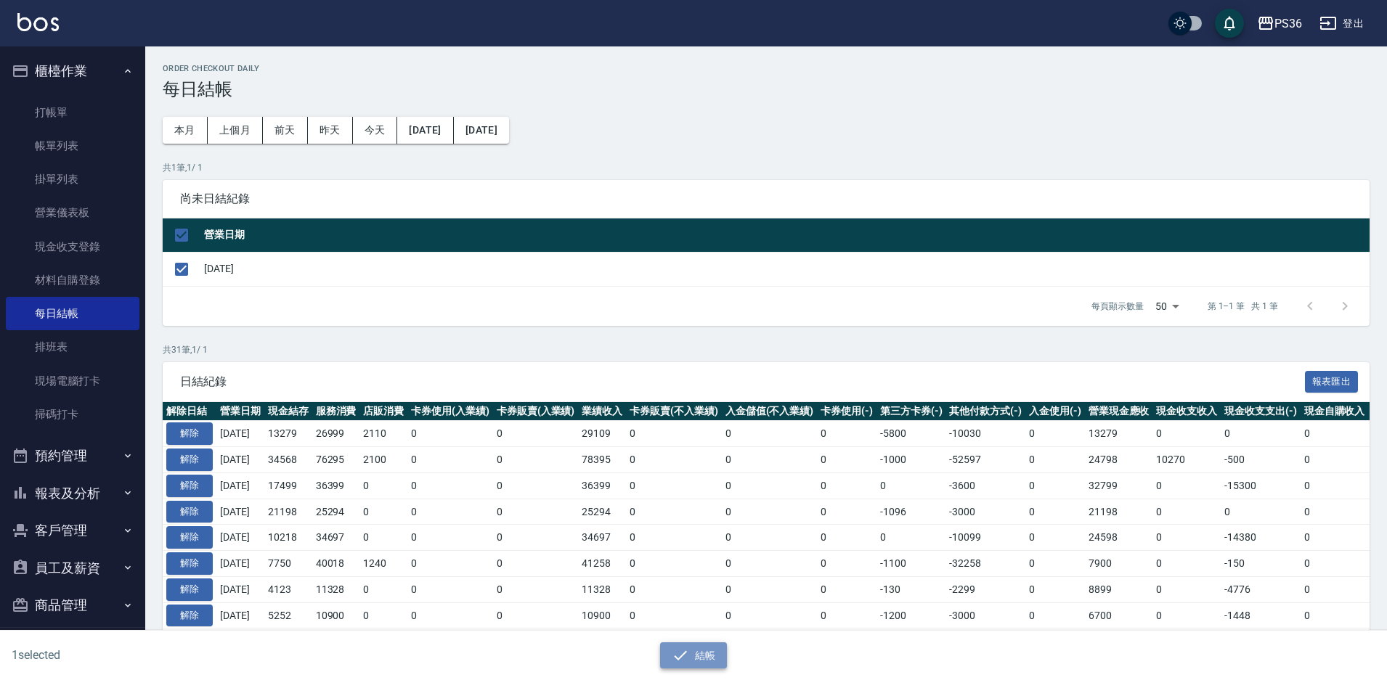
click at [672, 656] on icon "button" at bounding box center [680, 655] width 17 height 17
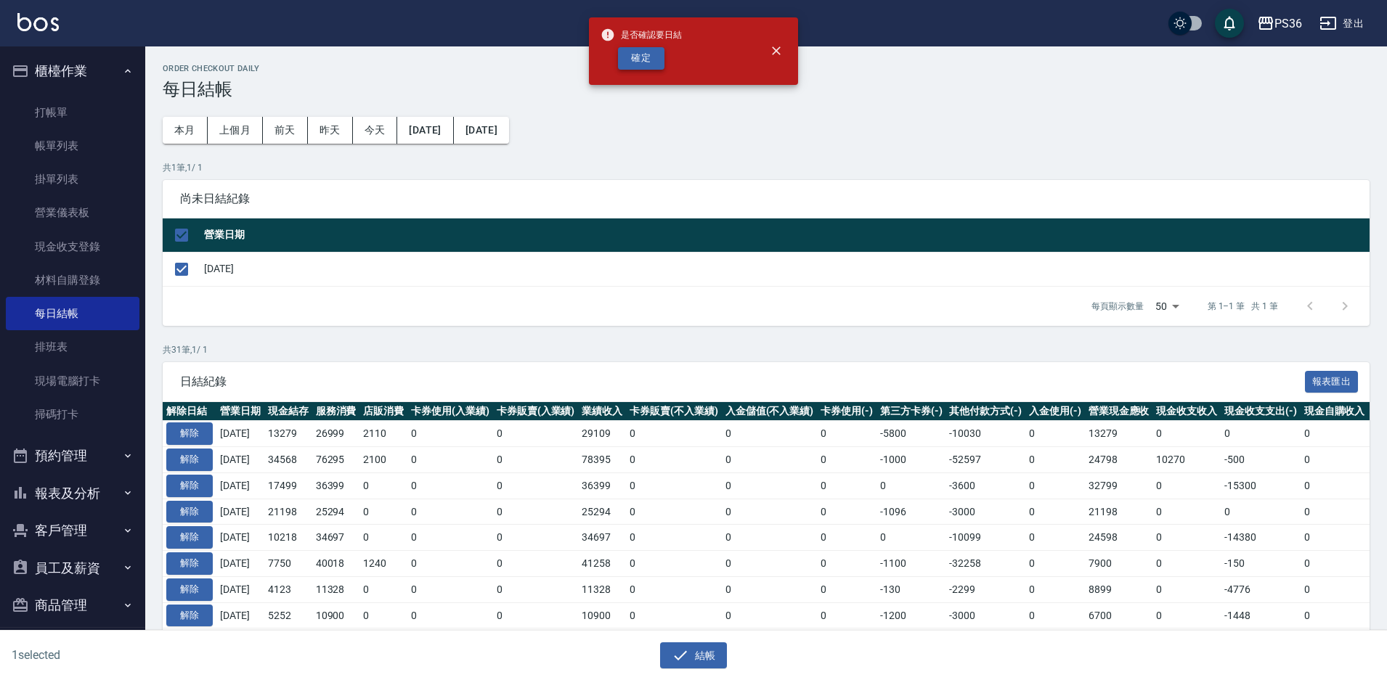
click at [647, 60] on button "確定" at bounding box center [641, 58] width 46 height 23
checkbox input "false"
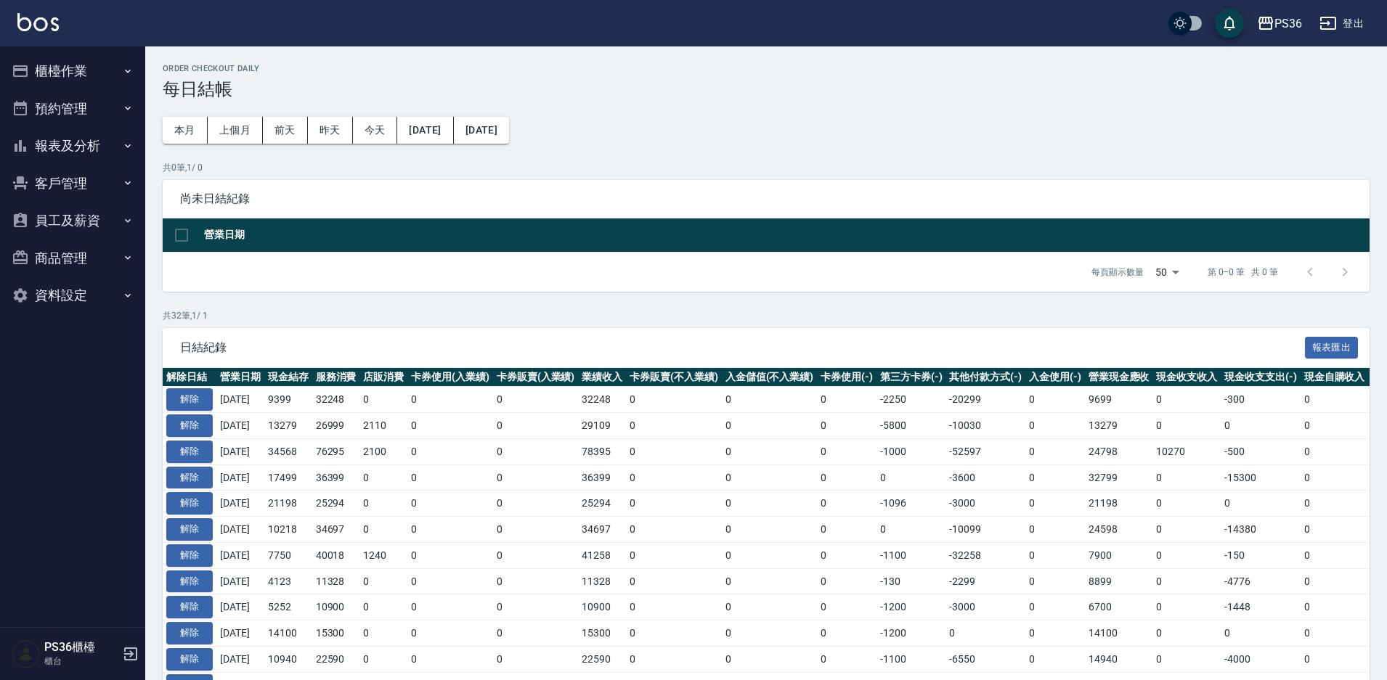
click at [75, 76] on button "櫃檯作業" at bounding box center [73, 71] width 134 height 38
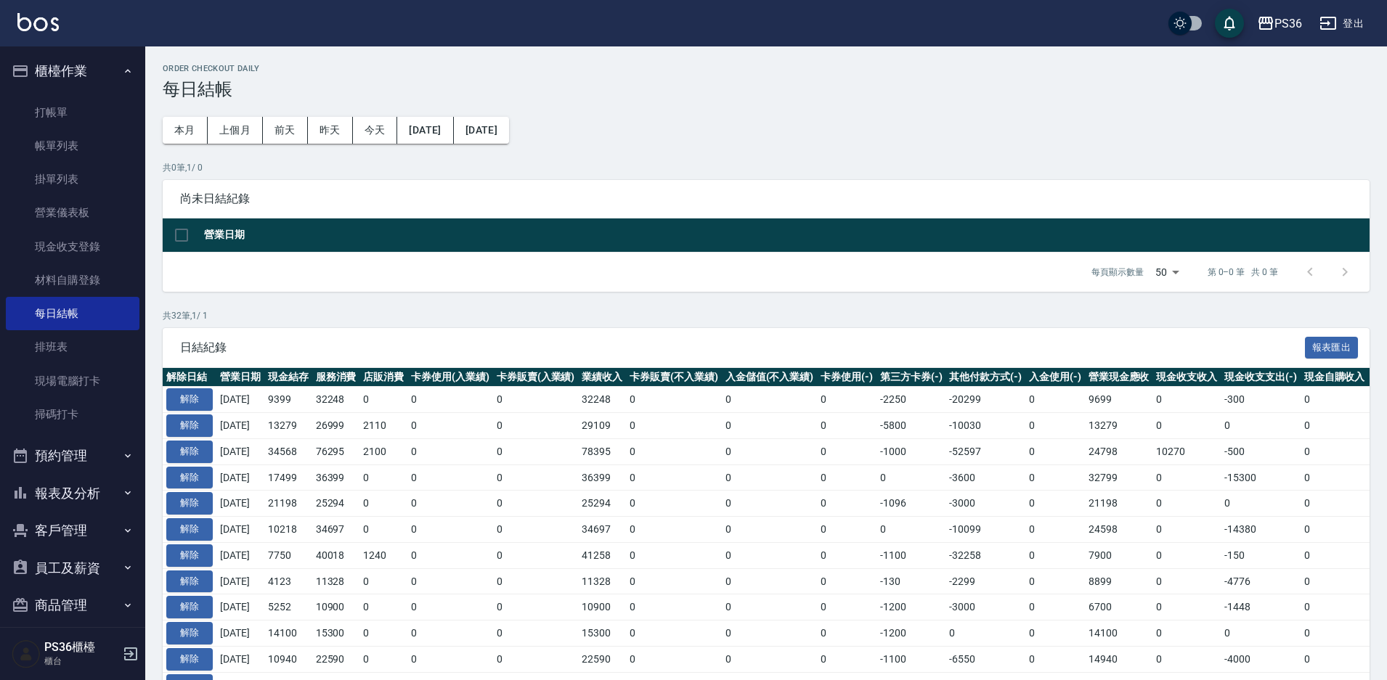
click at [53, 452] on button "預約管理" at bounding box center [73, 456] width 134 height 38
click at [101, 70] on button "櫃檯作業" at bounding box center [73, 71] width 134 height 38
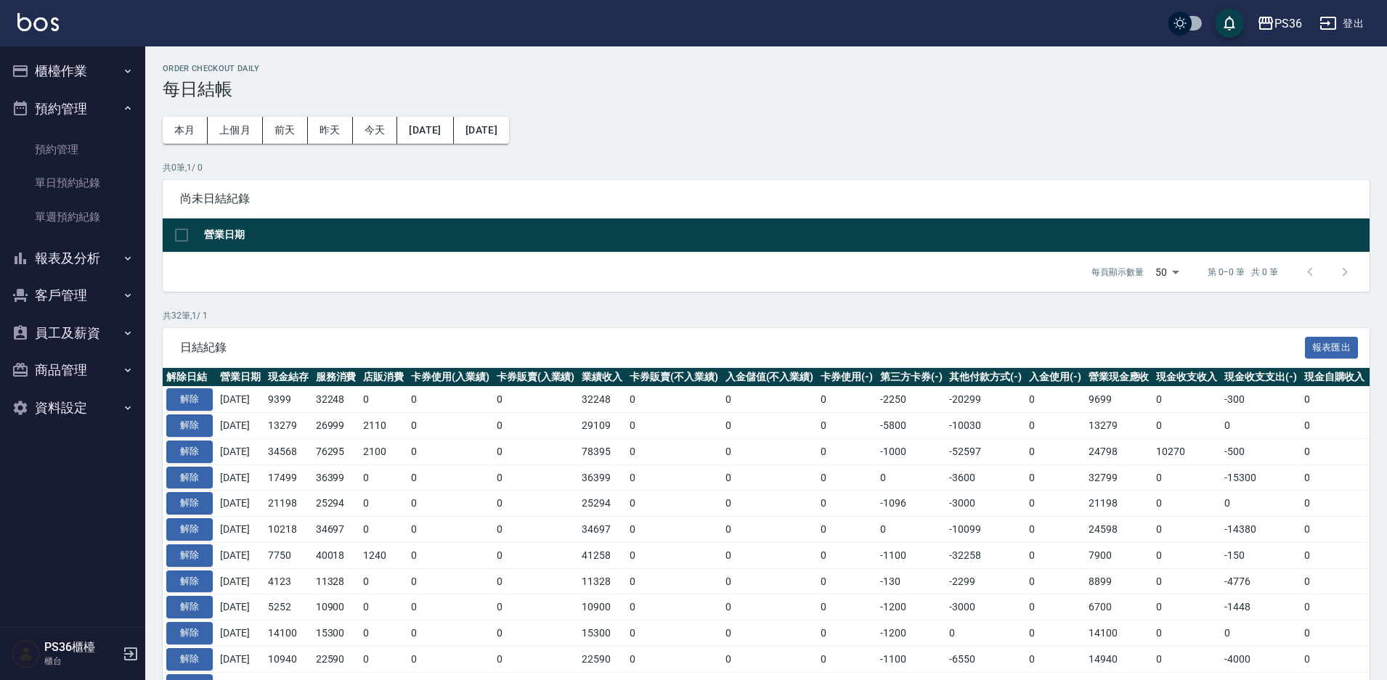
click at [86, 118] on button "預約管理" at bounding box center [73, 109] width 134 height 38
click at [79, 147] on button "報表及分析" at bounding box center [73, 146] width 134 height 38
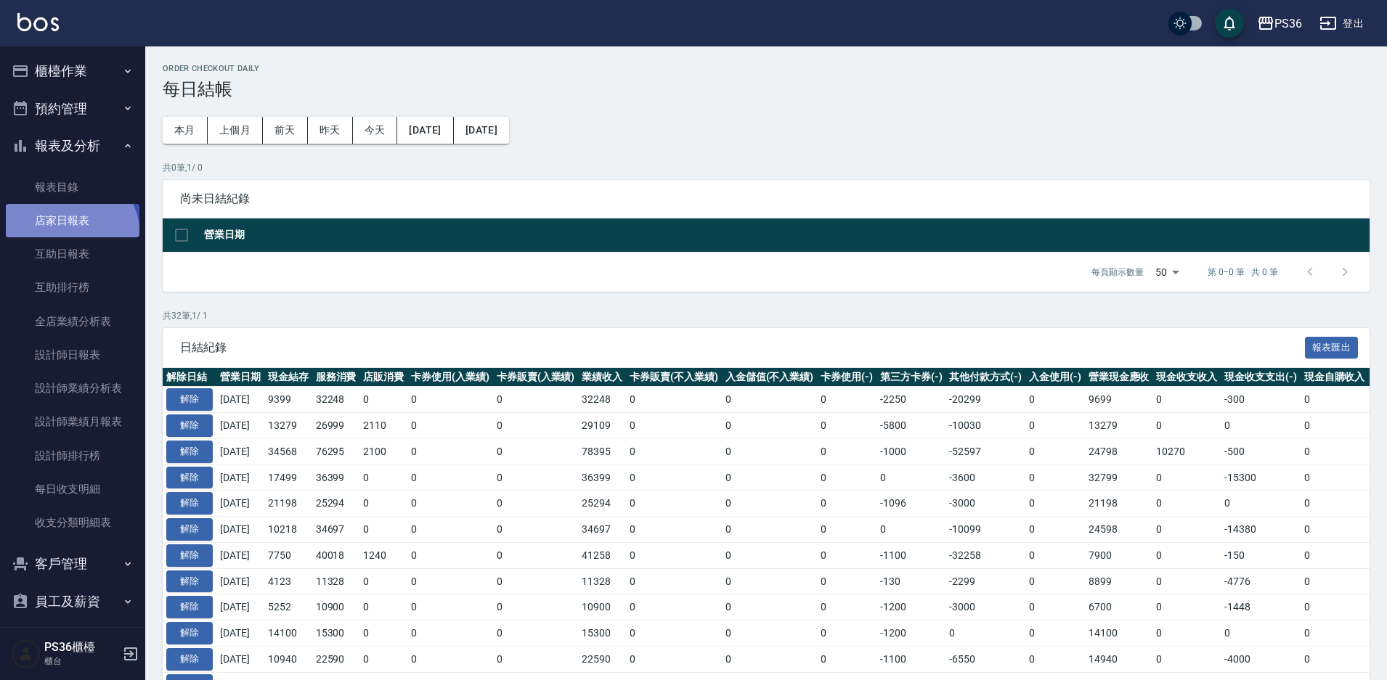
click at [66, 236] on link "店家日報表" at bounding box center [73, 220] width 134 height 33
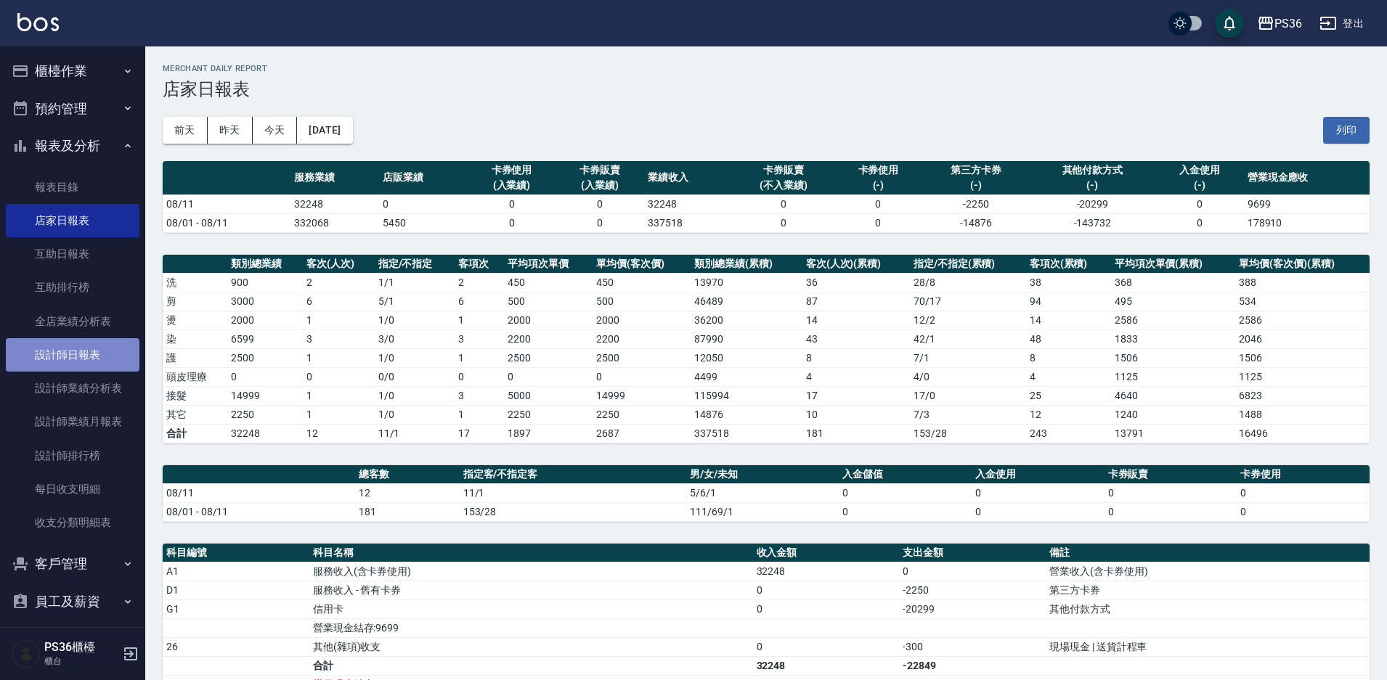
click at [105, 348] on link "設計師日報表" at bounding box center [73, 354] width 134 height 33
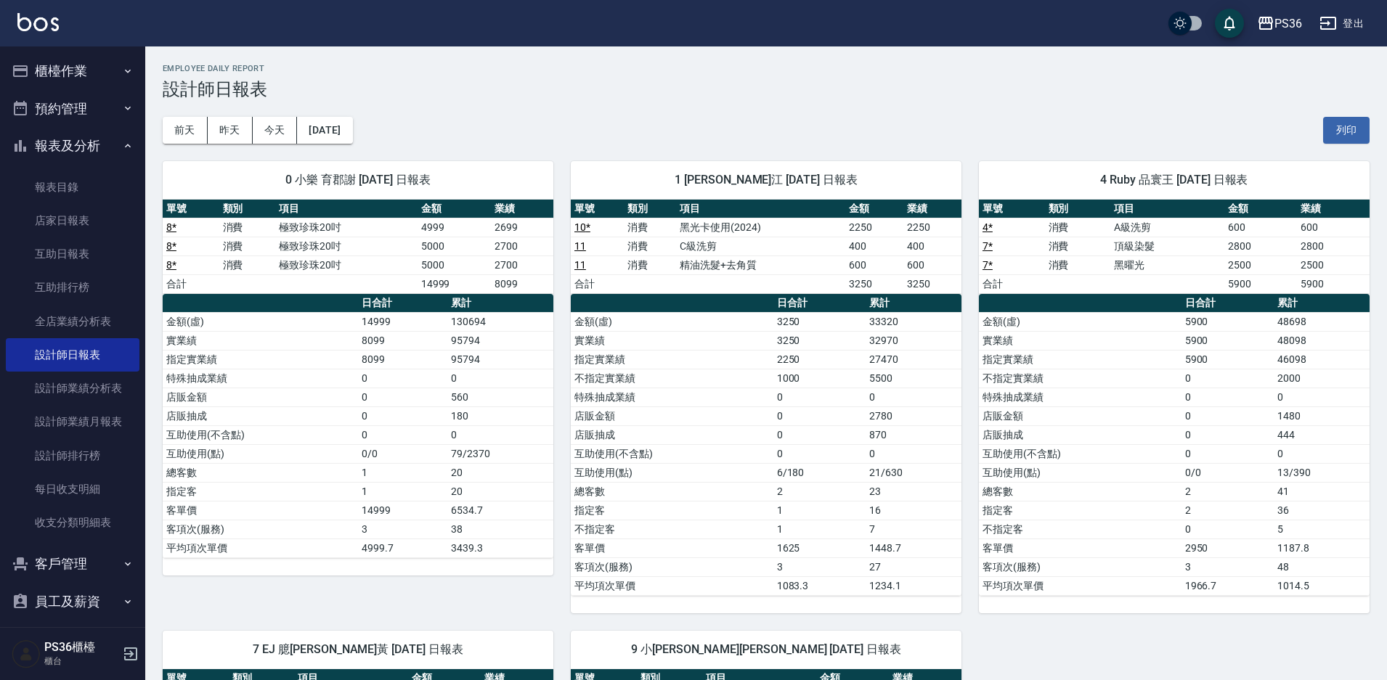
click at [69, 91] on button "預約管理" at bounding box center [73, 109] width 134 height 38
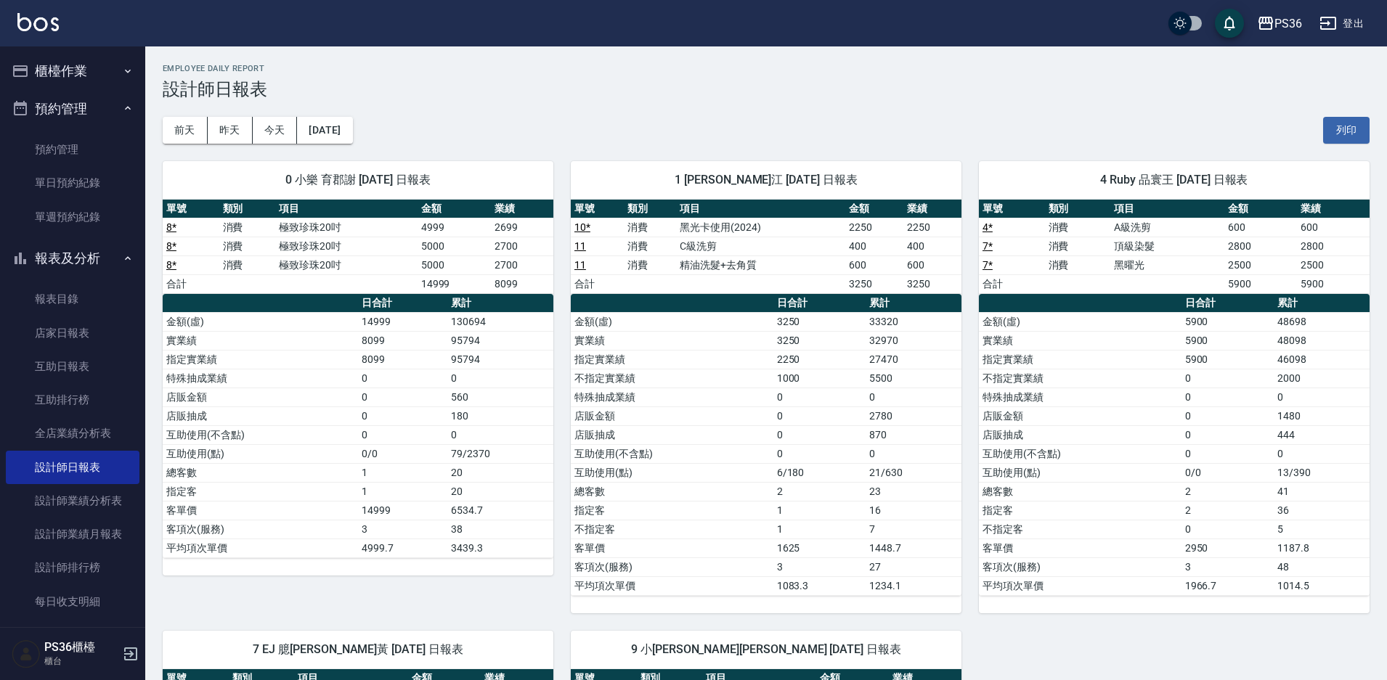
click at [75, 79] on button "櫃檯作業" at bounding box center [73, 71] width 134 height 38
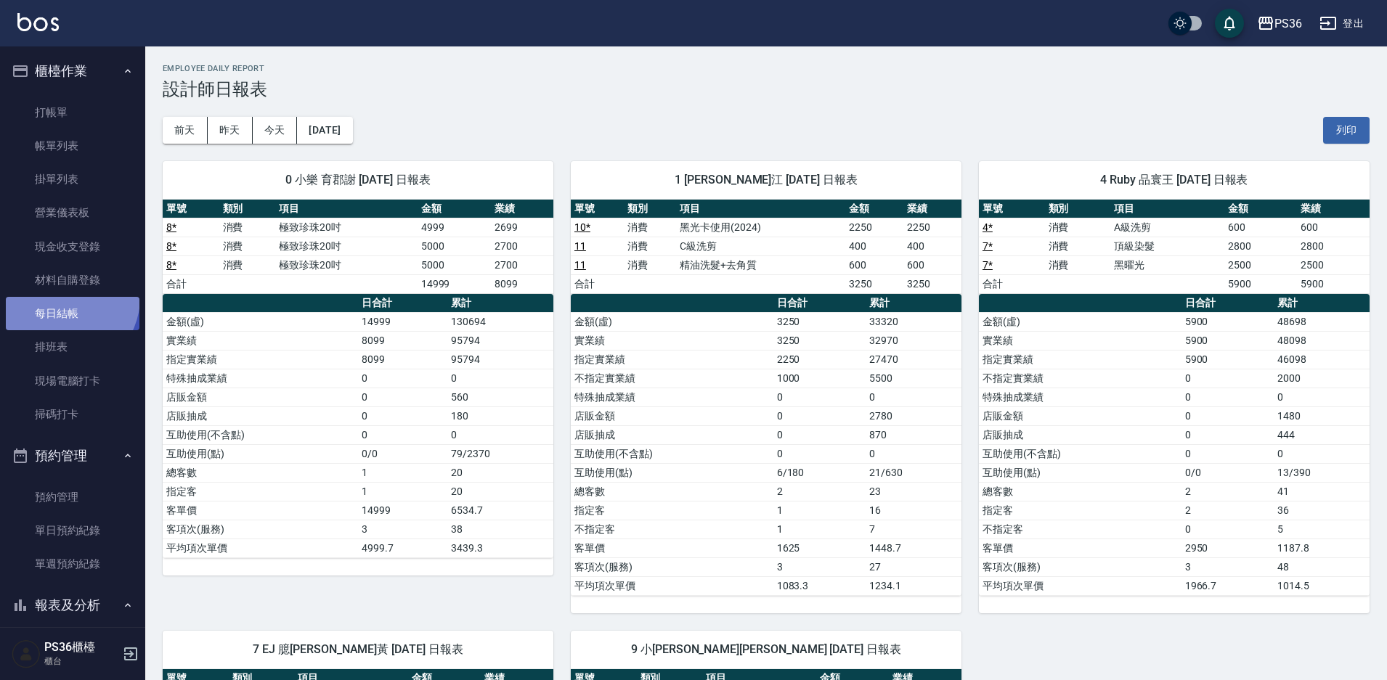
click at [62, 298] on link "每日結帳" at bounding box center [73, 313] width 134 height 33
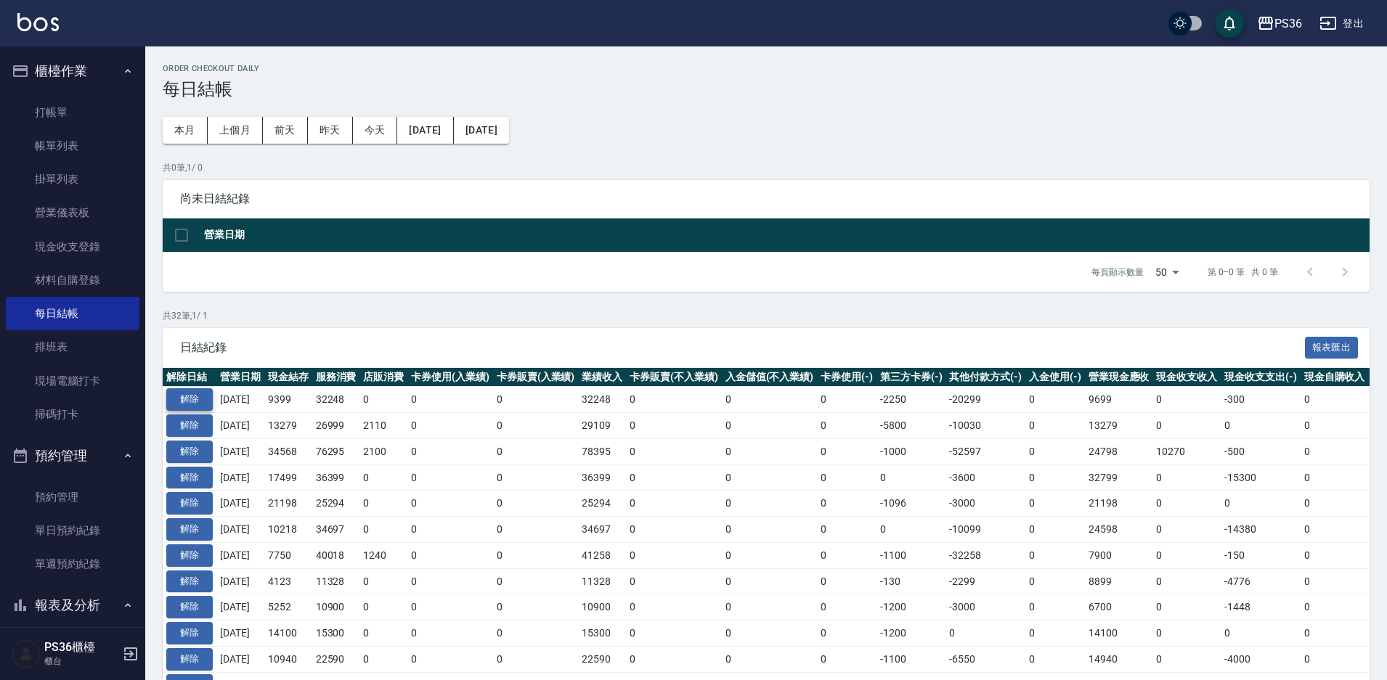
click at [199, 392] on button "解除" at bounding box center [189, 399] width 46 height 23
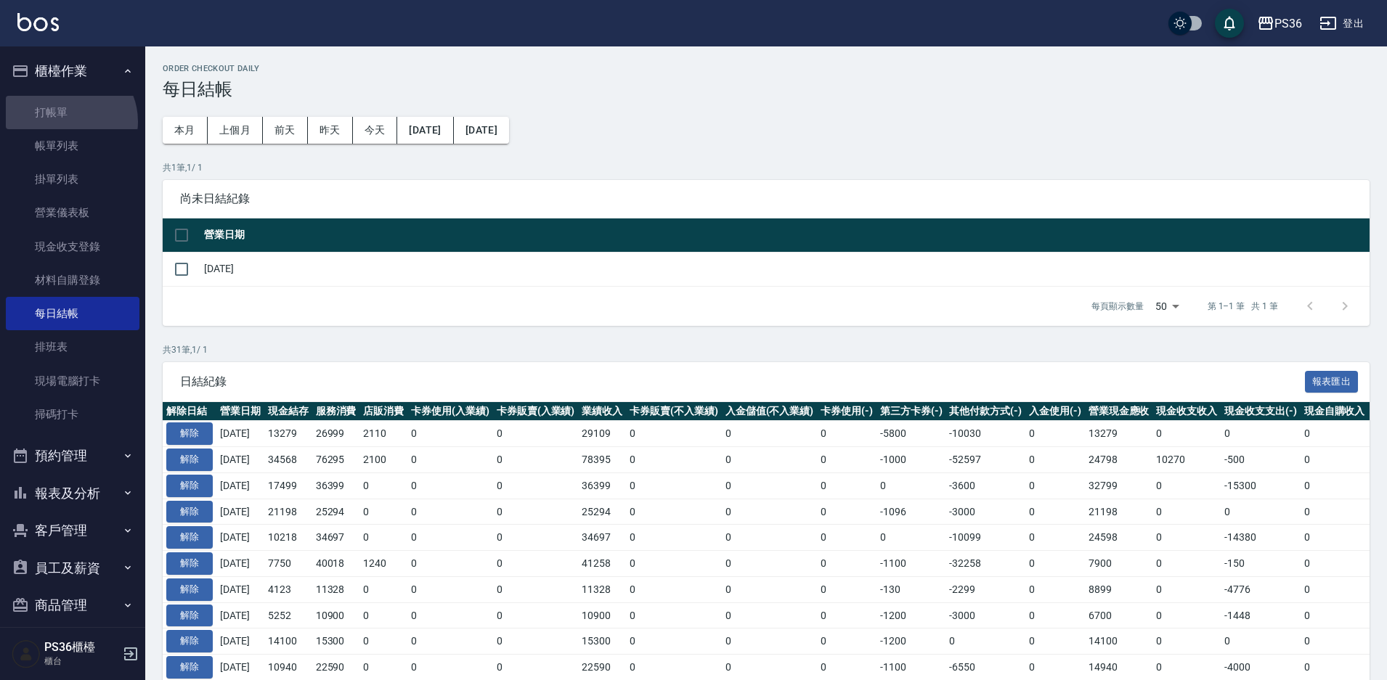
click at [68, 121] on link "打帳單" at bounding box center [73, 112] width 134 height 33
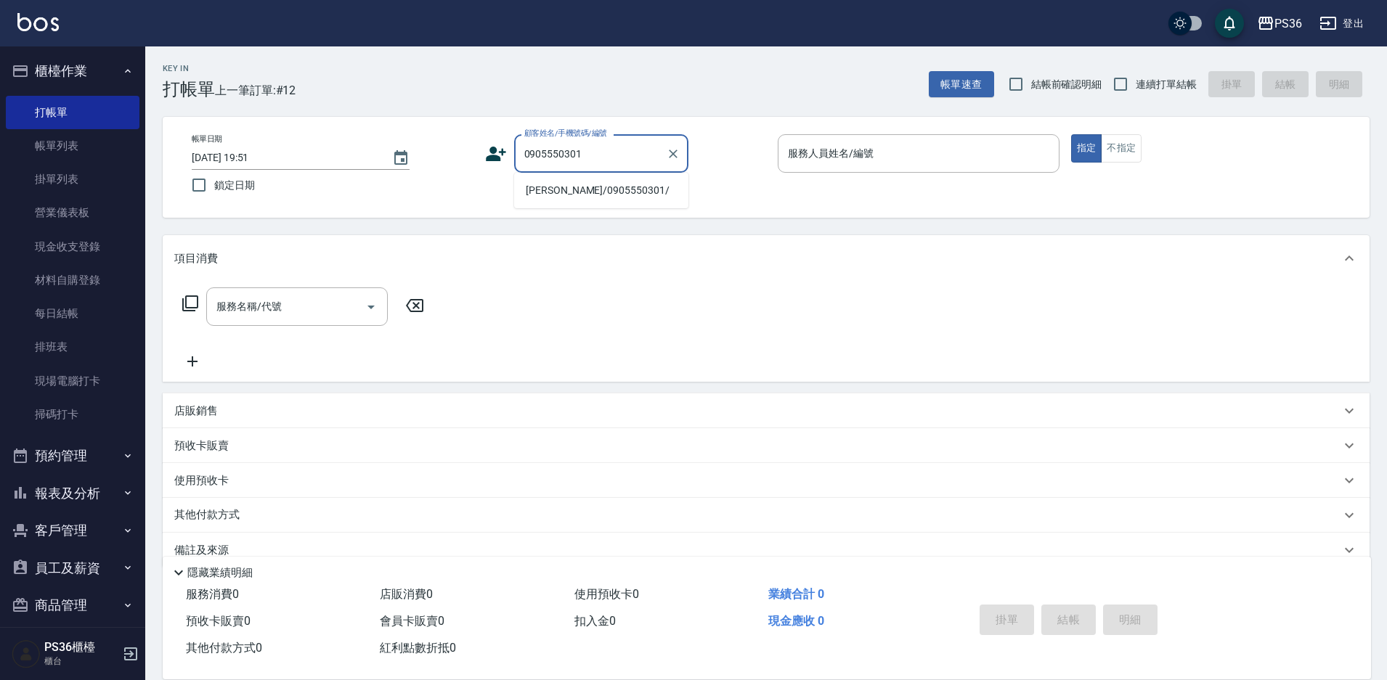
type input "陳怡安/0905550301/"
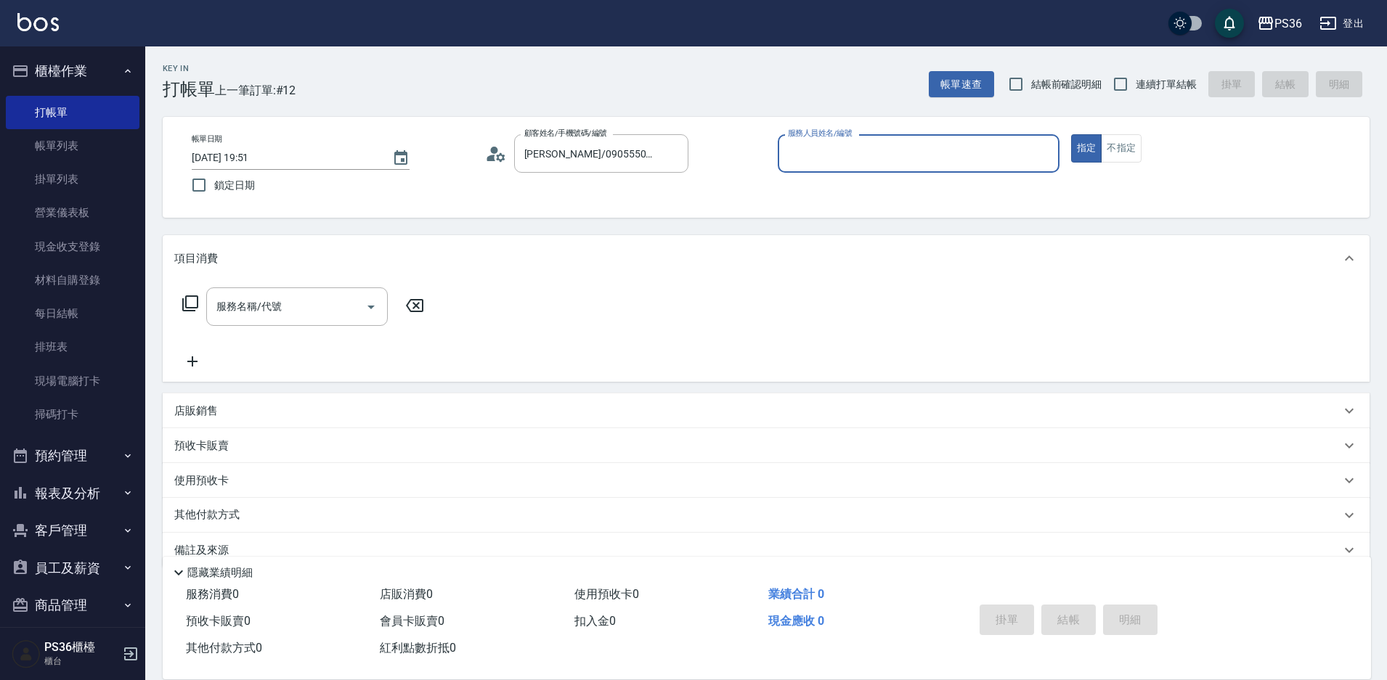
type input "小樂-0"
click at [195, 304] on icon at bounding box center [190, 303] width 17 height 17
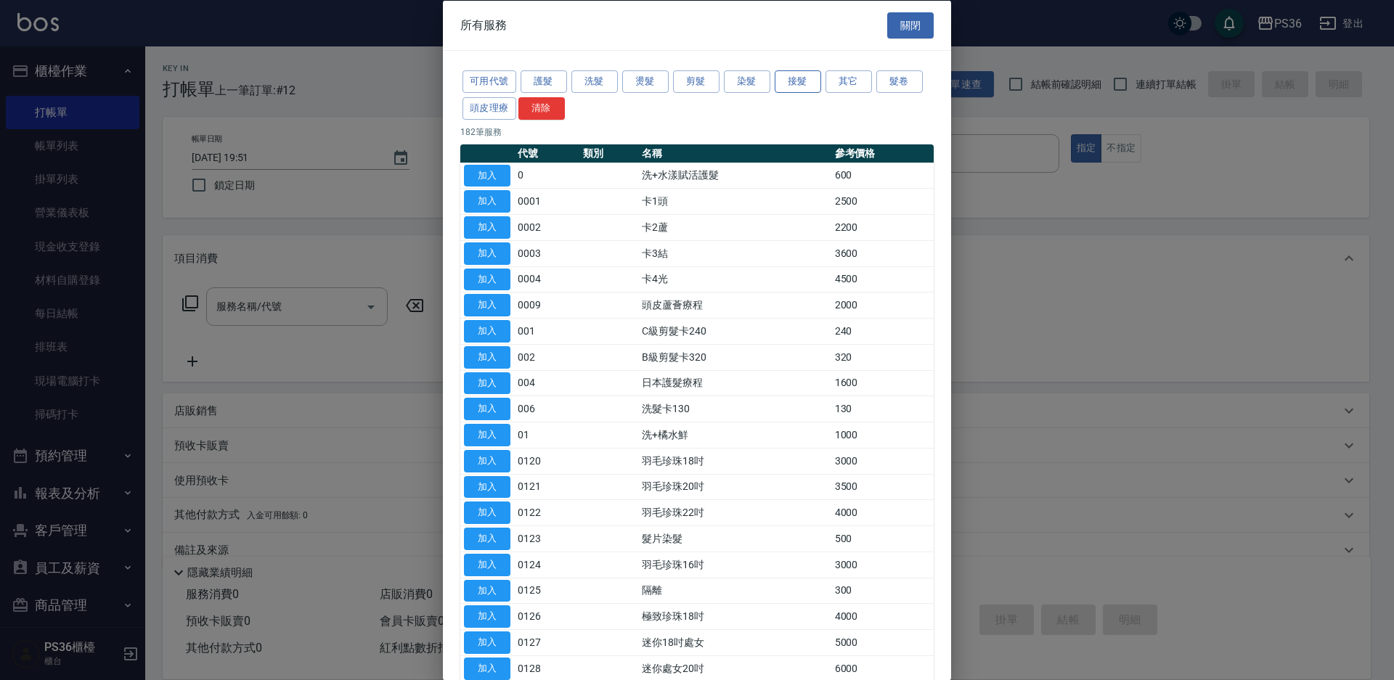
click at [791, 83] on button "接髮" at bounding box center [798, 81] width 46 height 23
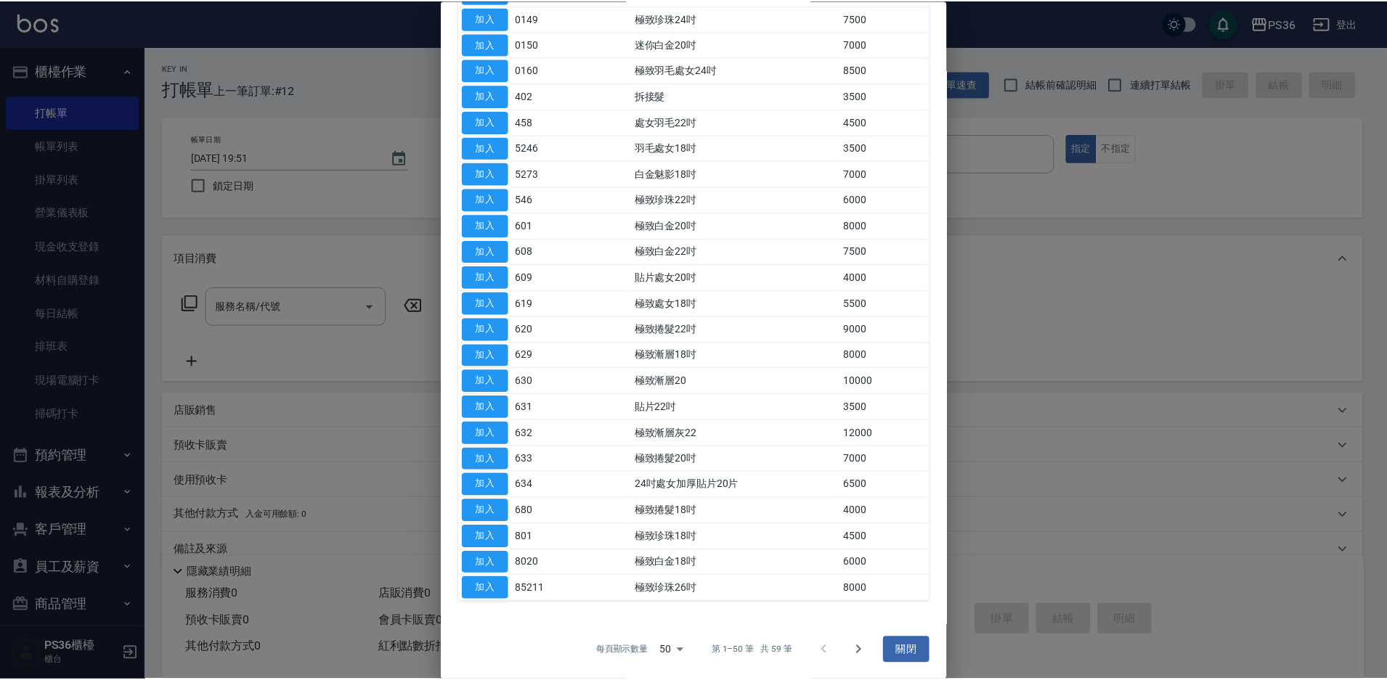
scroll to position [860, 0]
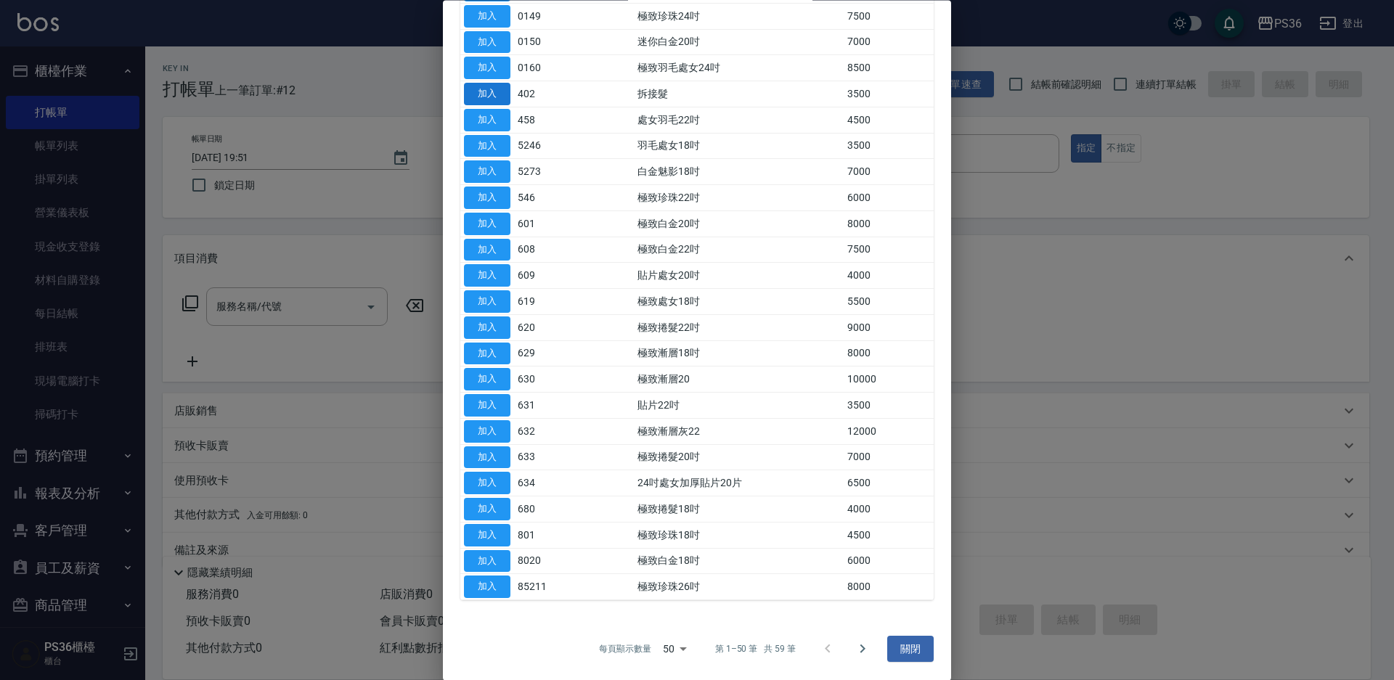
click at [478, 94] on button "加入" at bounding box center [487, 94] width 46 height 23
type input "拆接髮(402)"
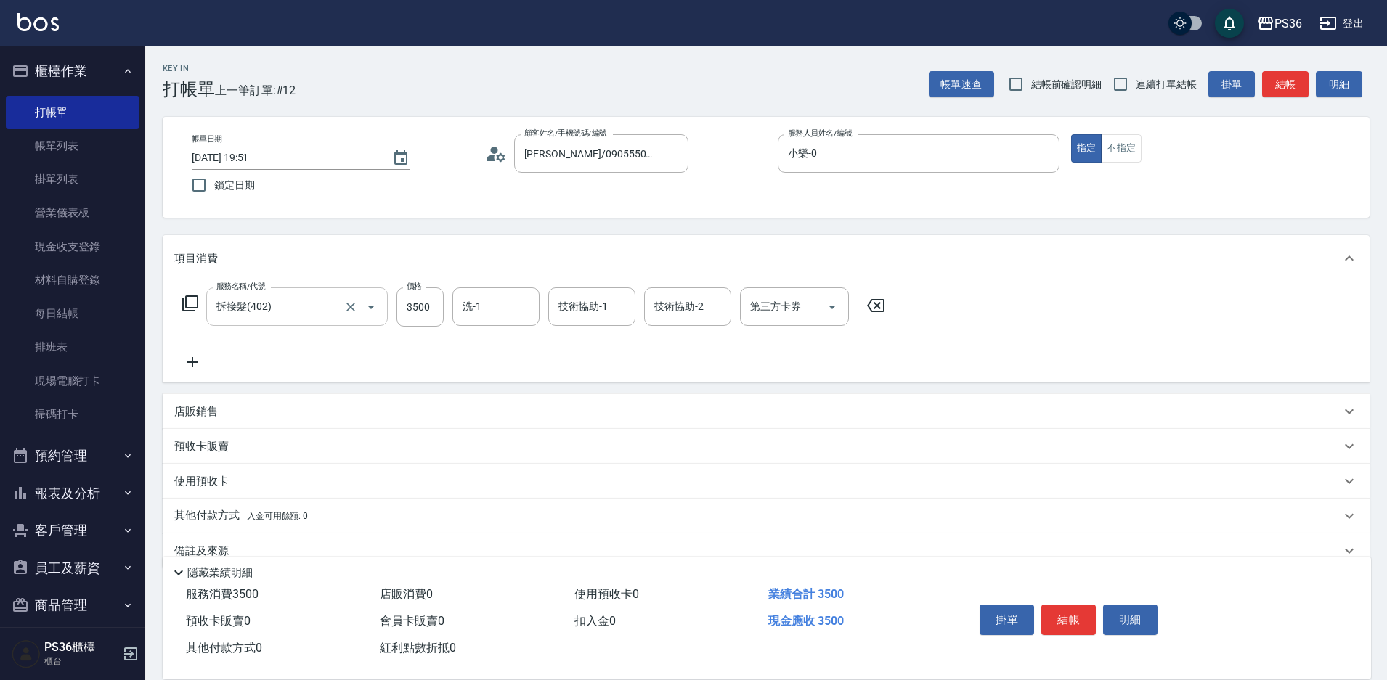
click at [387, 309] on div "拆接髮(402) 服務名稱/代號" at bounding box center [297, 307] width 182 height 38
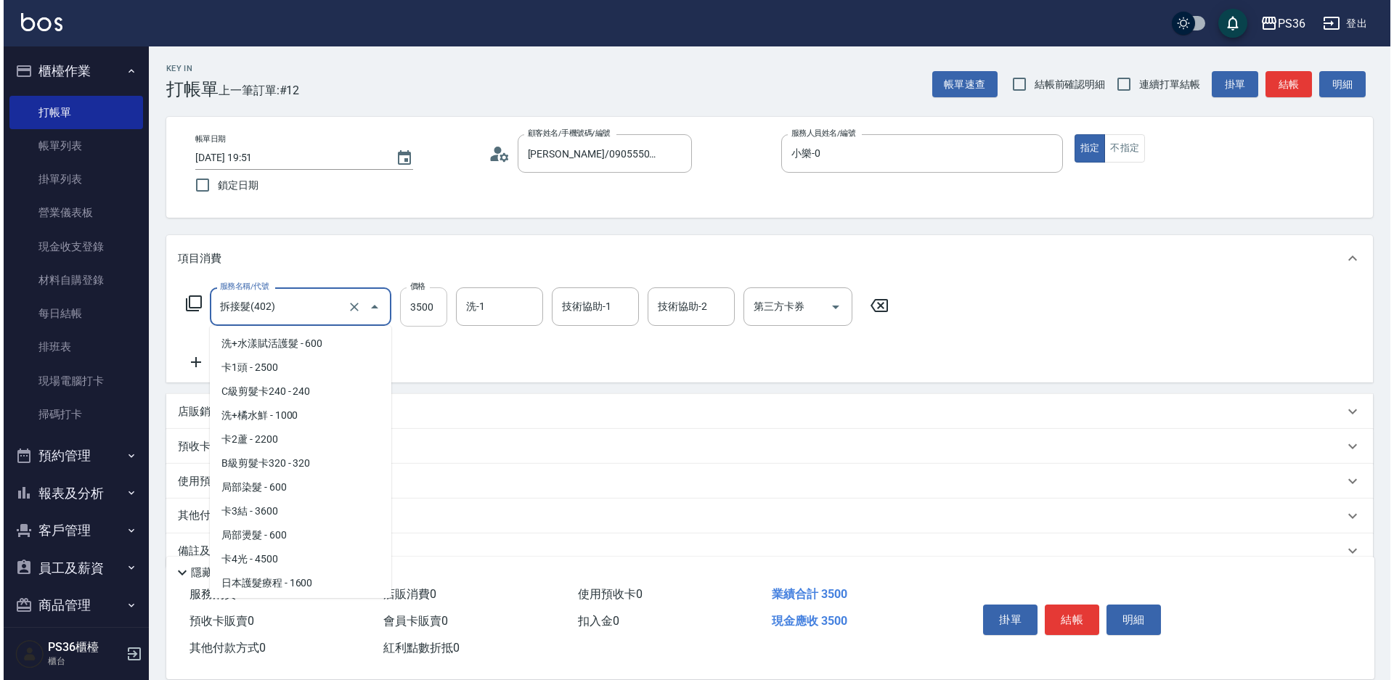
scroll to position [1602, 0]
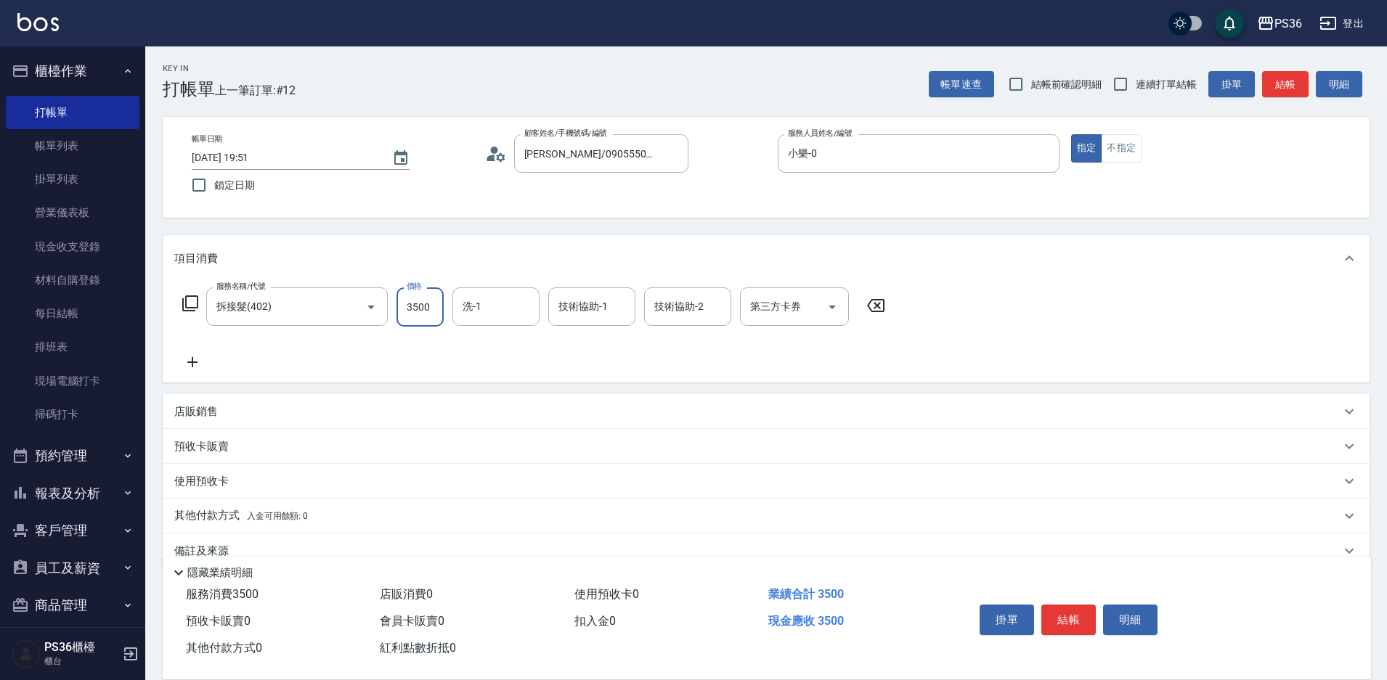
click at [432, 307] on input "3500" at bounding box center [419, 307] width 47 height 39
type input "4000"
click at [193, 305] on icon at bounding box center [190, 303] width 17 height 17
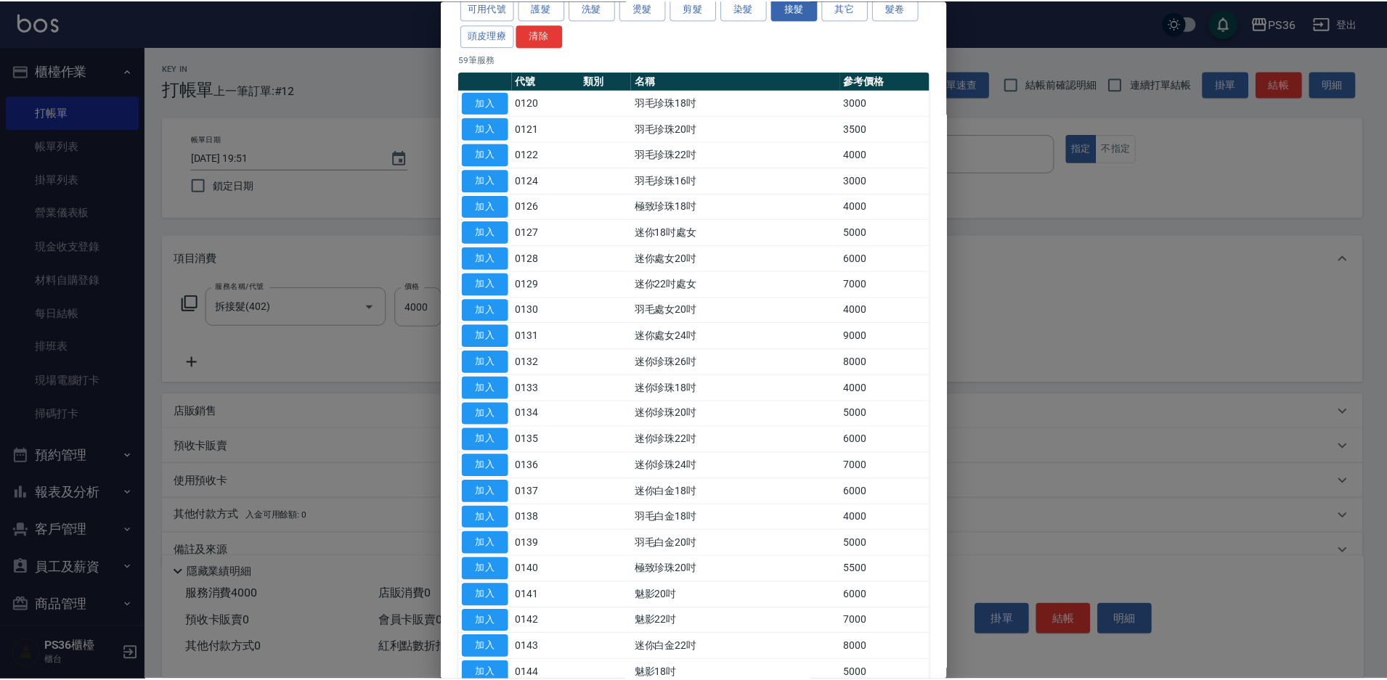
scroll to position [0, 0]
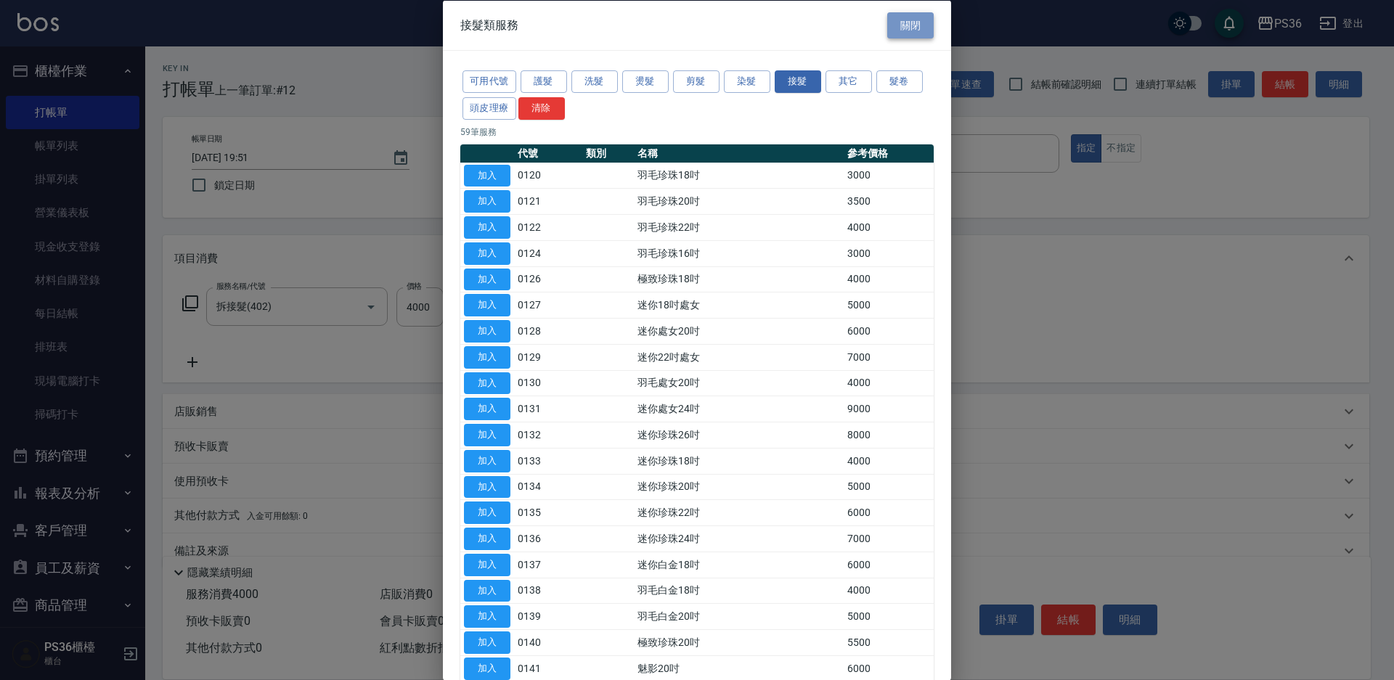
click at [904, 18] on button "關閉" at bounding box center [910, 25] width 46 height 27
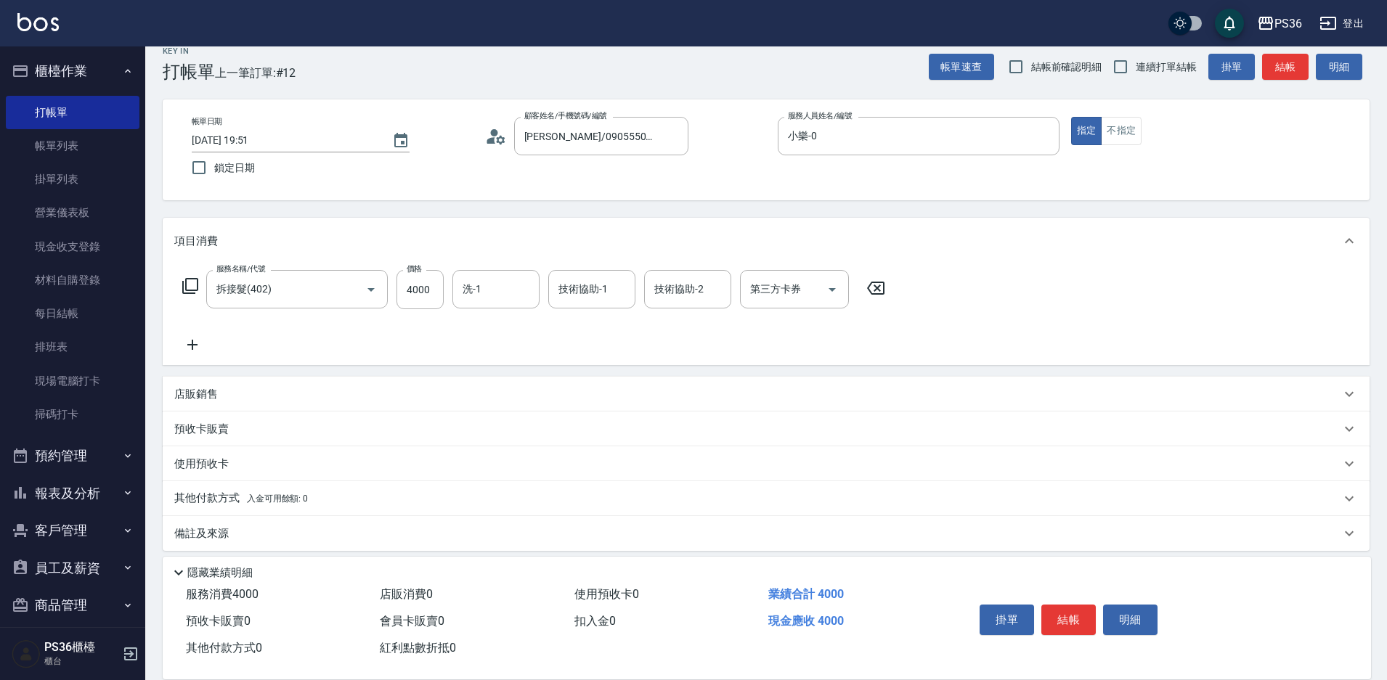
scroll to position [28, 0]
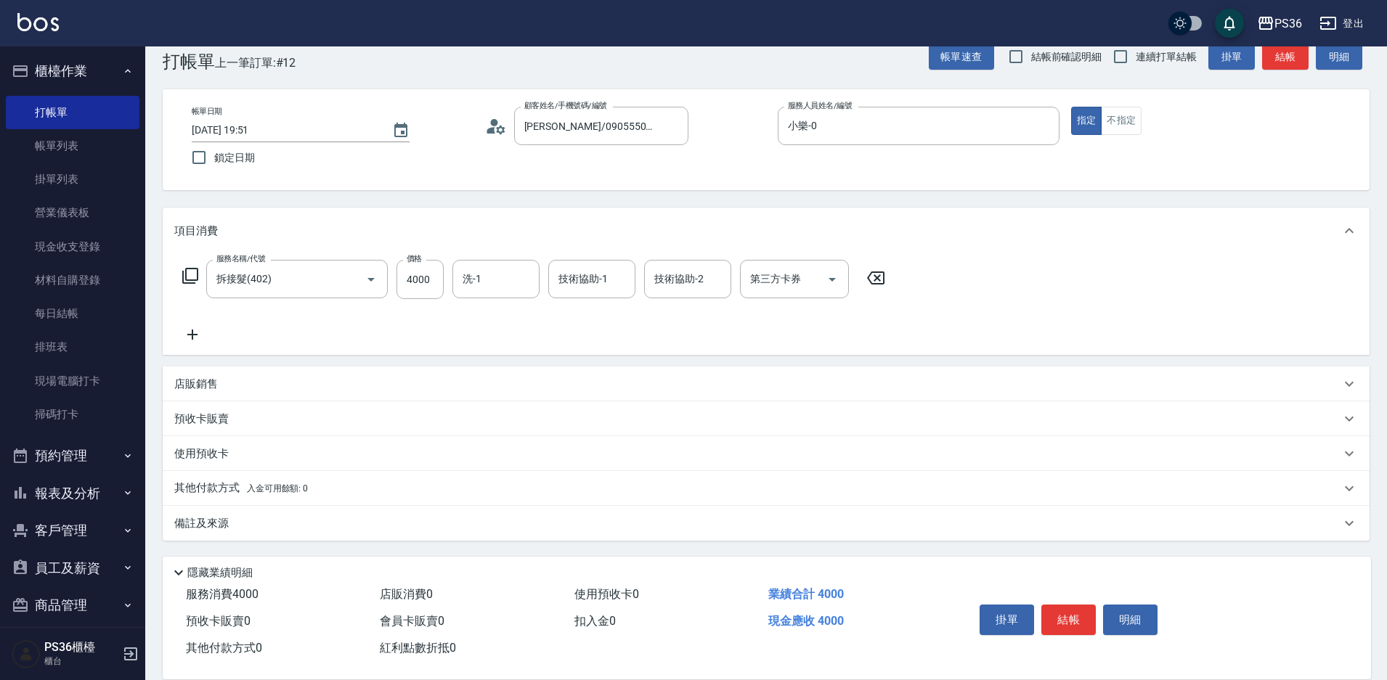
click at [203, 382] on p "店販銷售" at bounding box center [196, 384] width 44 height 15
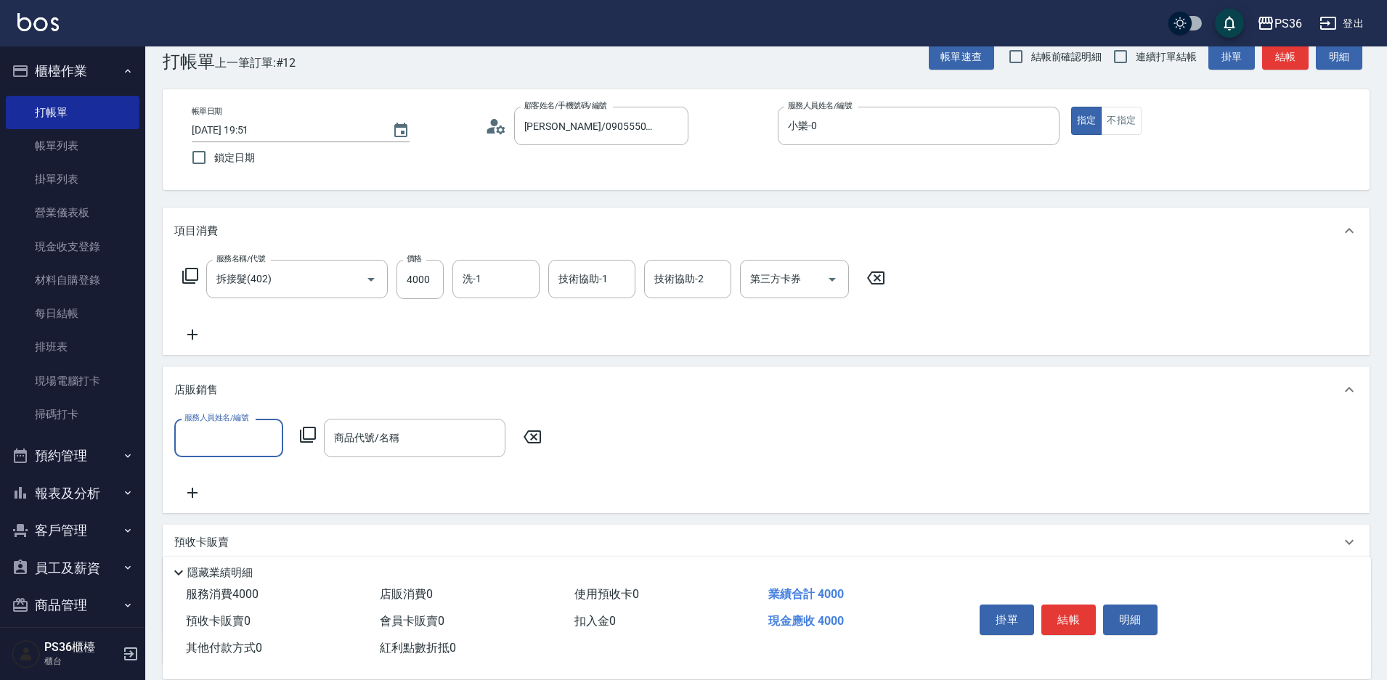
scroll to position [0, 0]
type input "小樂-0"
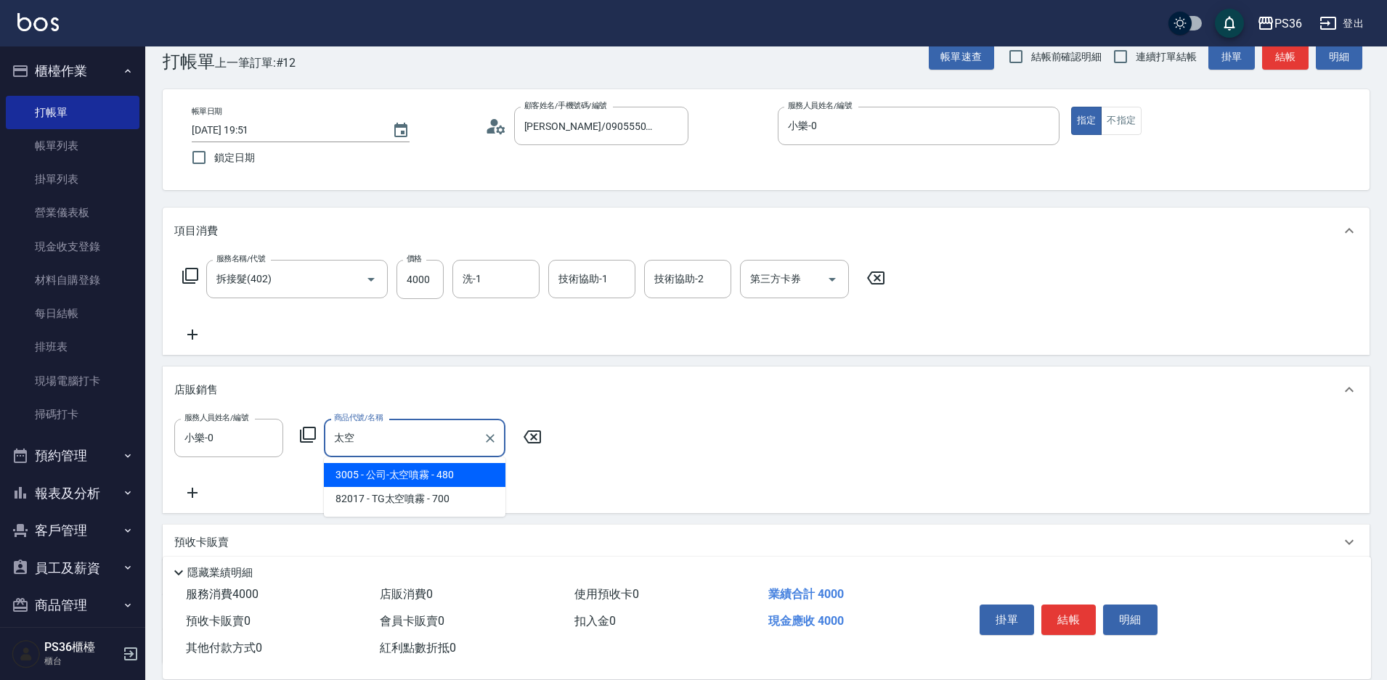
click at [447, 475] on span "3005 - 公司-太空噴霧 - 480" at bounding box center [415, 475] width 182 height 24
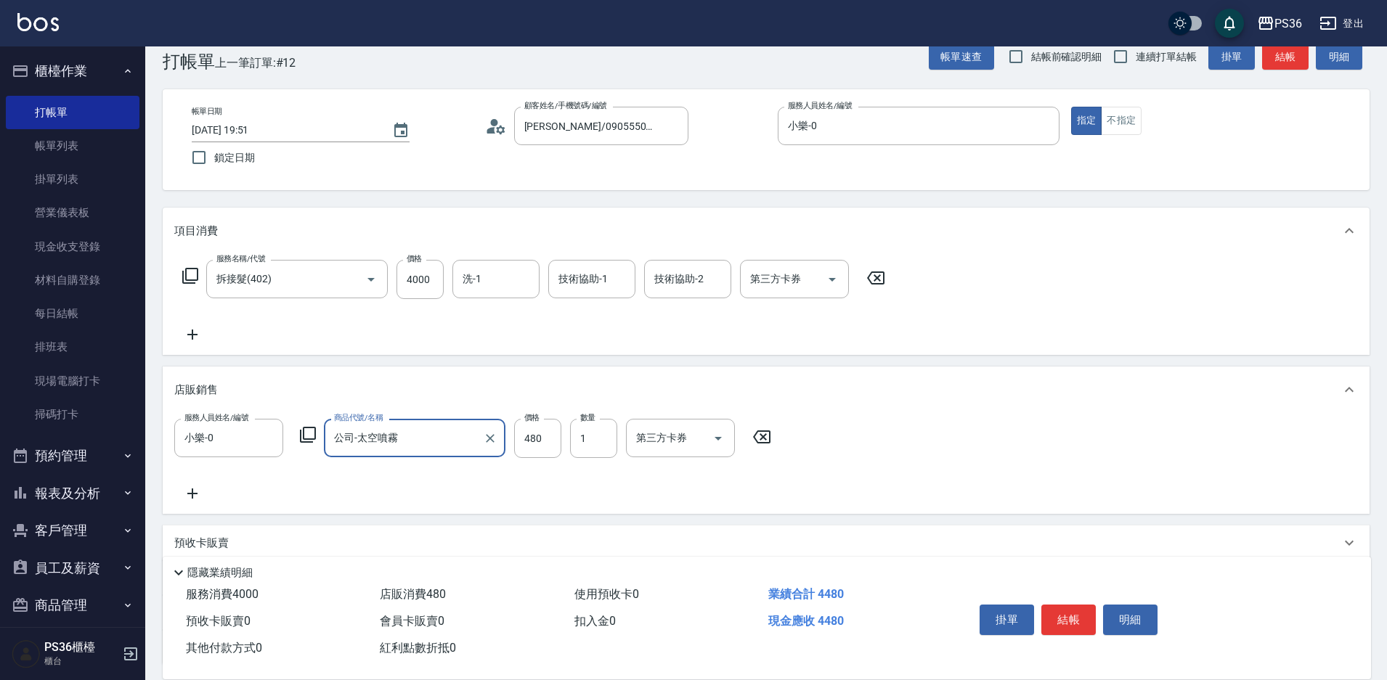
type input "公司-太空噴霧"
click at [200, 499] on icon at bounding box center [192, 493] width 36 height 17
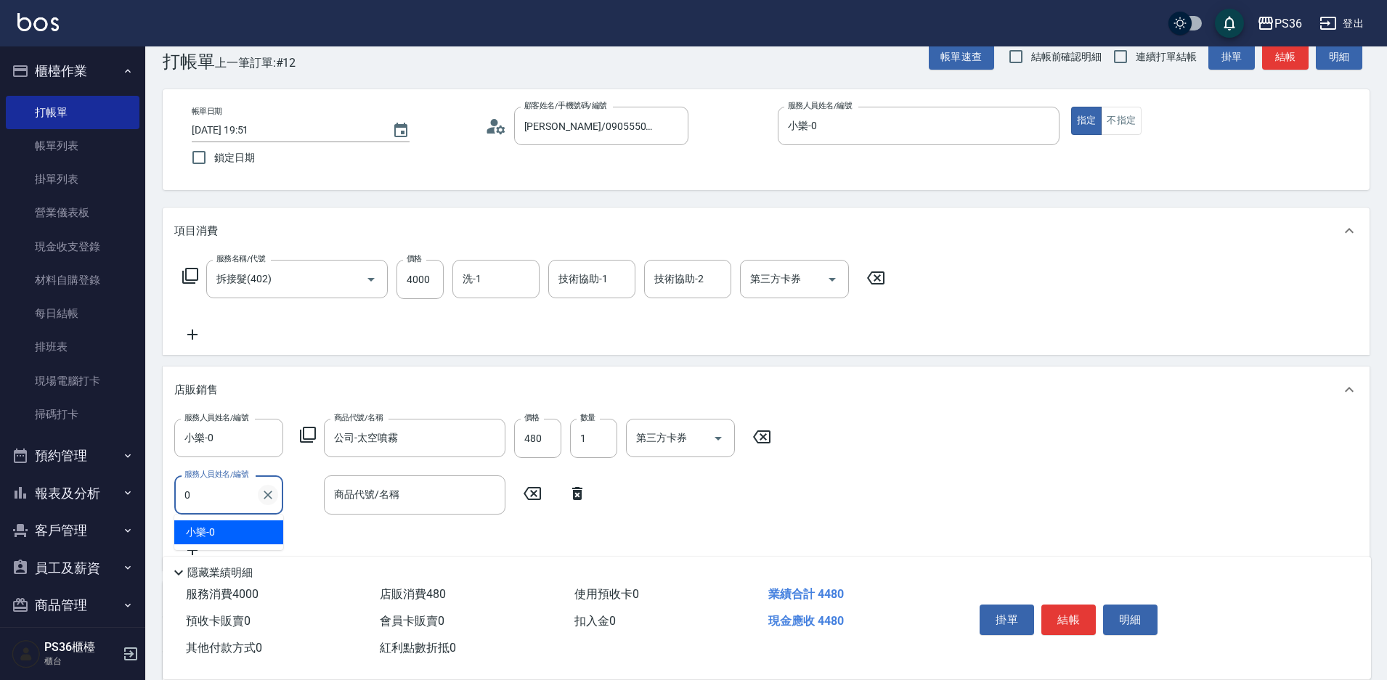
type input "小樂-0"
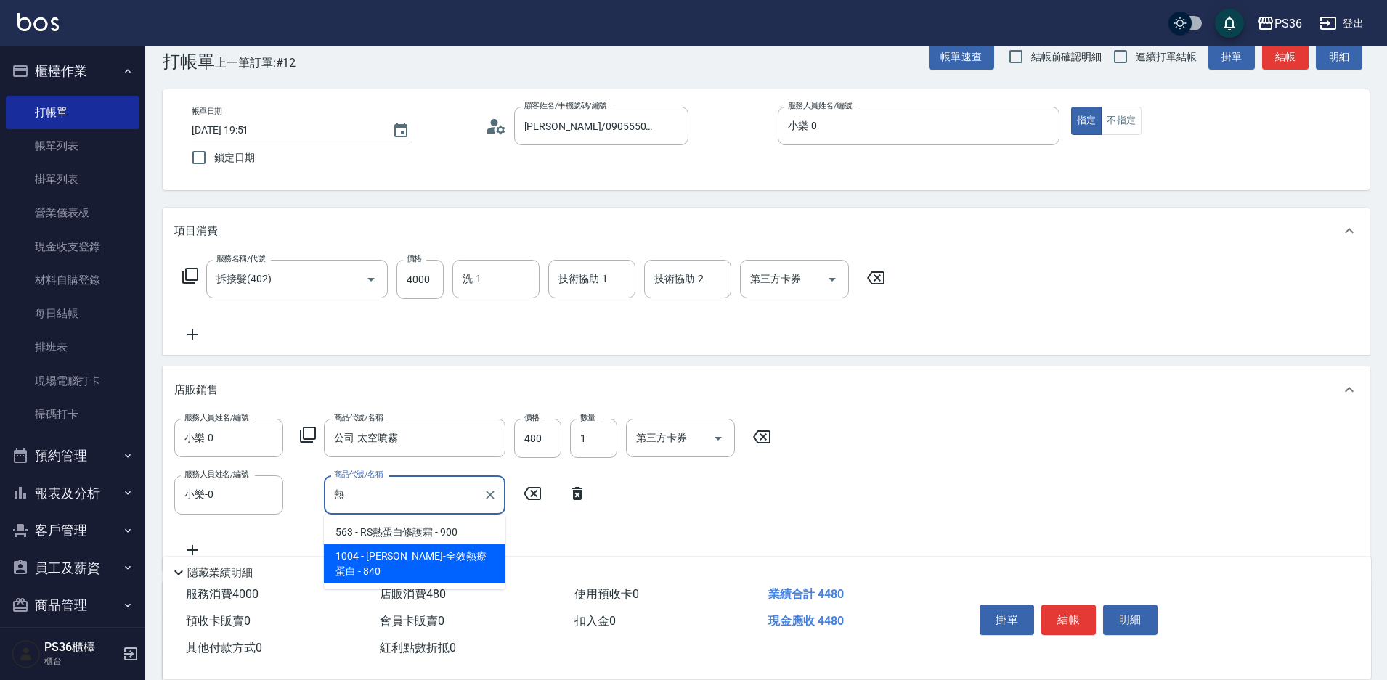
click at [486, 553] on span "1004 - 華旭-全效熱療蛋白 - 840" at bounding box center [415, 564] width 182 height 39
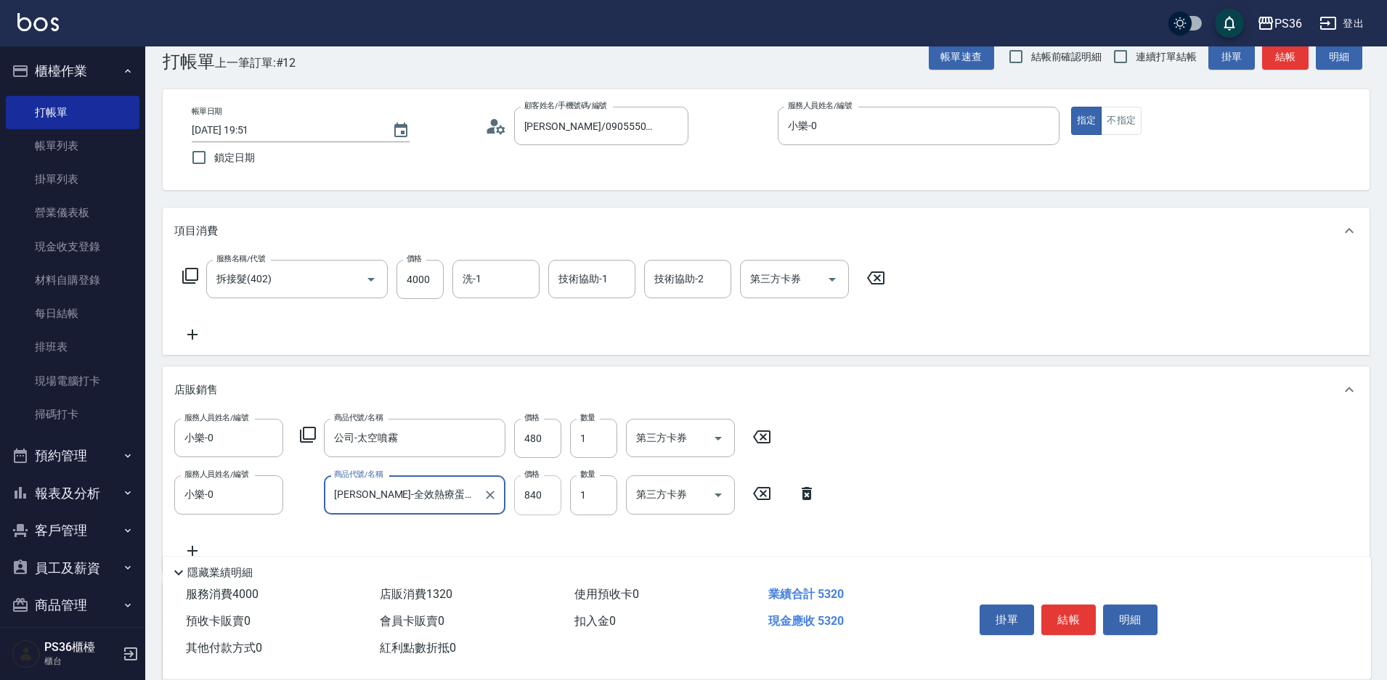
type input "華旭-全效熱療蛋白"
click at [552, 500] on input "840" at bounding box center [537, 495] width 47 height 39
type input "670"
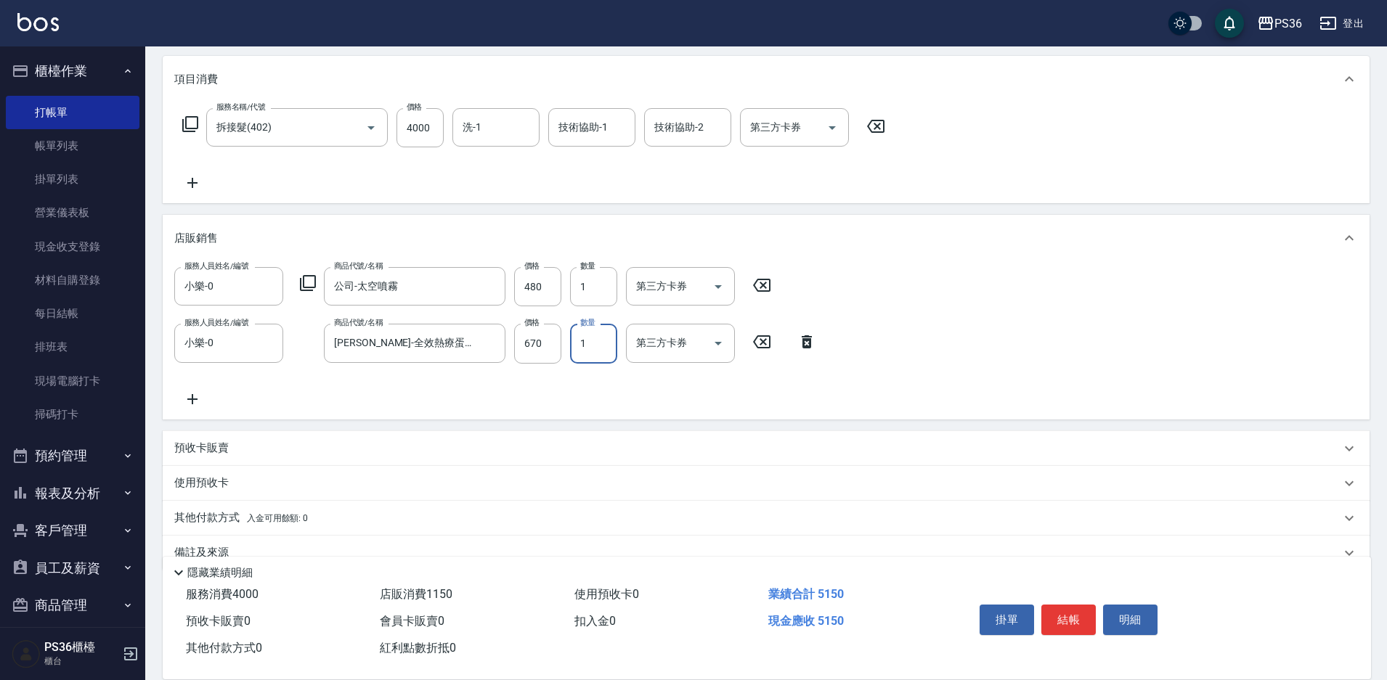
scroll to position [209, 0]
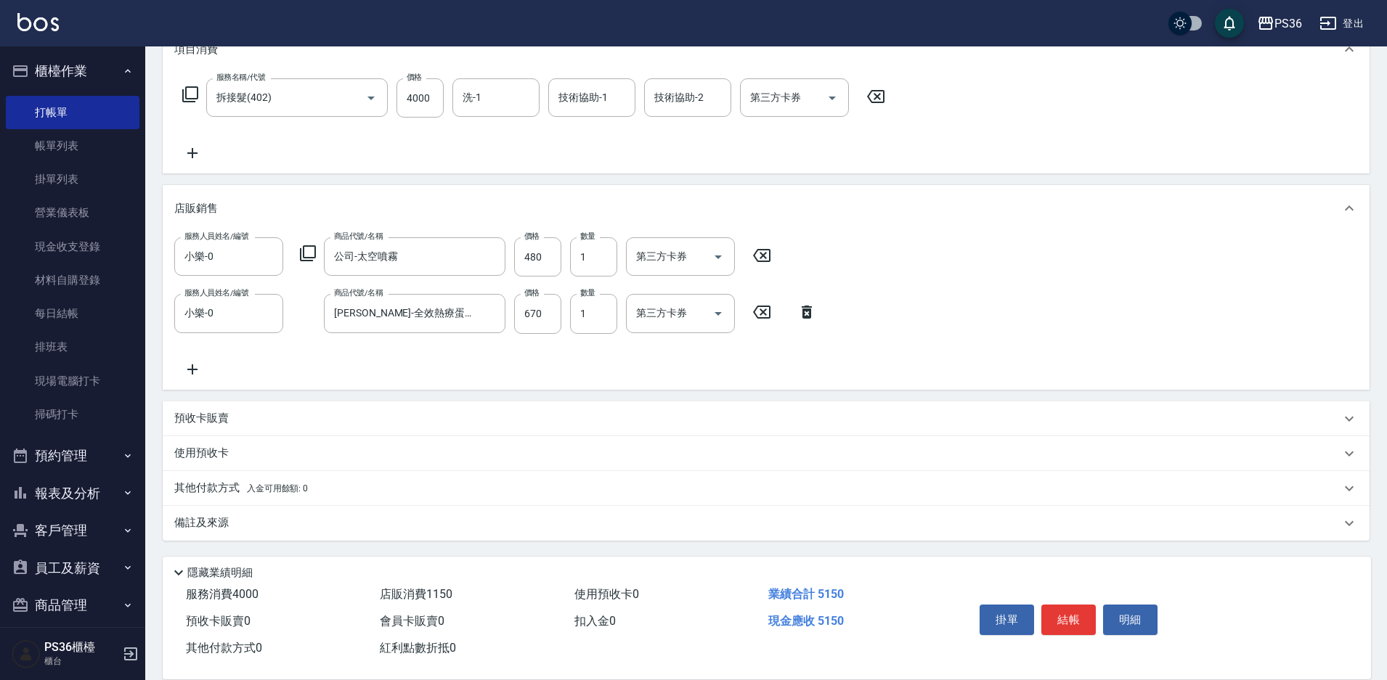
click at [238, 489] on p "其他付款方式 入金可用餘額: 0" at bounding box center [241, 489] width 134 height 16
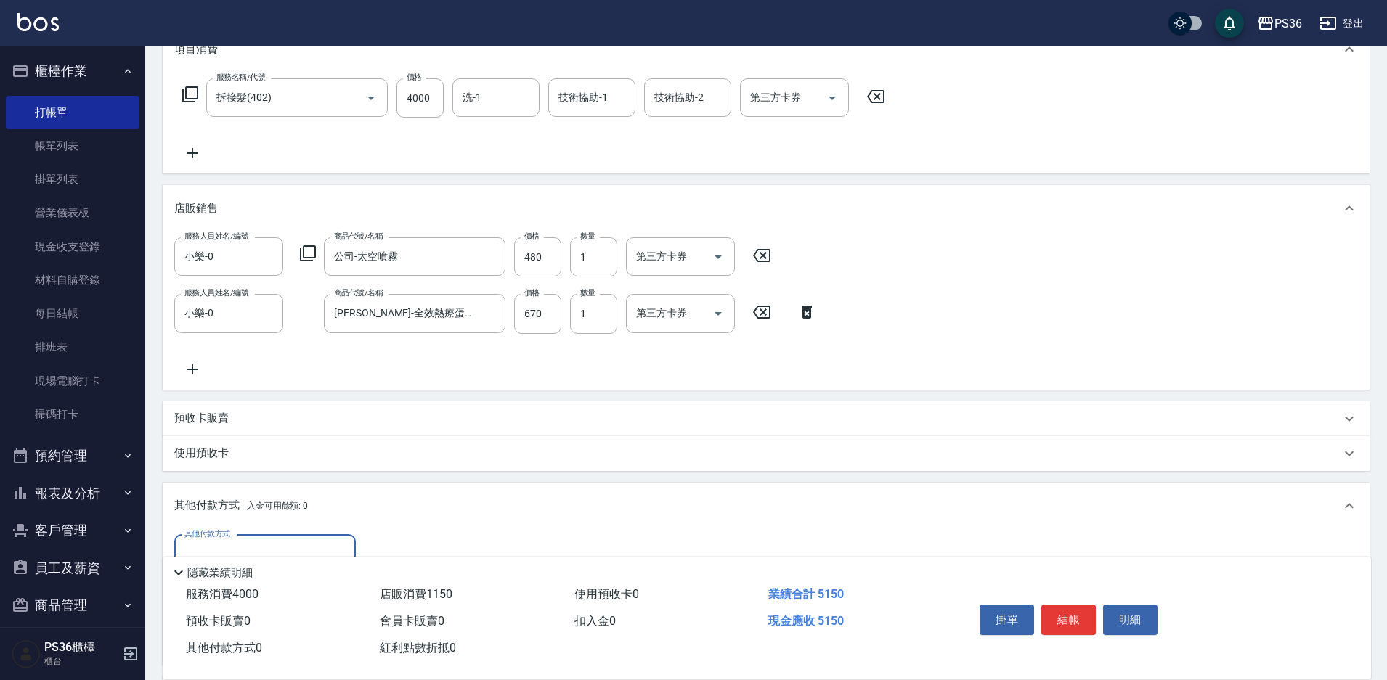
scroll to position [282, 0]
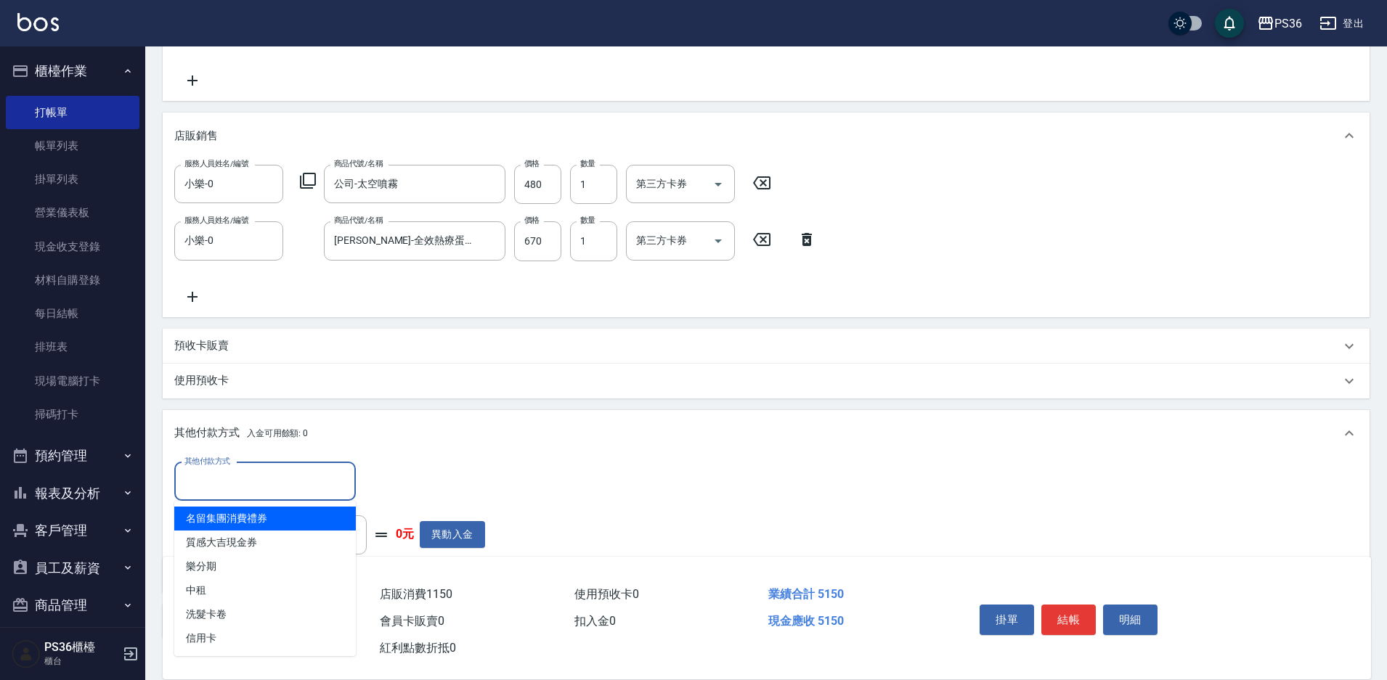
click at [215, 484] on input "其他付款方式" at bounding box center [265, 481] width 168 height 25
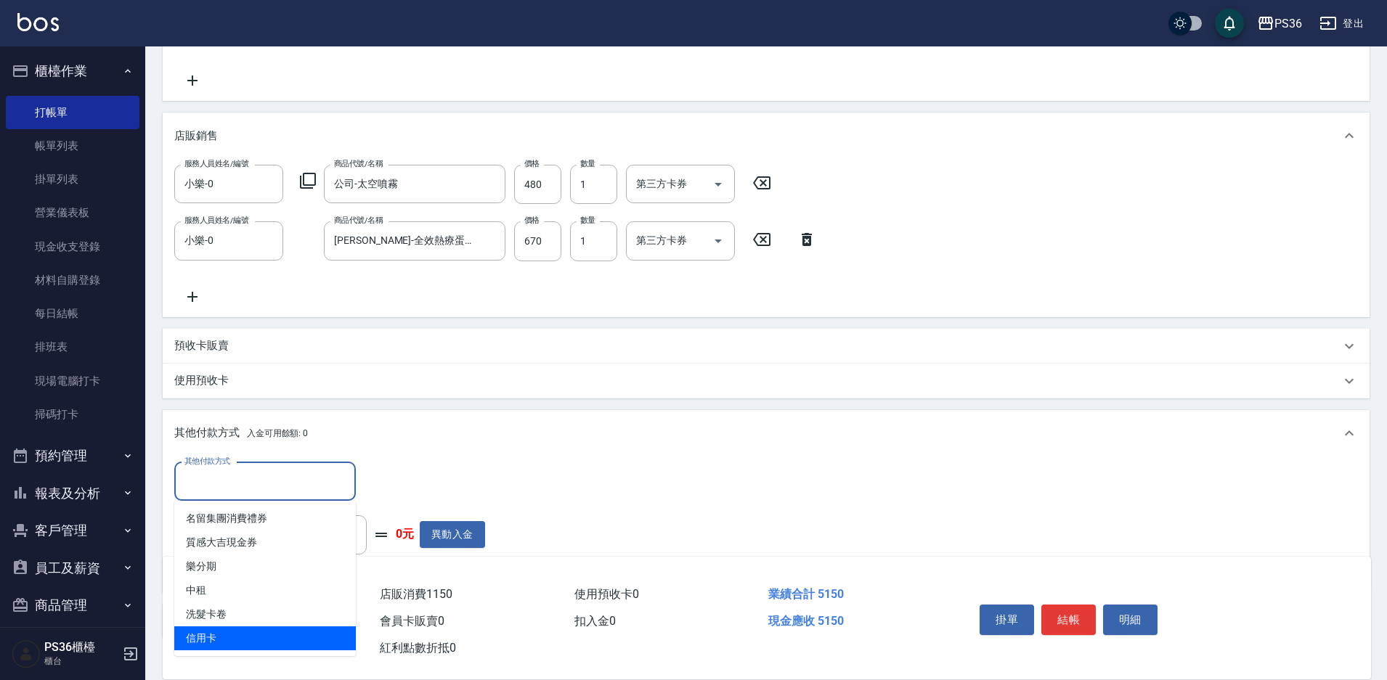
click at [239, 638] on span "信用卡" at bounding box center [265, 639] width 182 height 24
type input "信用卡"
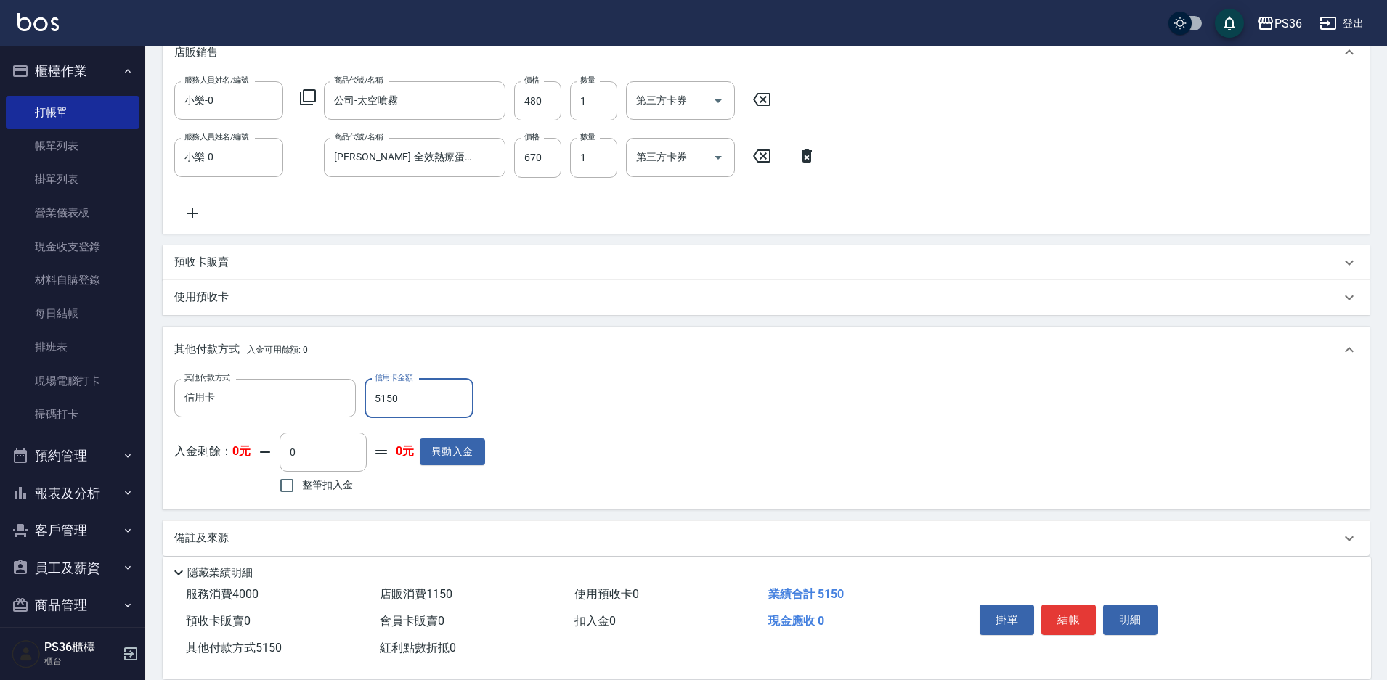
scroll to position [380, 0]
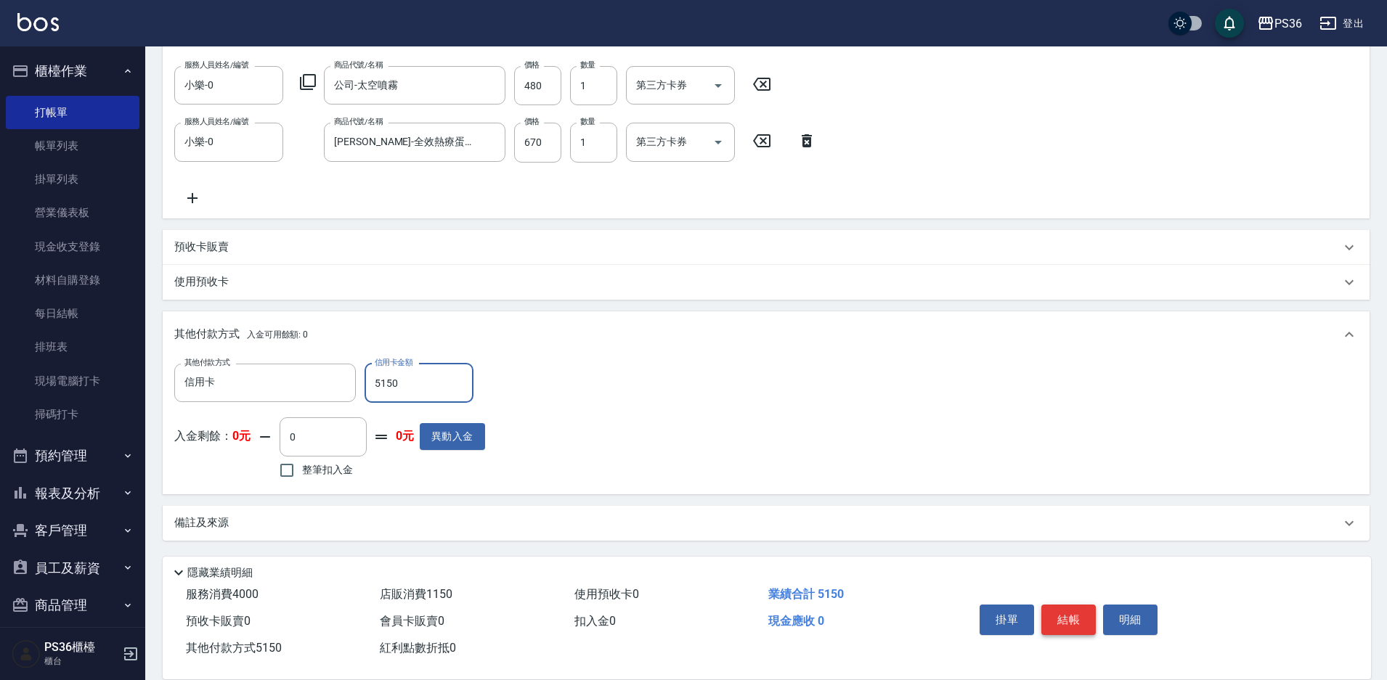
type input "5150"
click at [1076, 618] on button "結帳" at bounding box center [1068, 620] width 54 height 30
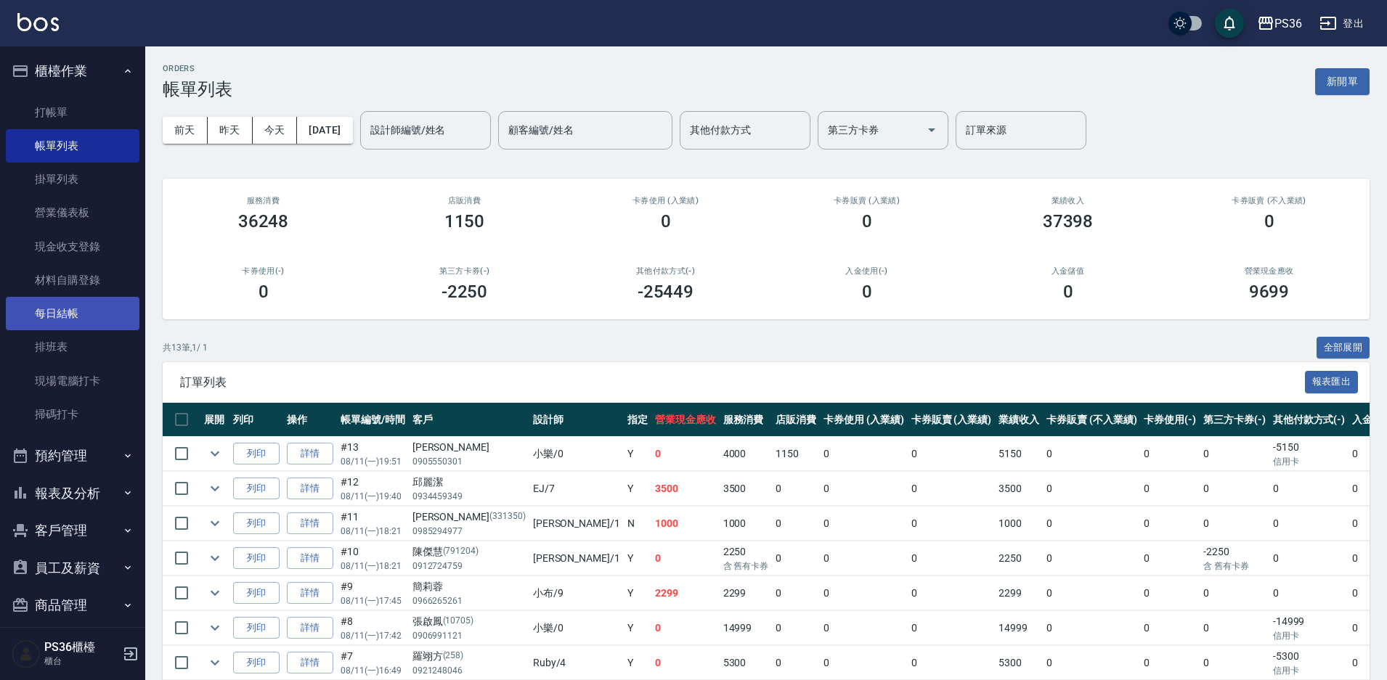
click at [56, 313] on link "每日結帳" at bounding box center [73, 313] width 134 height 33
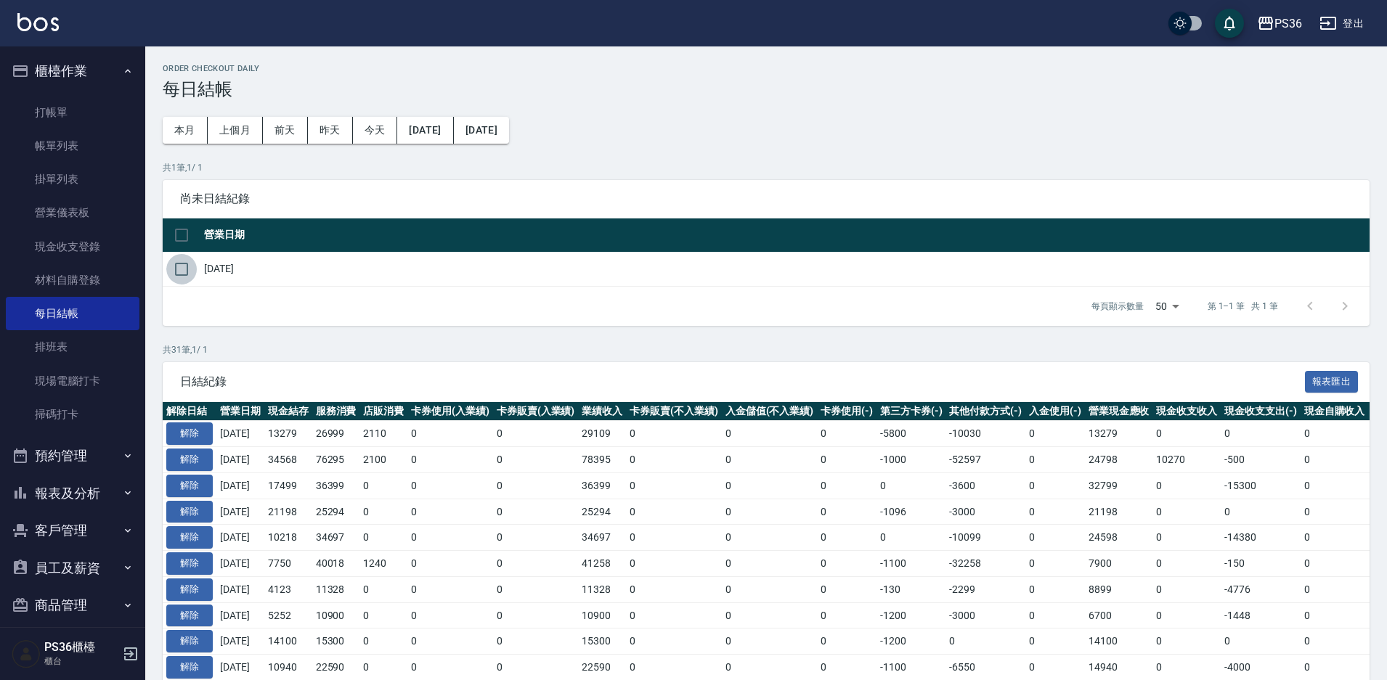
click at [179, 273] on input "checkbox" at bounding box center [181, 269] width 30 height 30
checkbox input "true"
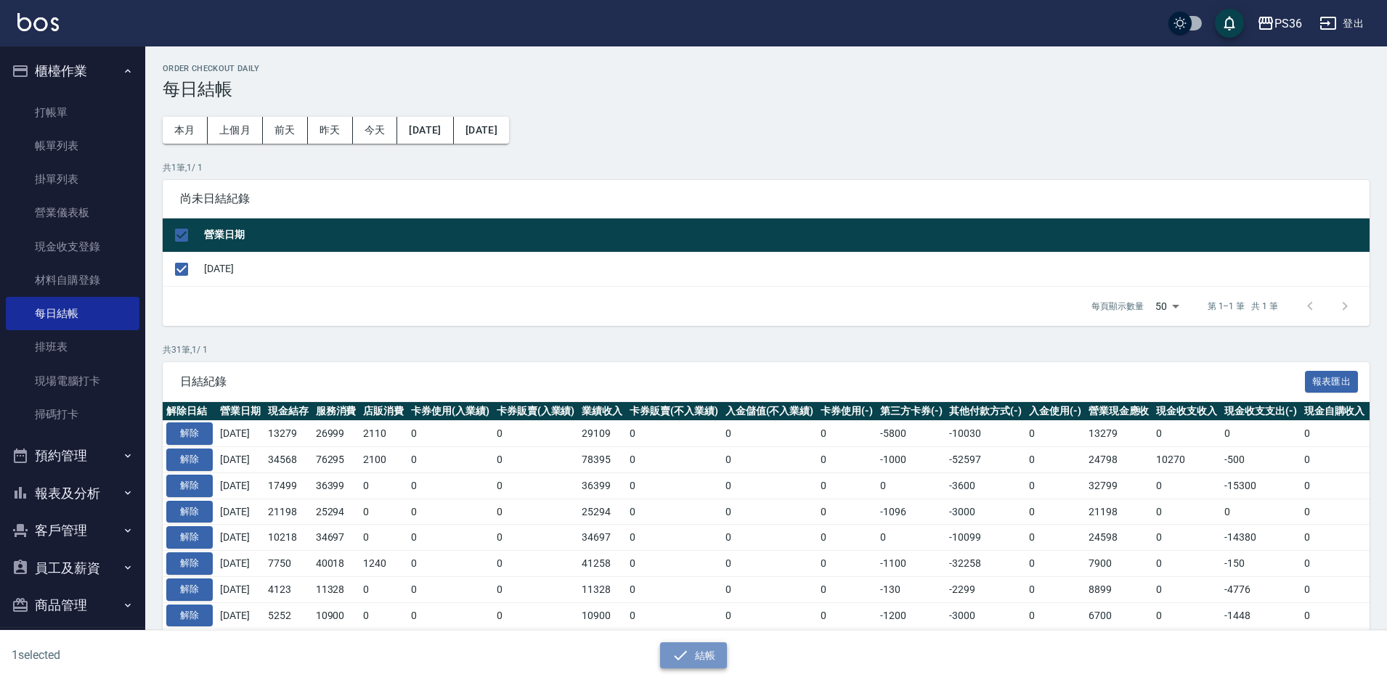
click at [691, 661] on button "結帳" at bounding box center [694, 656] width 68 height 27
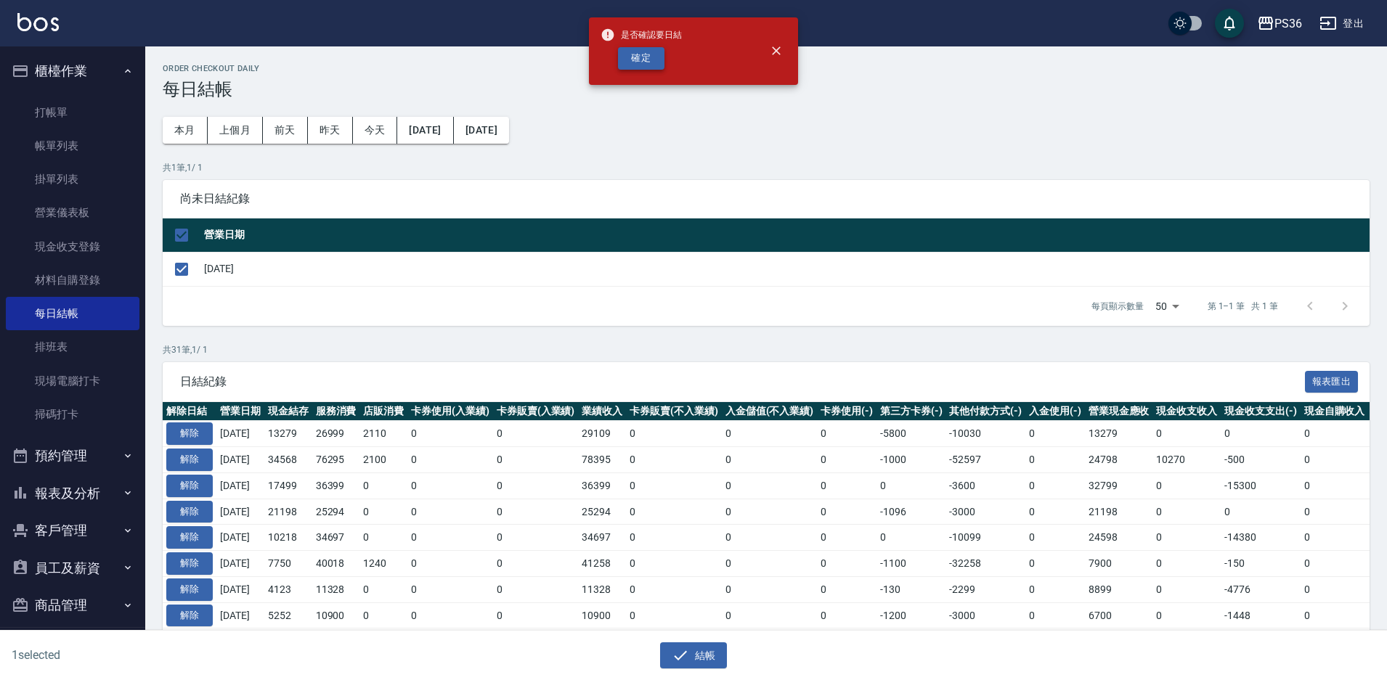
click at [648, 49] on button "確定" at bounding box center [641, 58] width 46 height 23
checkbox input "false"
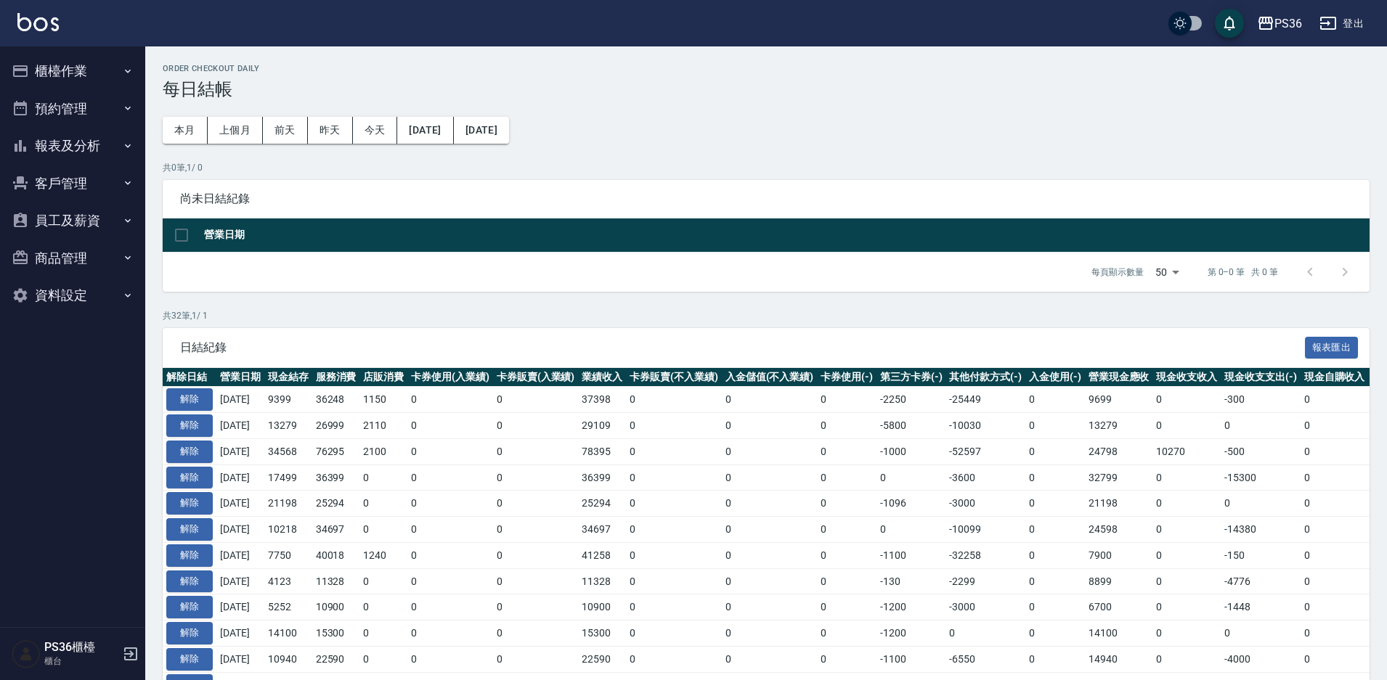
click at [82, 75] on button "櫃檯作業" at bounding box center [73, 71] width 134 height 38
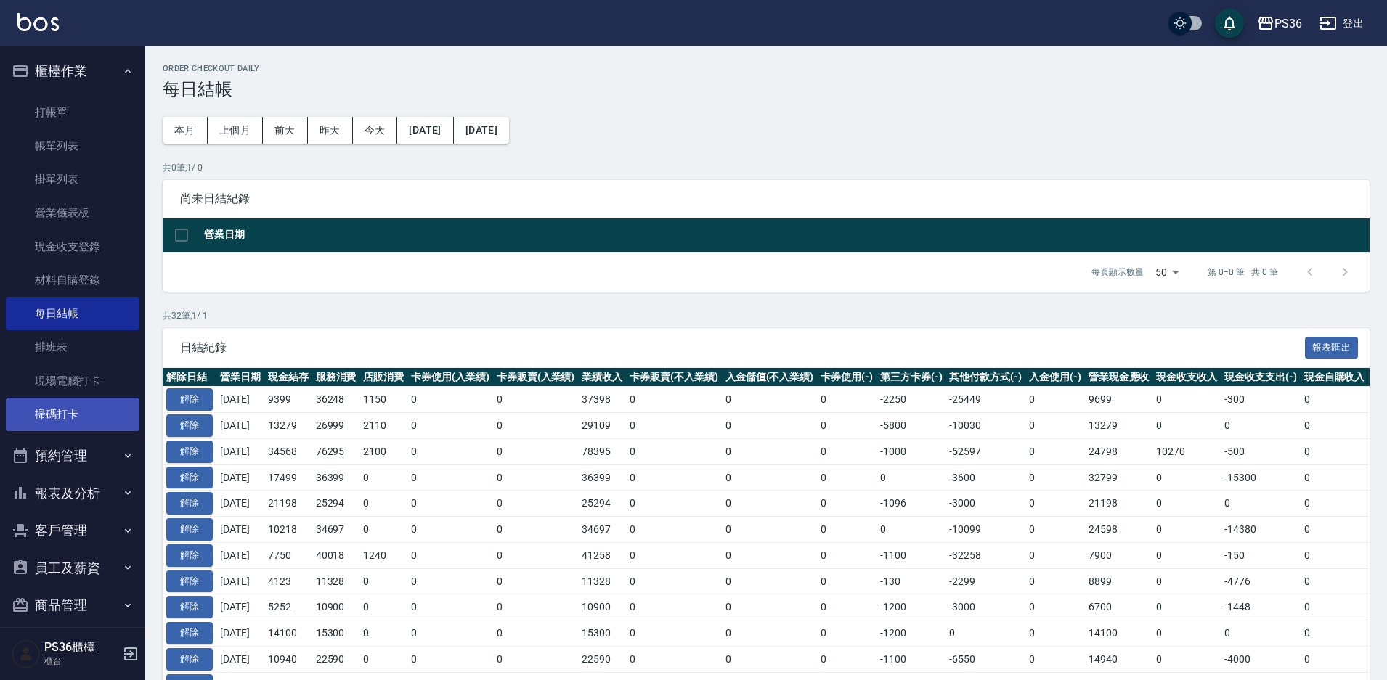
click at [63, 405] on link "掃碼打卡" at bounding box center [73, 414] width 134 height 33
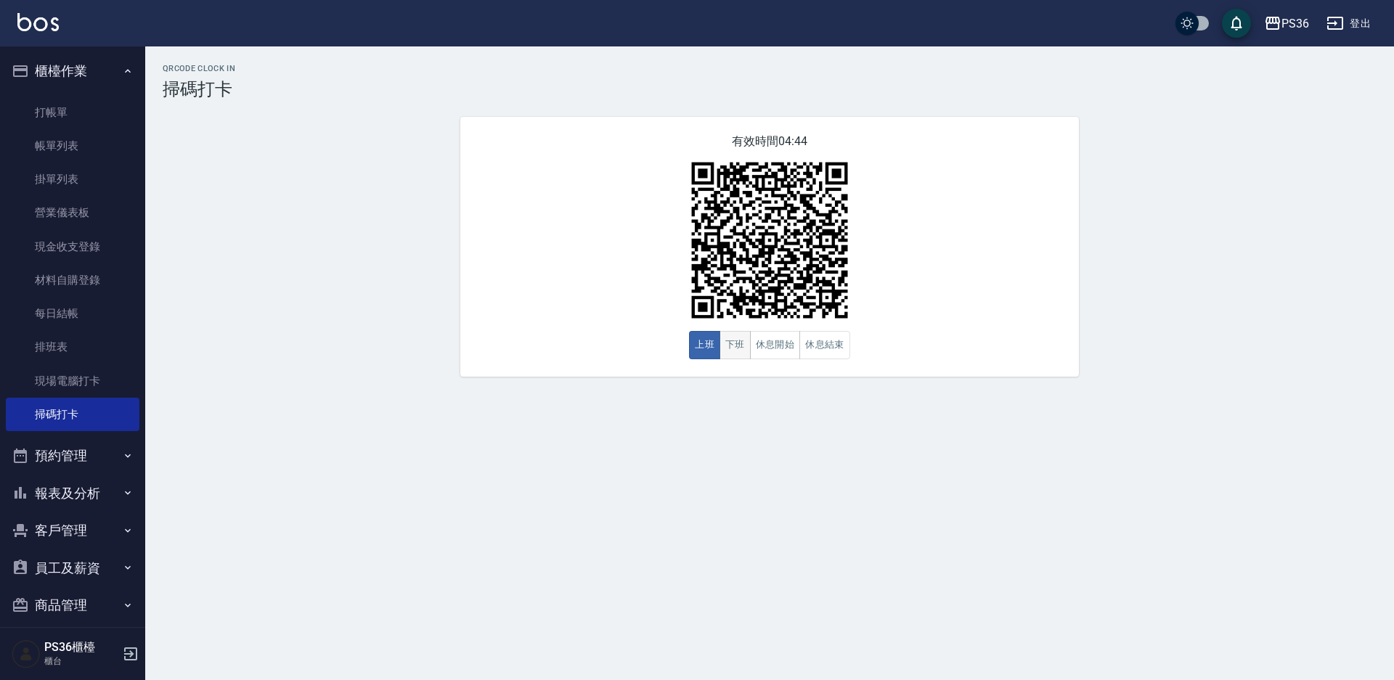
click at [733, 348] on button "下班" at bounding box center [734, 345] width 31 height 28
